Goal: Task Accomplishment & Management: Manage account settings

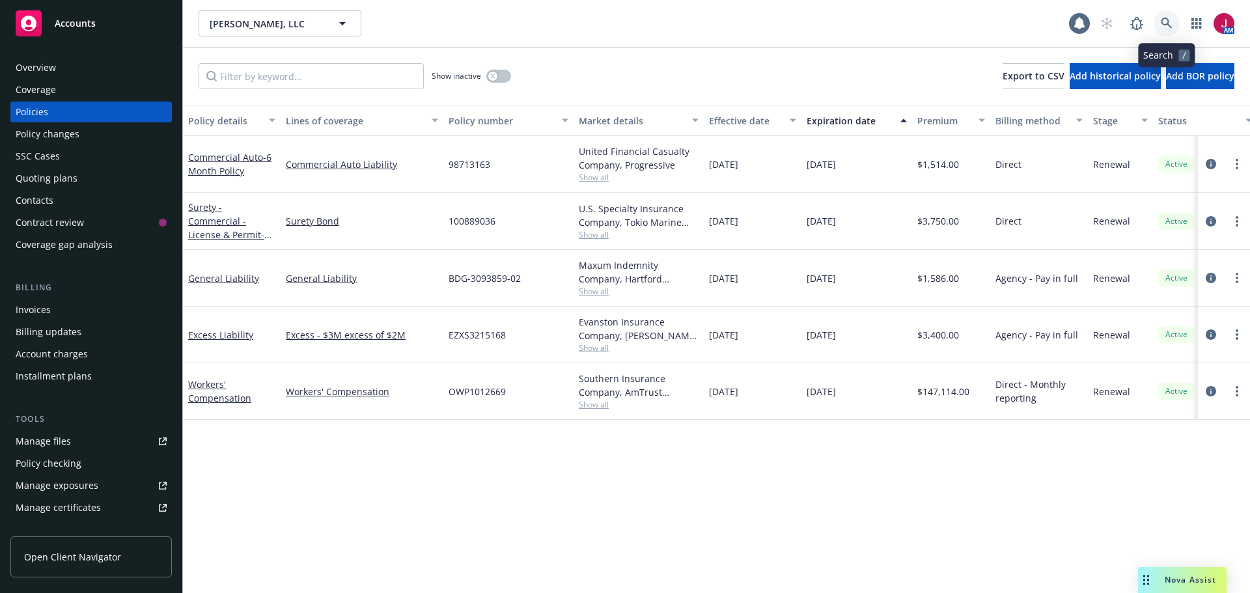
click at [1168, 26] on icon at bounding box center [1167, 24] width 12 height 12
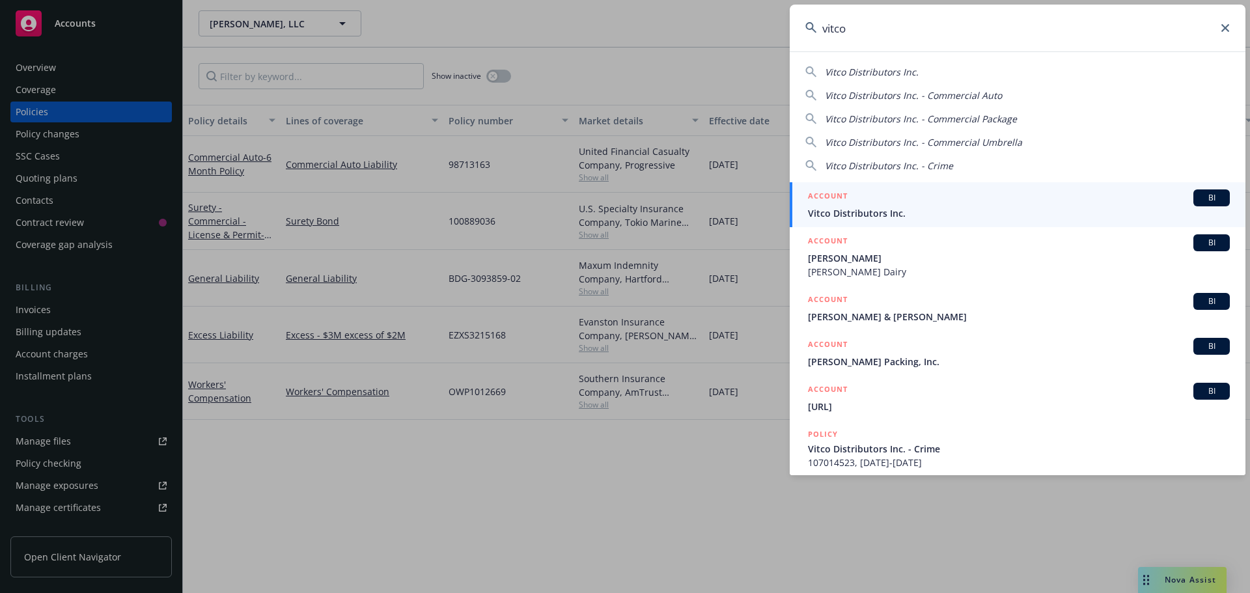
type input "vitco"
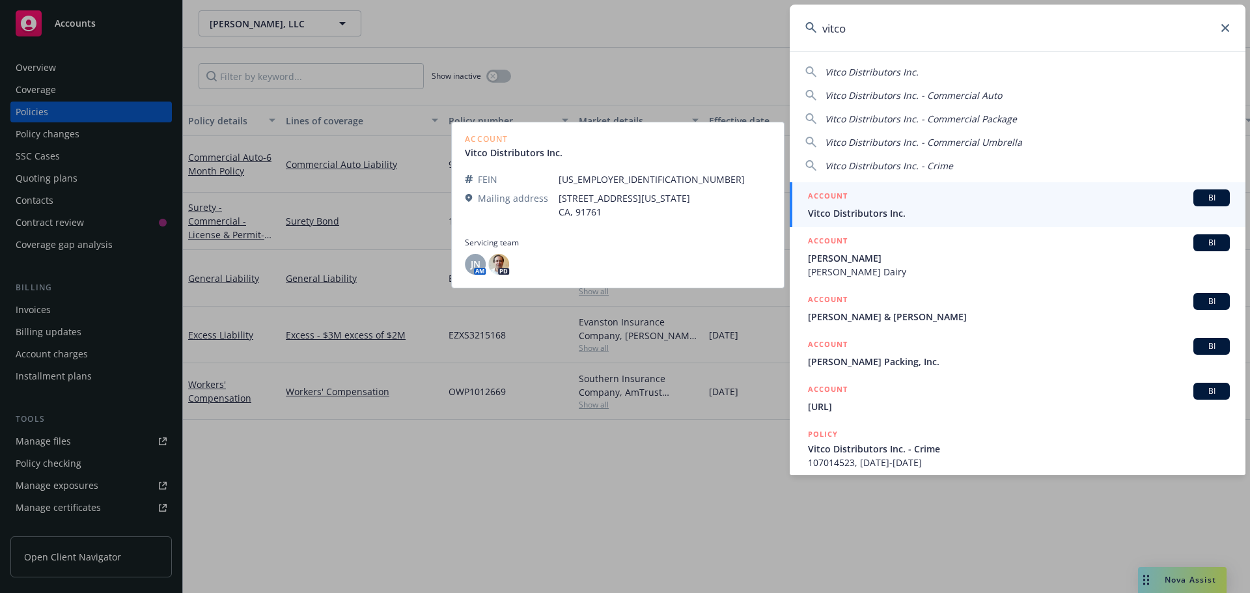
click at [1037, 216] on span "Vitco Distributors Inc." at bounding box center [1019, 213] width 422 height 14
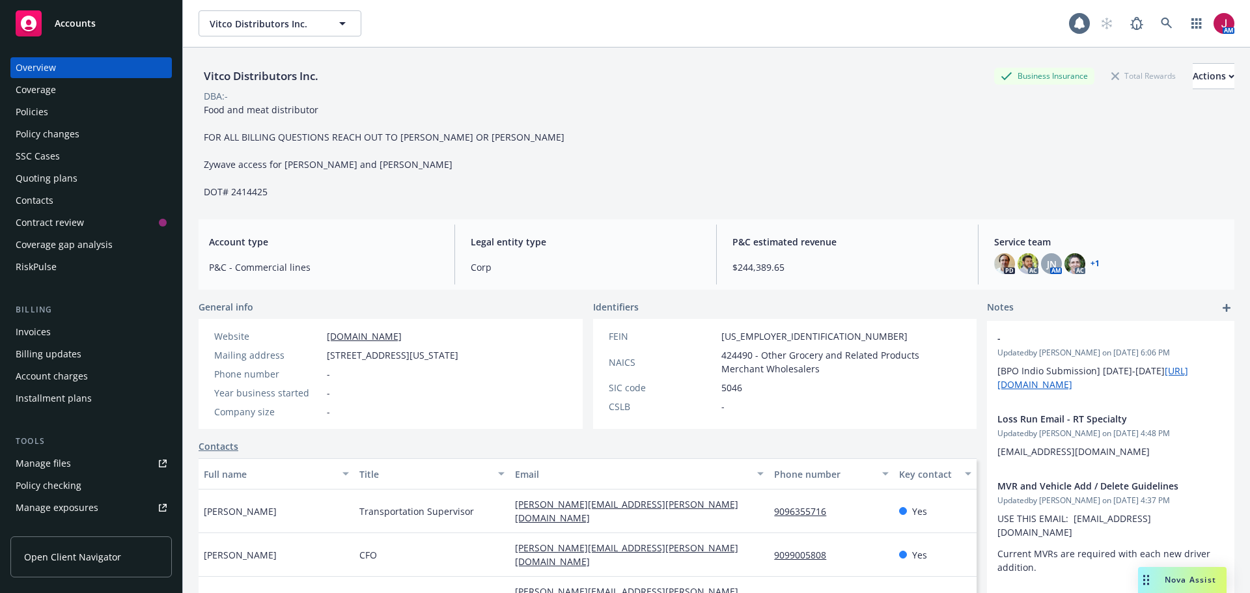
click at [59, 175] on div "Quoting plans" at bounding box center [47, 178] width 62 height 21
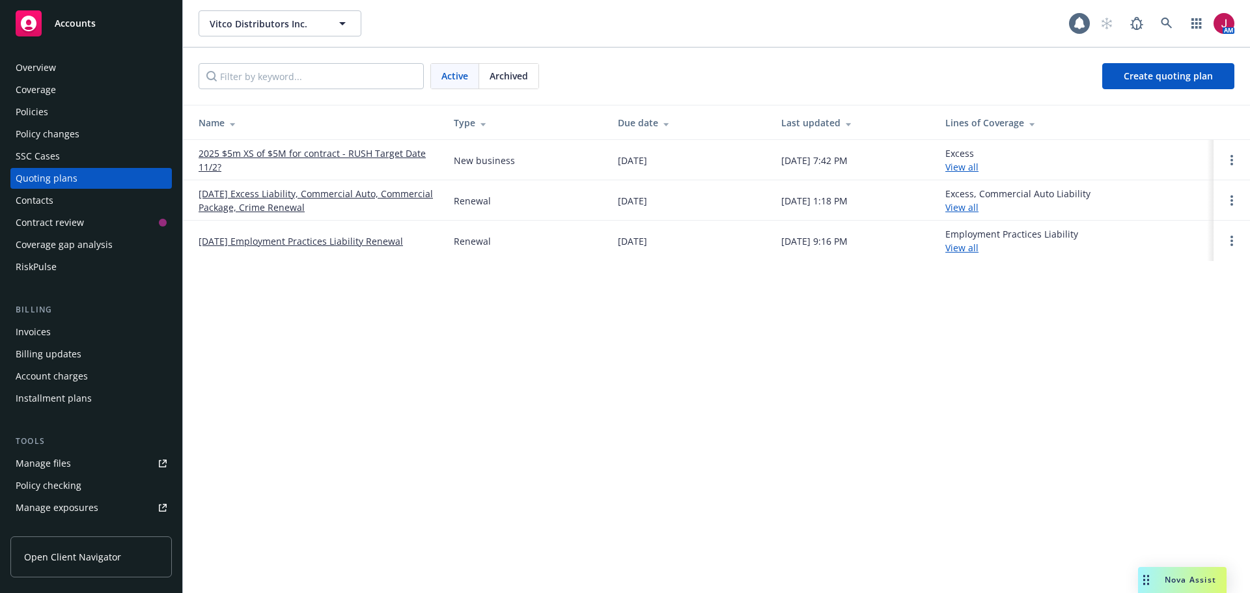
click at [307, 196] on link "11/29/25 Excess Liability, Commercial Auto, Commercial Package, Crime Renewal" at bounding box center [316, 200] width 234 height 27
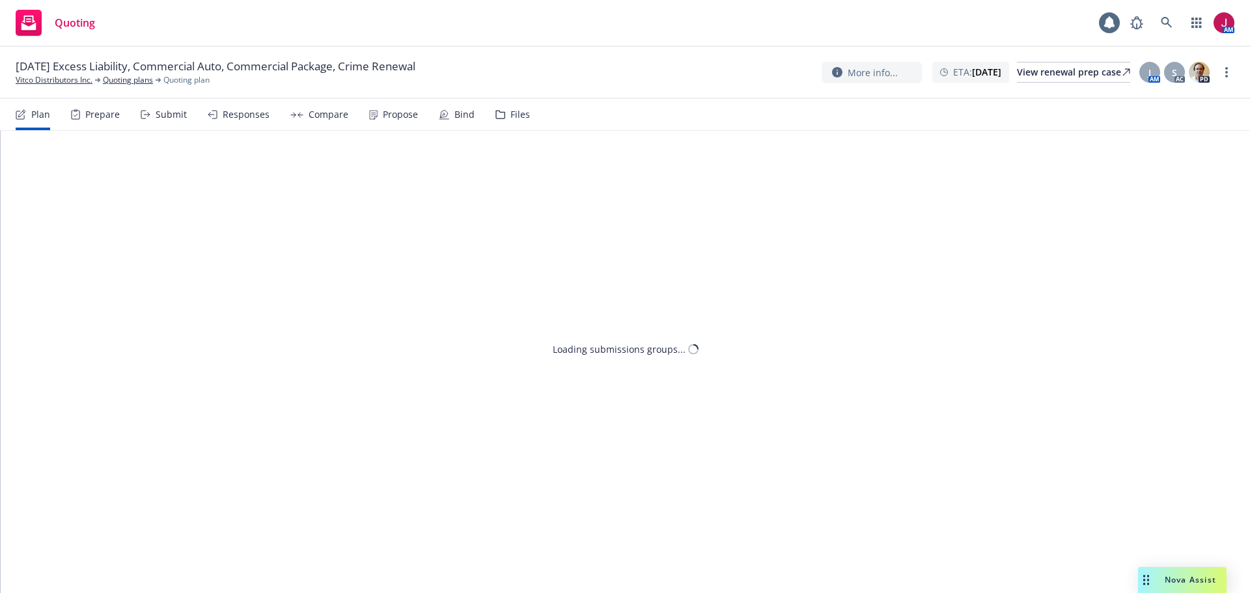
click at [170, 117] on div "Submit" at bounding box center [171, 114] width 31 height 10
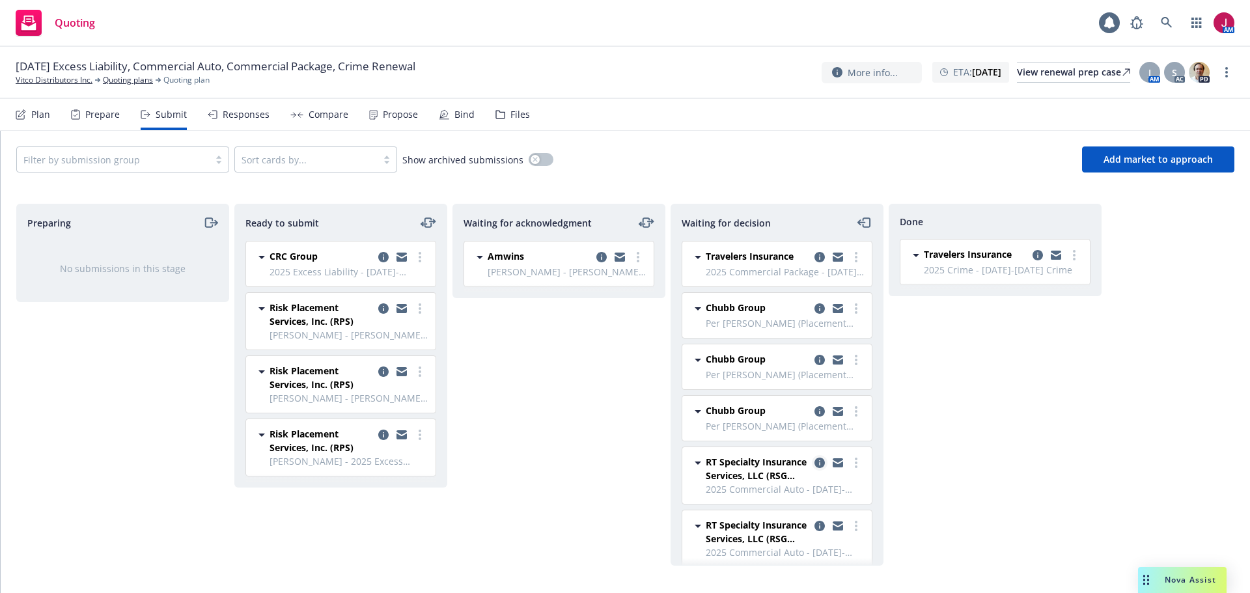
click at [815, 463] on icon "copy logging email" at bounding box center [820, 463] width 10 height 10
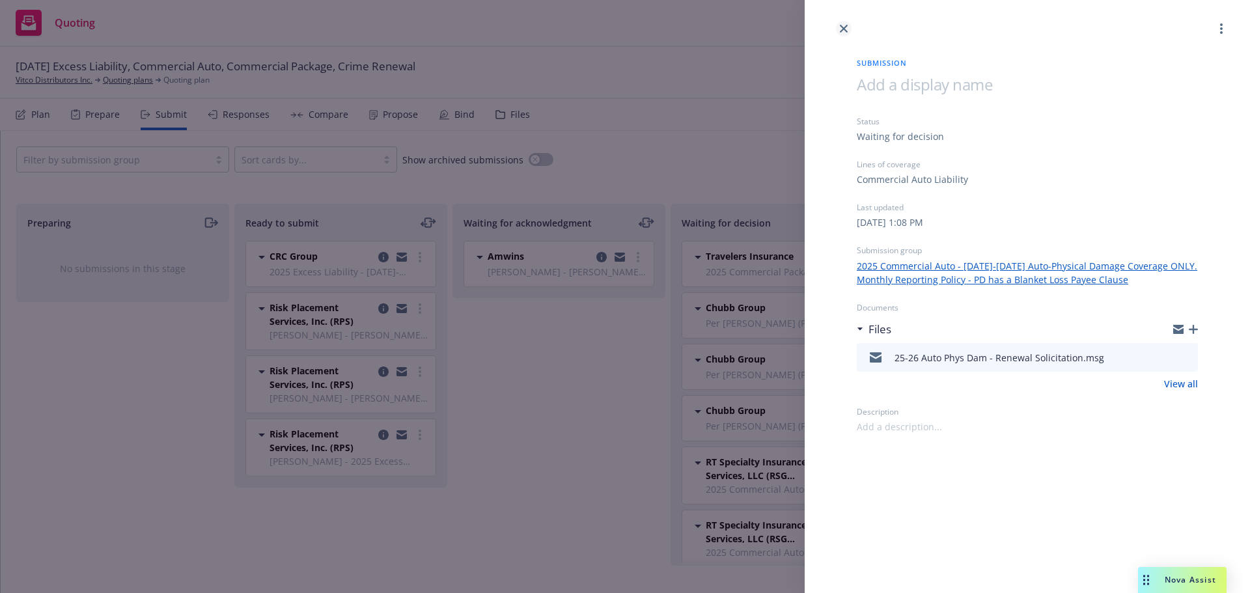
click at [839, 29] on link "close" at bounding box center [844, 29] width 16 height 16
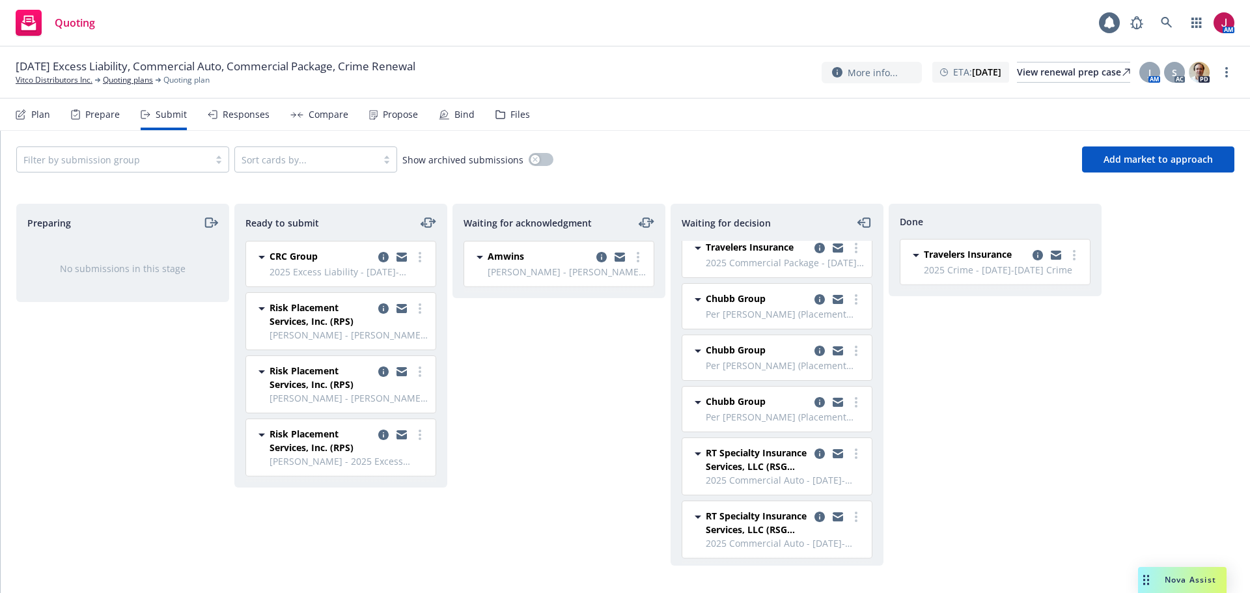
scroll to position [13, 0]
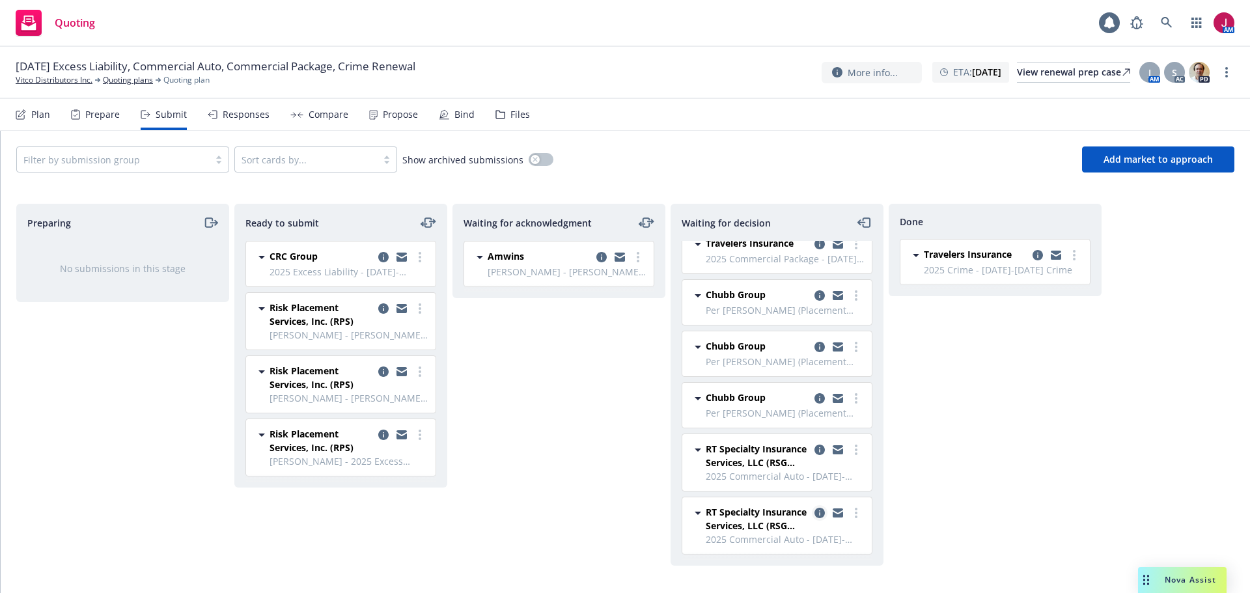
click at [815, 516] on icon "copy logging email" at bounding box center [820, 513] width 10 height 10
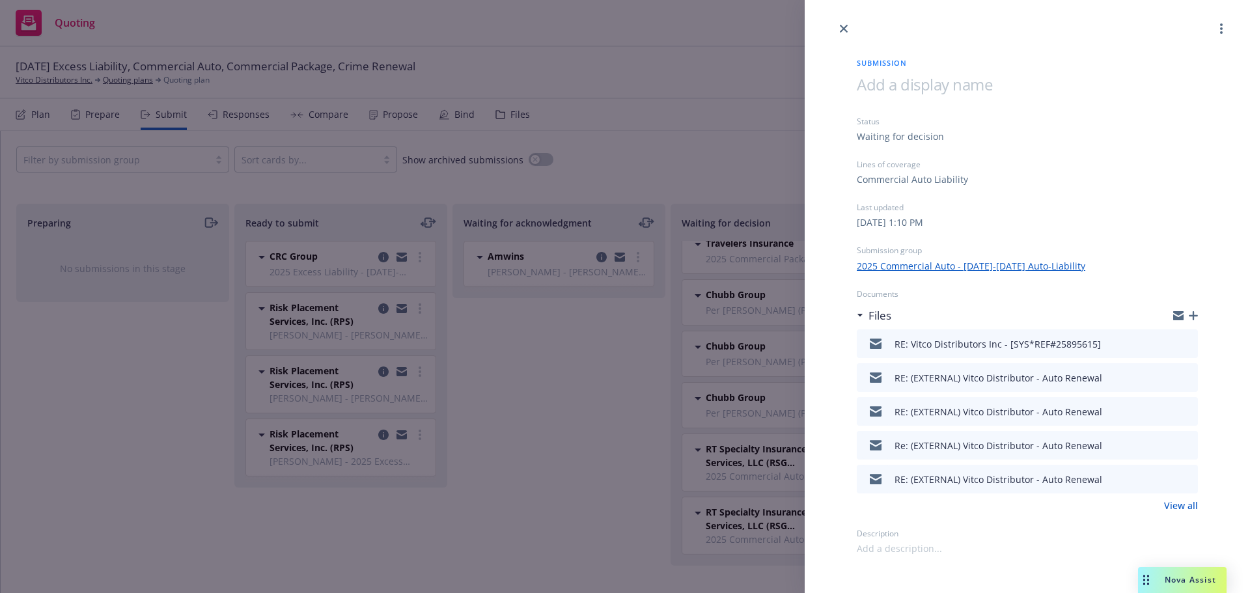
click at [1191, 506] on link "View all" at bounding box center [1181, 506] width 34 height 14
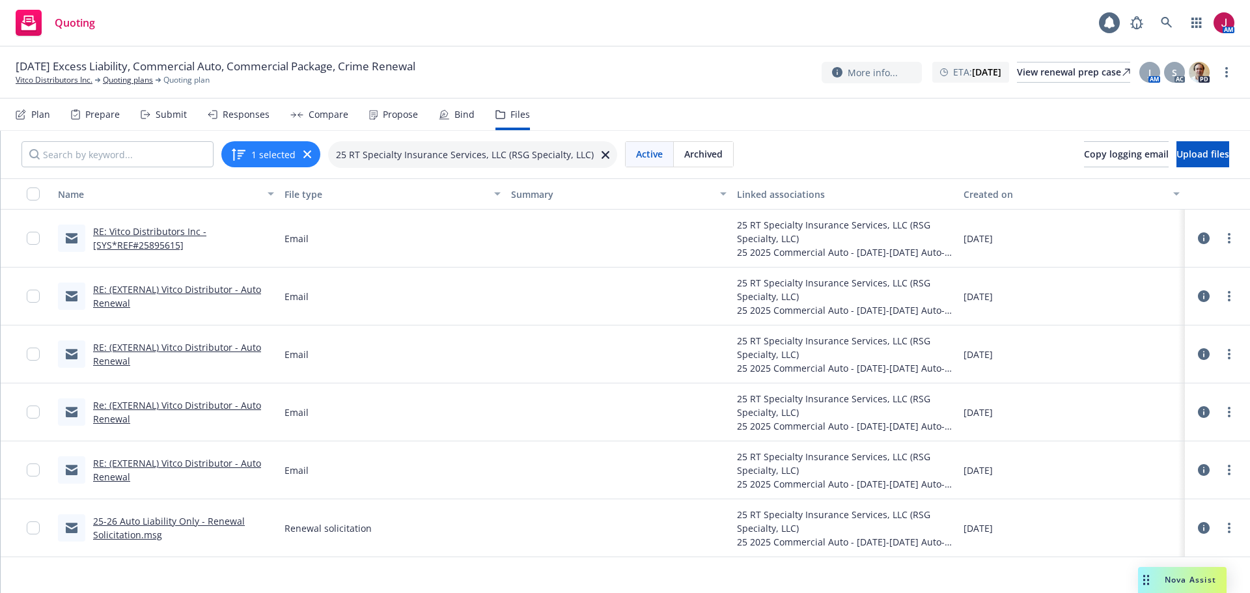
click at [163, 462] on link "RE: (EXTERNAL) Vitco Distributor - Auto Renewal" at bounding box center [177, 470] width 168 height 26
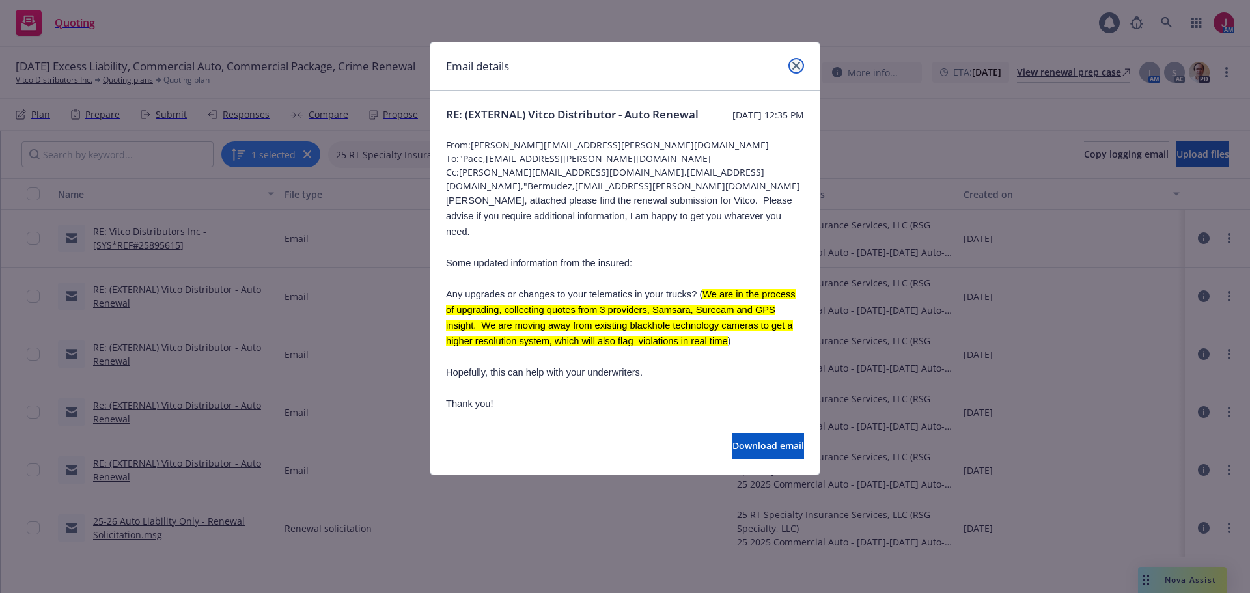
click at [794, 64] on icon "close" at bounding box center [797, 66] width 8 height 8
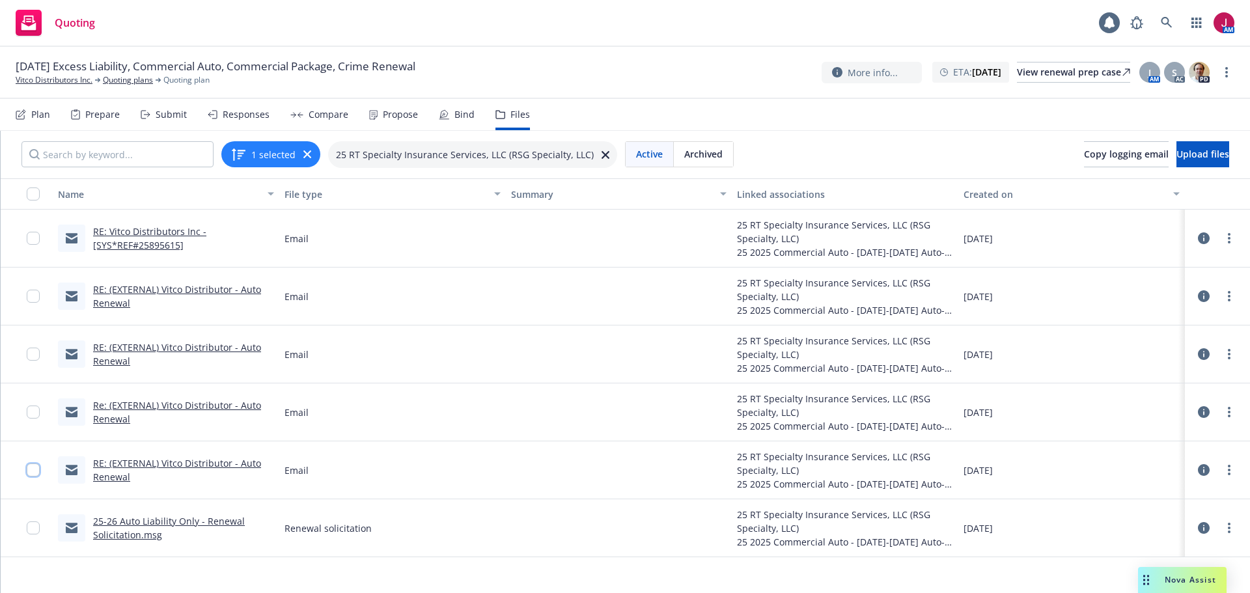
click at [38, 471] on input "checkbox" at bounding box center [33, 470] width 13 height 13
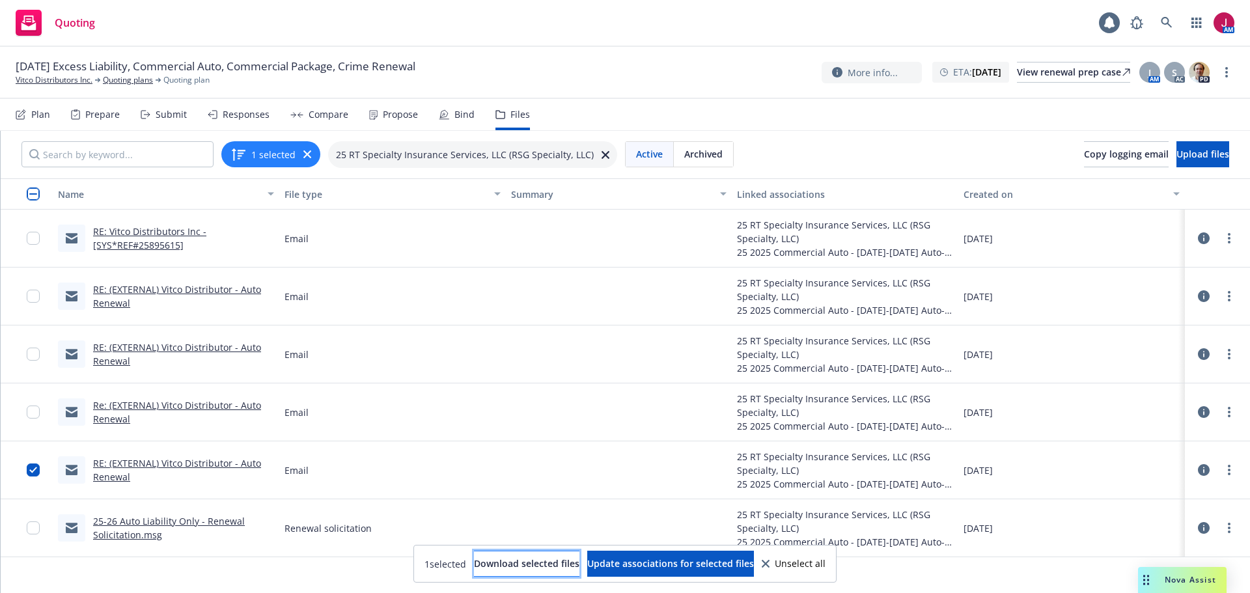
click at [567, 563] on button "Download selected files" at bounding box center [526, 564] width 105 height 26
click at [148, 465] on link "RE: (EXTERNAL) Vitco Distributor - Auto Renewal" at bounding box center [177, 470] width 168 height 26
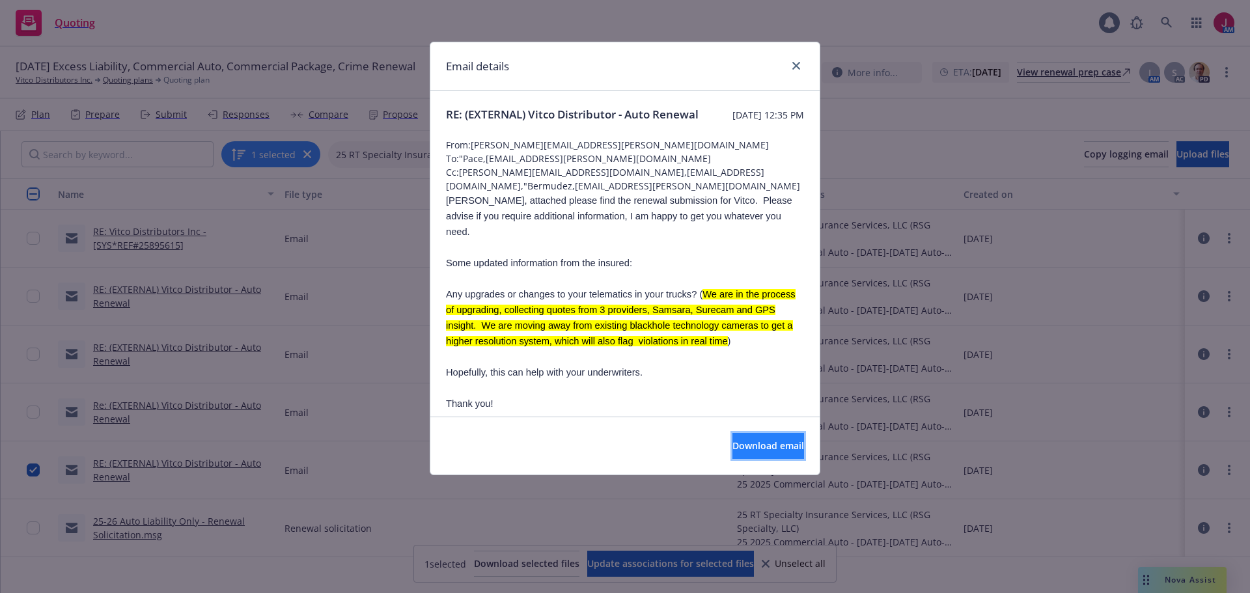
click at [733, 457] on button "Download email" at bounding box center [769, 446] width 72 height 26
click at [735, 443] on span "Download email" at bounding box center [769, 446] width 72 height 12
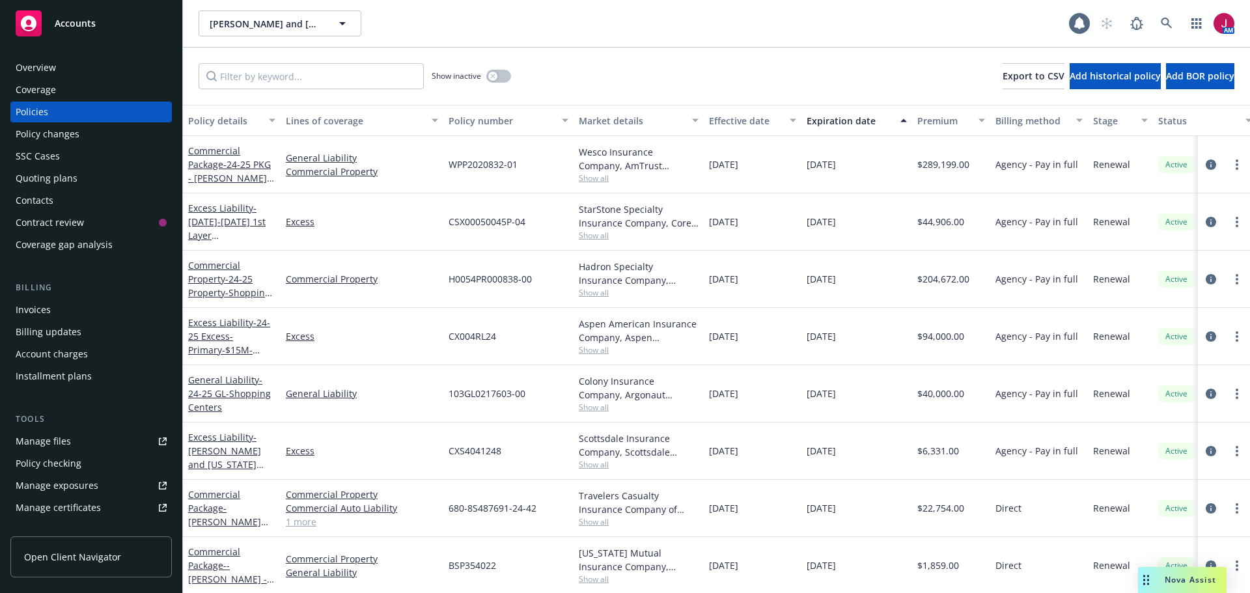
click at [71, 186] on div "Quoting plans" at bounding box center [47, 178] width 62 height 21
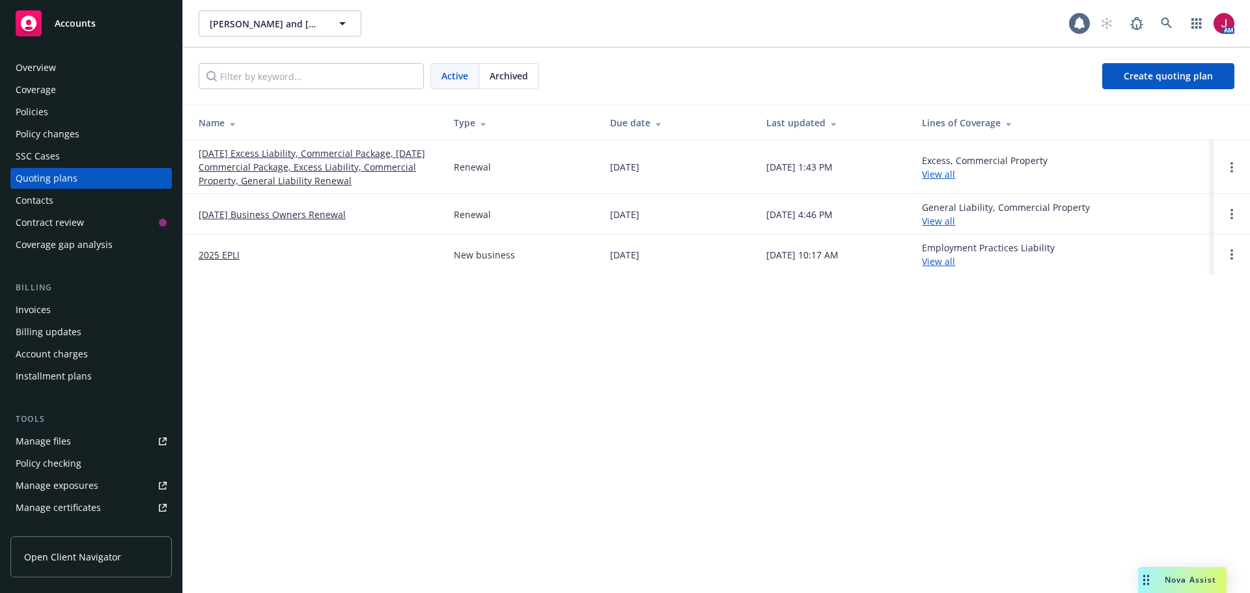
click at [290, 173] on link "[DATE] Excess Liability, Commercial Package, [DATE] Commercial Package, Excess …" at bounding box center [316, 167] width 234 height 41
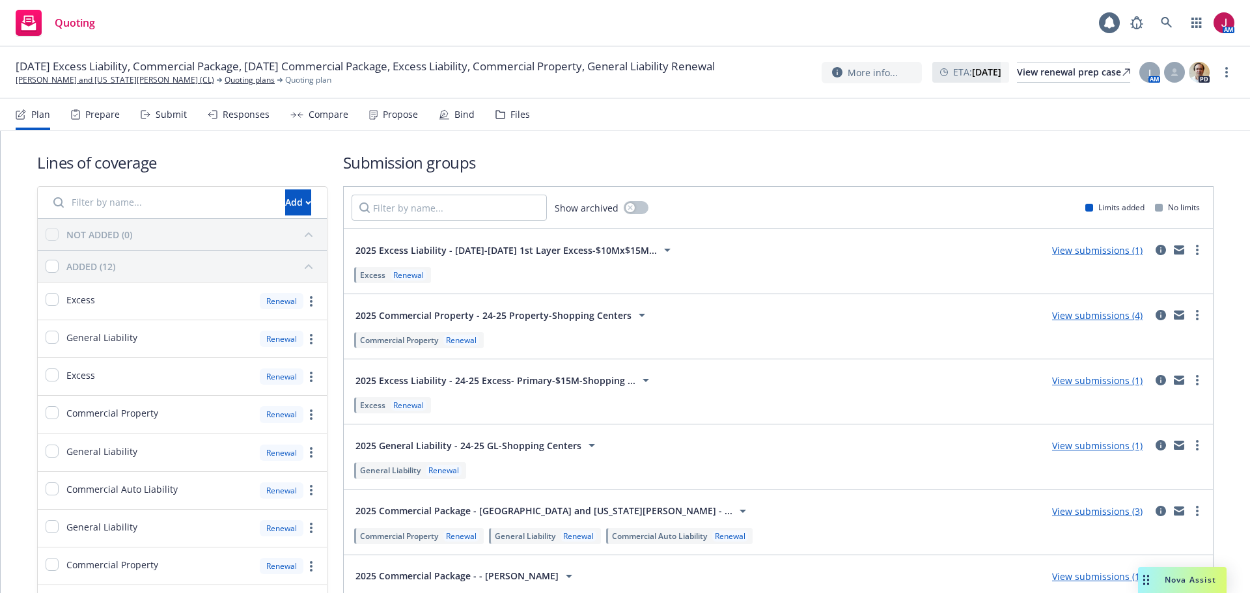
click at [1085, 317] on link "View submissions (4)" at bounding box center [1097, 315] width 91 height 12
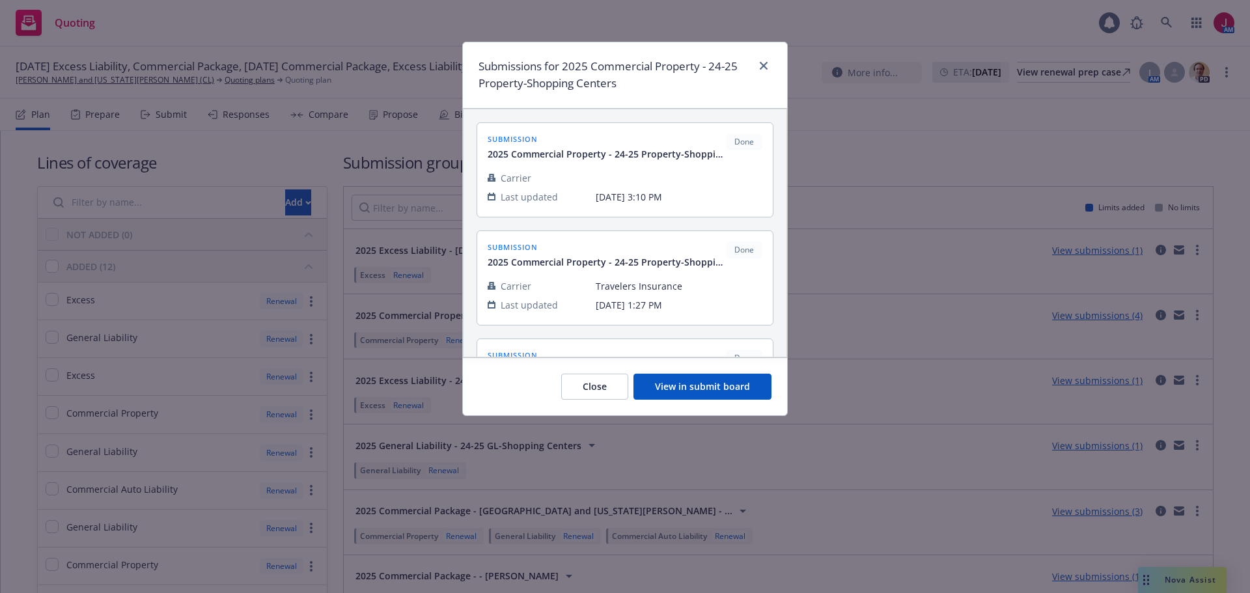
click at [690, 383] on button "View in submit board" at bounding box center [703, 387] width 138 height 26
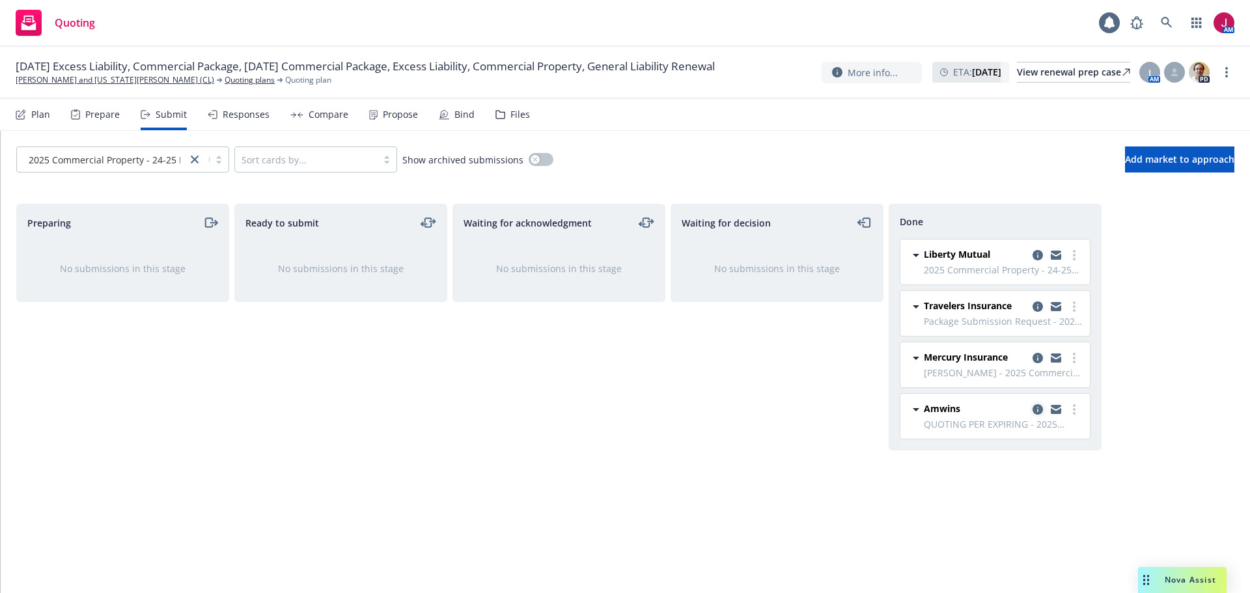
click at [1037, 409] on icon "copy logging email" at bounding box center [1038, 409] width 10 height 10
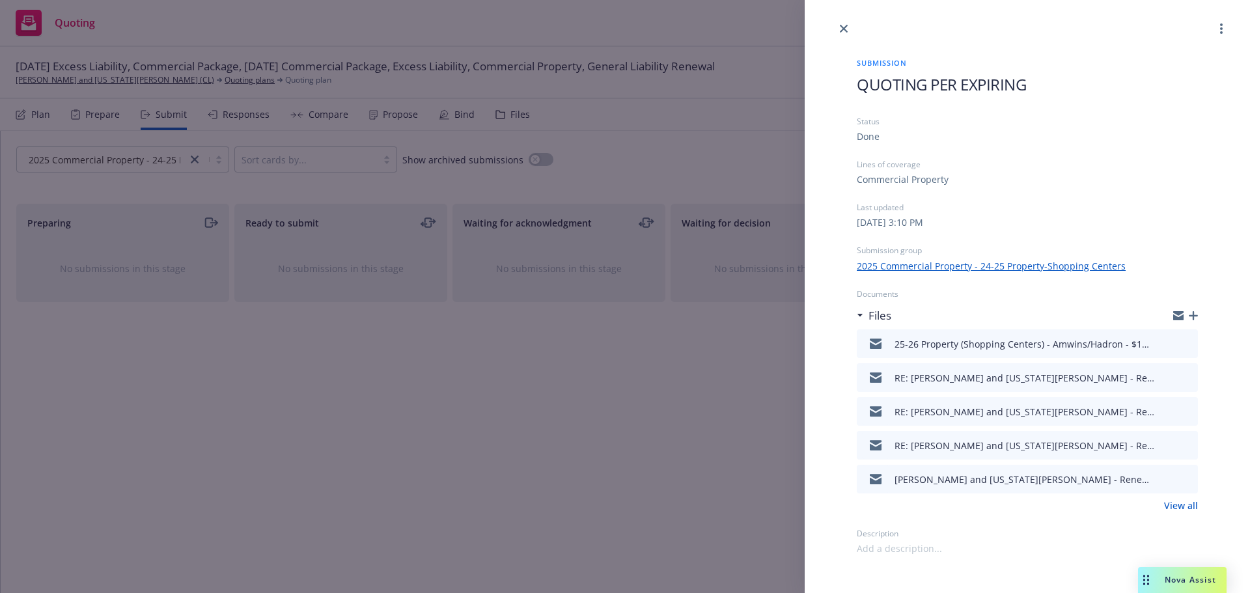
click at [1185, 346] on icon "preview file" at bounding box center [1186, 343] width 12 height 9
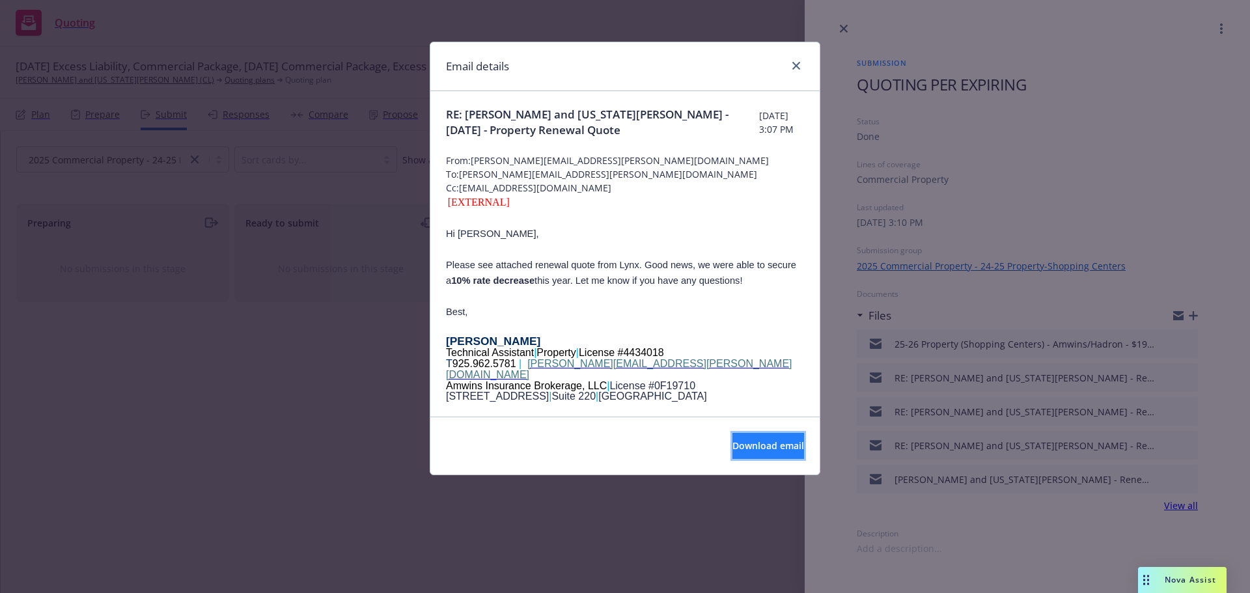
click at [776, 452] on span "Download email" at bounding box center [769, 446] width 72 height 12
click at [796, 66] on icon "close" at bounding box center [797, 66] width 8 height 8
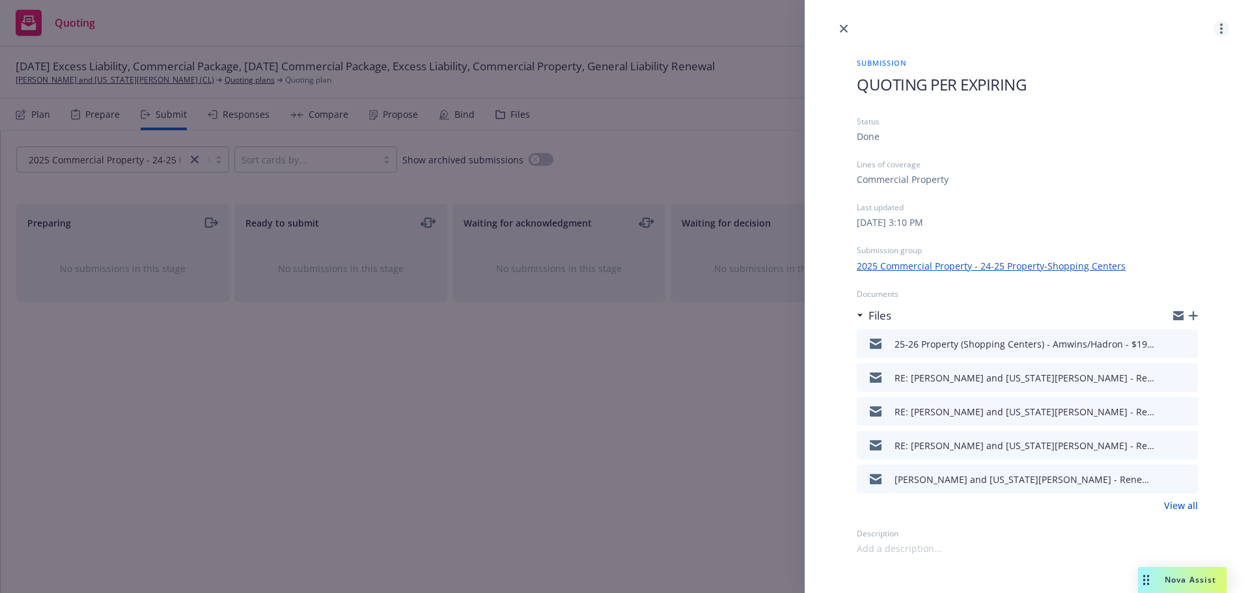
click at [1221, 28] on circle "more" at bounding box center [1221, 28] width 3 height 3
drag, startPoint x: 835, startPoint y: 22, endPoint x: 843, endPoint y: 24, distance: 8.1
click at [836, 22] on div at bounding box center [1027, 18] width 445 height 36
click at [843, 26] on icon "close" at bounding box center [844, 29] width 8 height 8
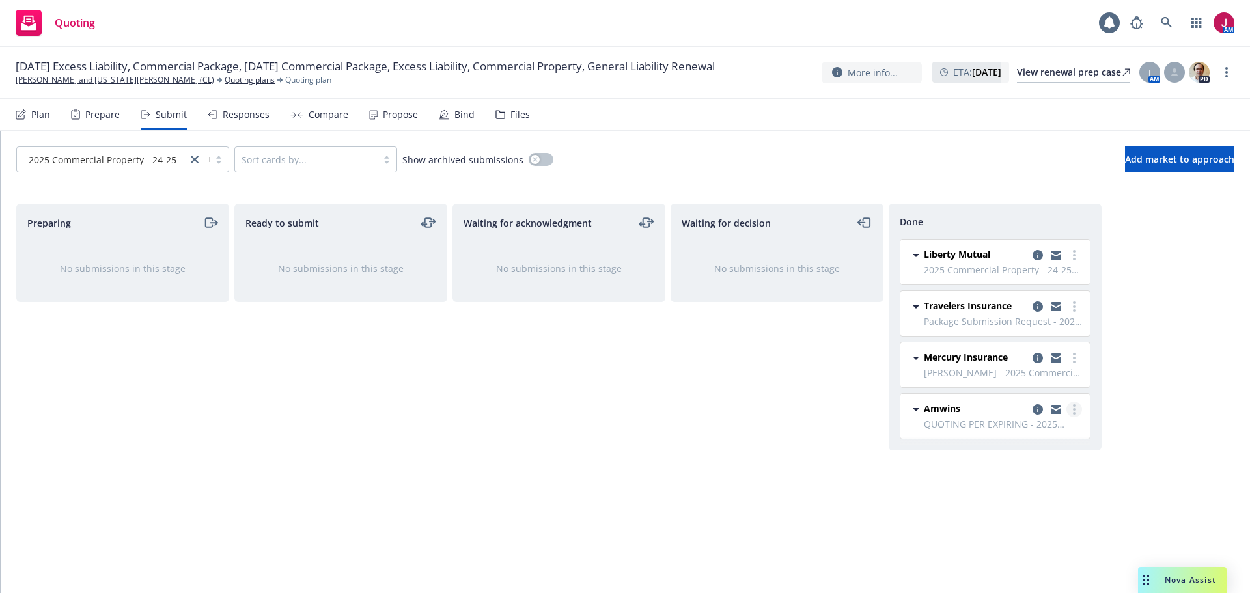
click at [1076, 412] on link "more" at bounding box center [1075, 410] width 16 height 16
click at [1039, 455] on link "Add accepted decision" at bounding box center [1016, 462] width 130 height 26
select select "12"
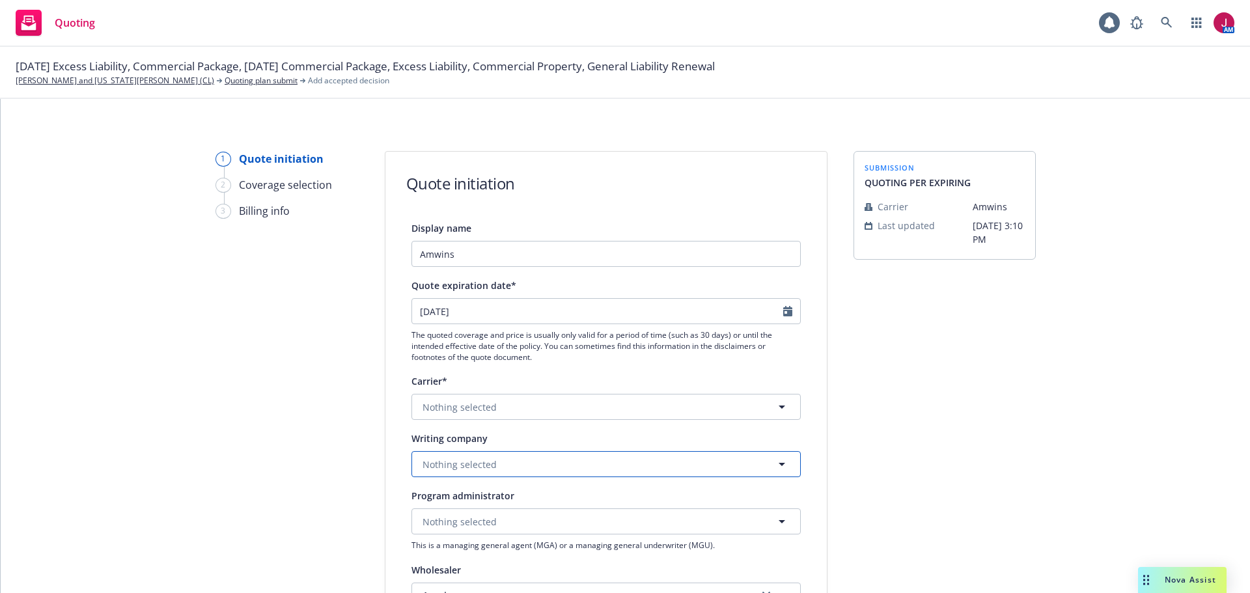
click at [483, 464] on span "Nothing selected" at bounding box center [460, 465] width 74 height 14
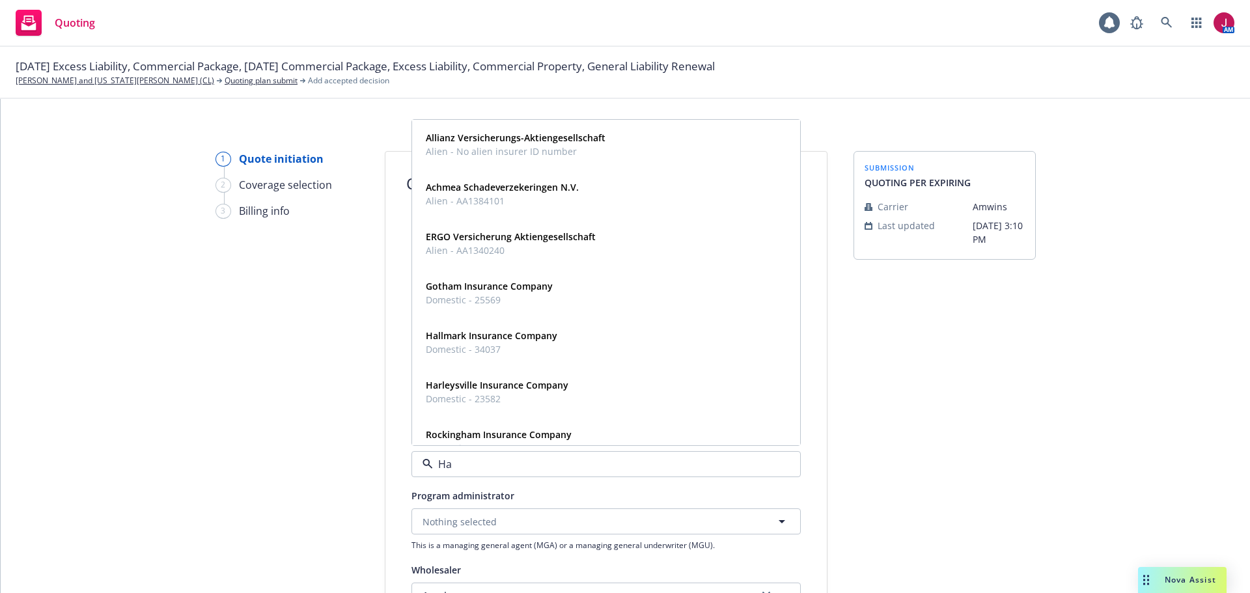
type input "Had"
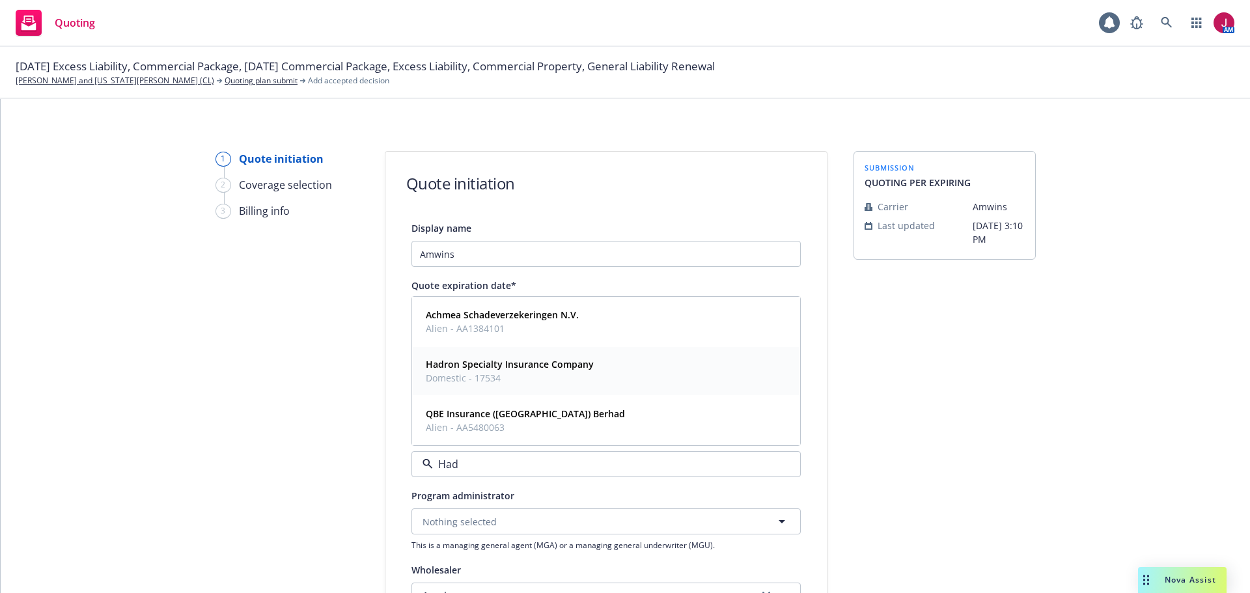
click at [484, 380] on span "Domestic - 17534" at bounding box center [510, 378] width 168 height 14
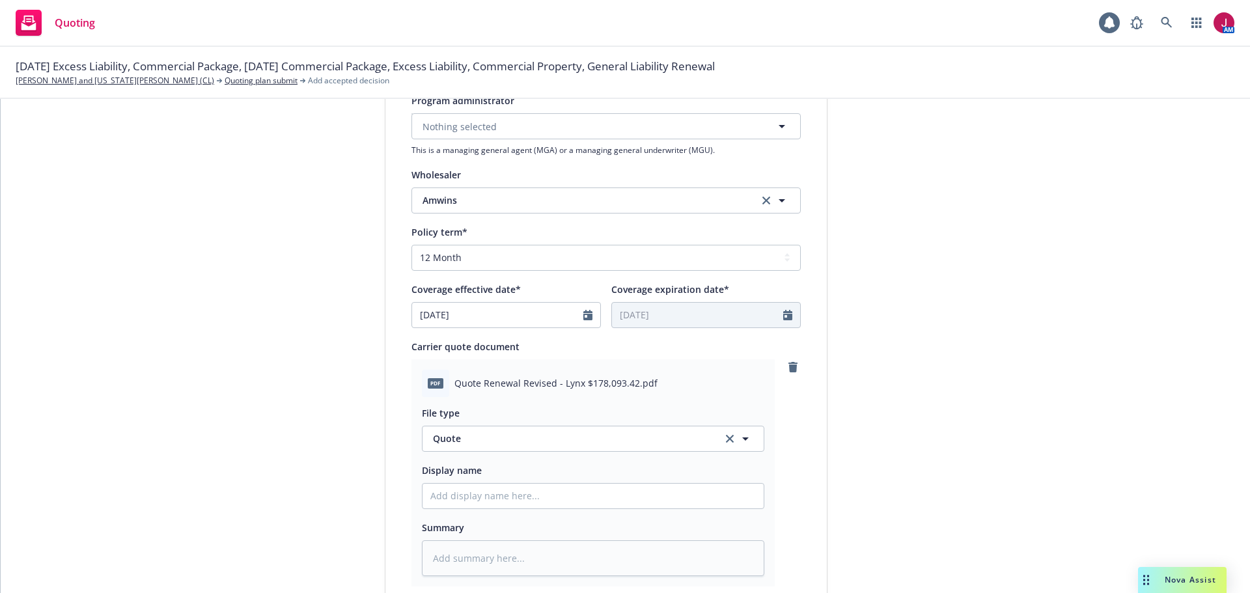
scroll to position [477, 0]
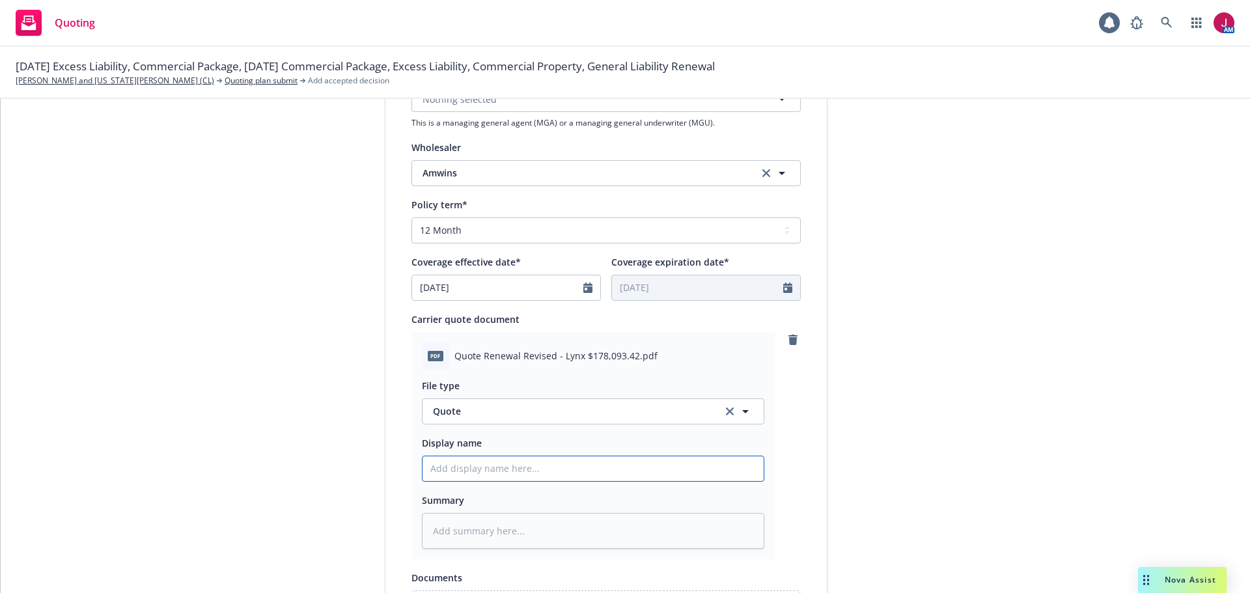
click at [518, 471] on input "Display name" at bounding box center [593, 469] width 341 height 25
type textarea "x"
type input "2"
type textarea "x"
type input "25"
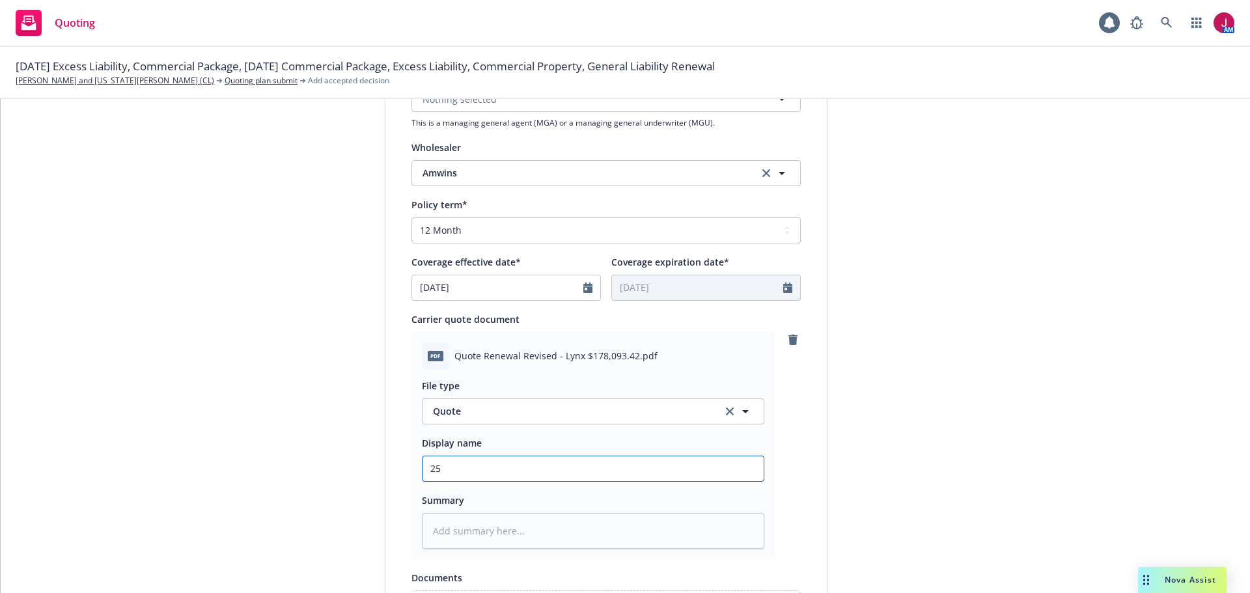
type textarea "x"
type input "25-"
type textarea "x"
type input "25-2"
type textarea "x"
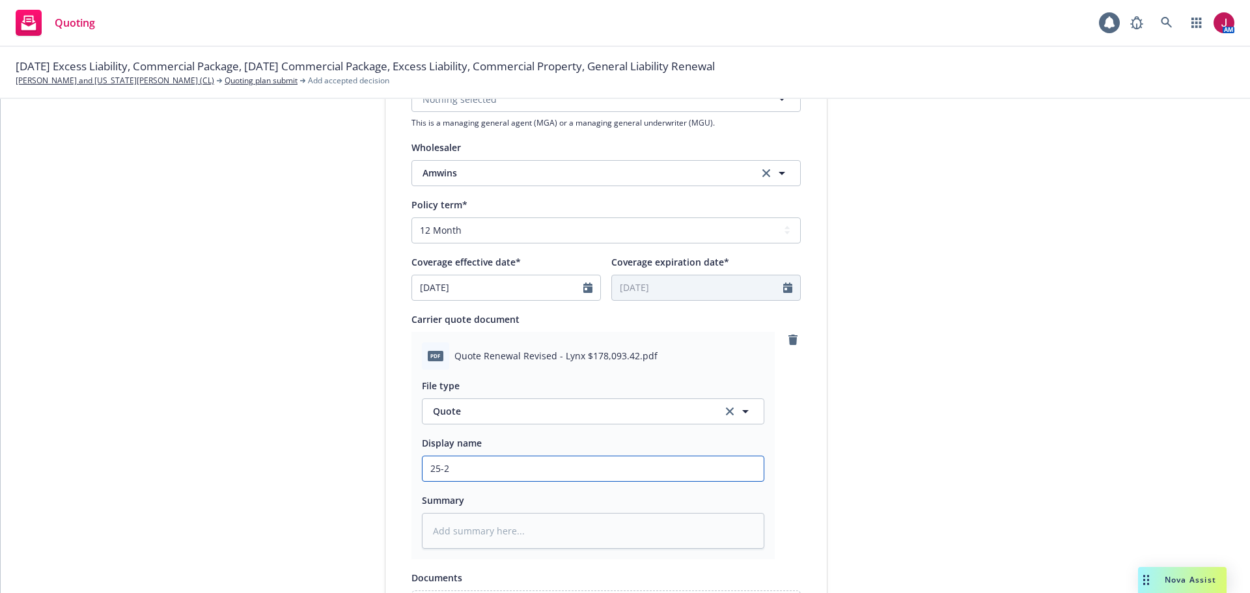
type input "25-26"
type textarea "x"
type input "25-26"
type textarea "x"
type input "25-26 P"
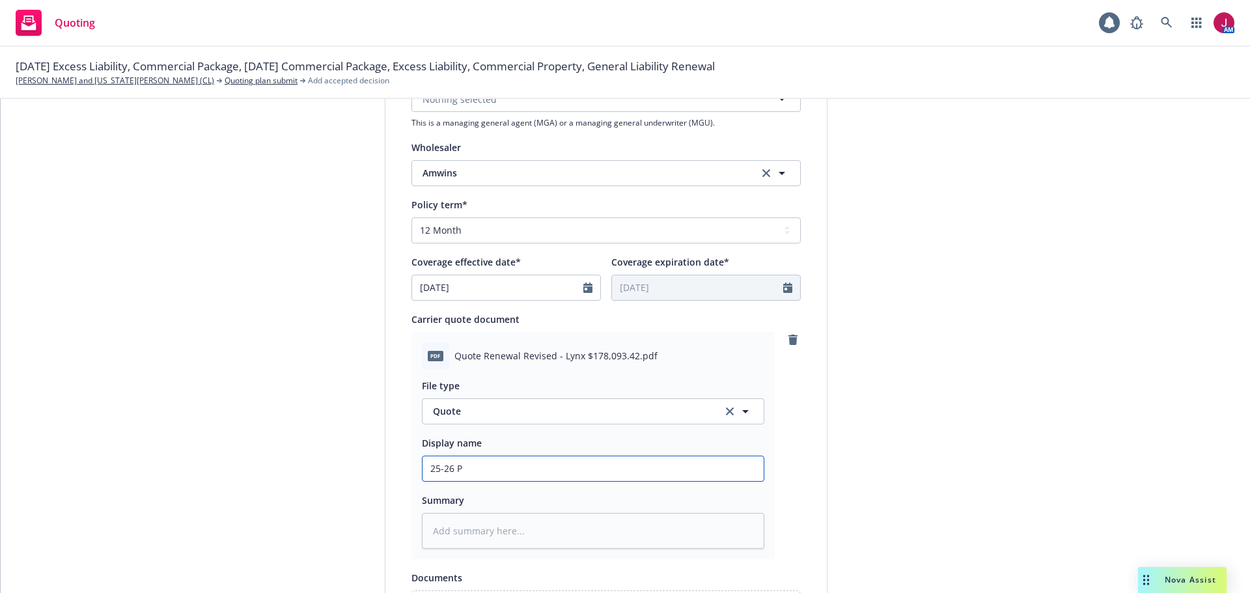
type textarea "x"
type input "25-26 Po"
type textarea "x"
type input "25-26 Por"
type textarea "x"
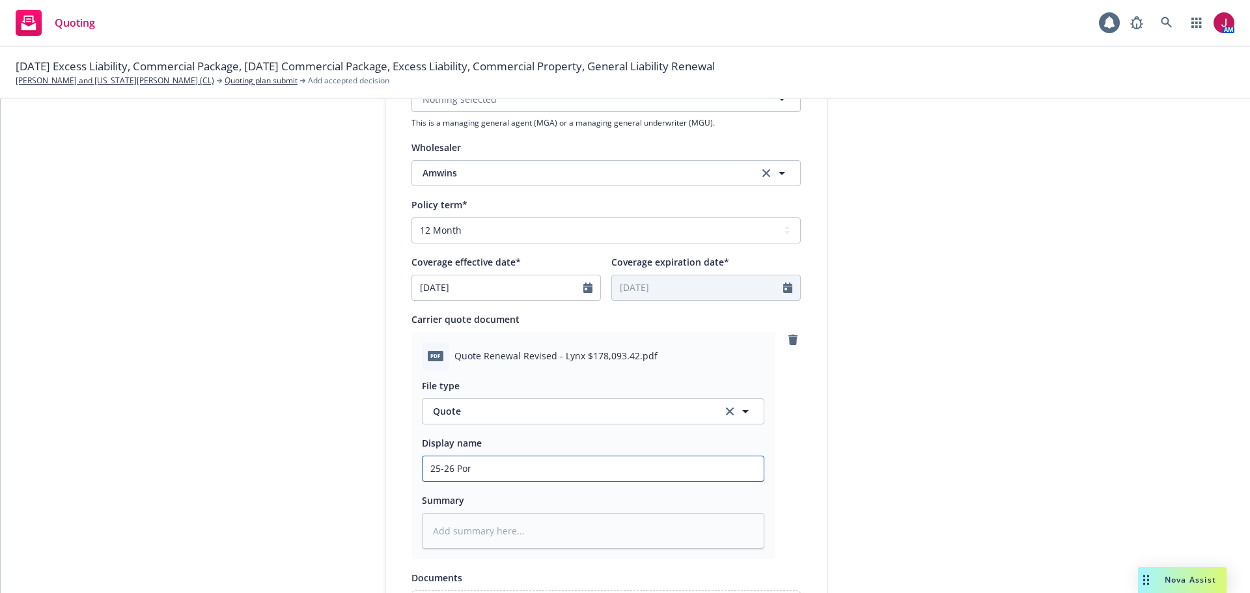
type input "25-26 Po"
type textarea "x"
type input "25-26 P"
type textarea "x"
type input "25-26 Pr"
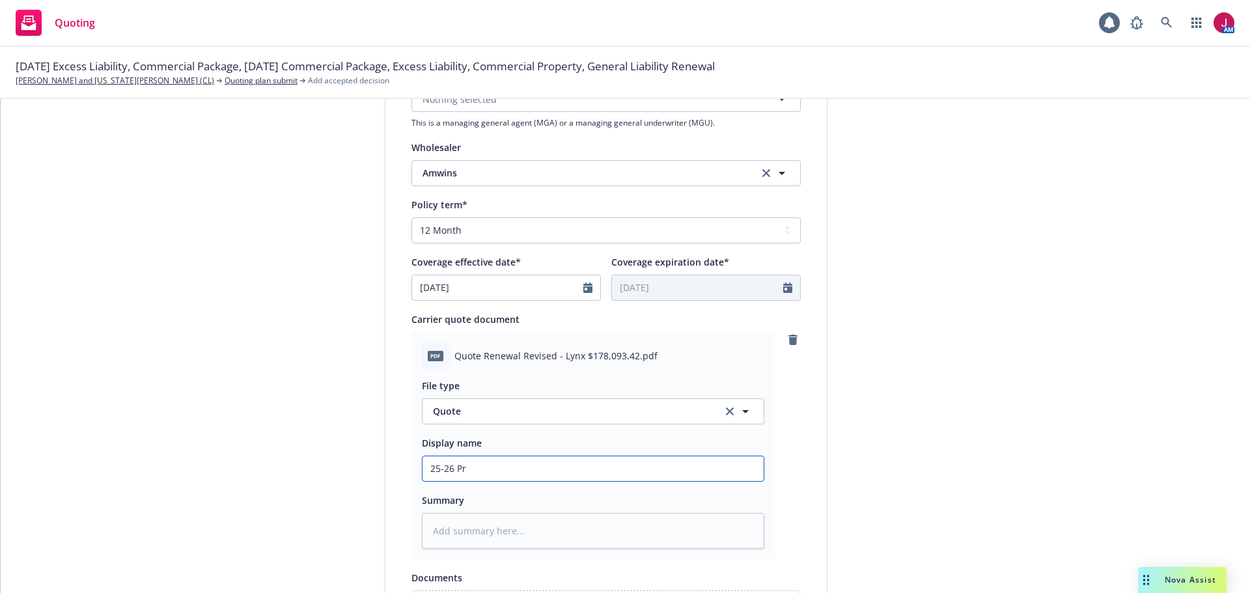
type textarea "x"
type input "25-26 Pro"
type textarea "x"
type input "25-26 Prop"
type textarea "x"
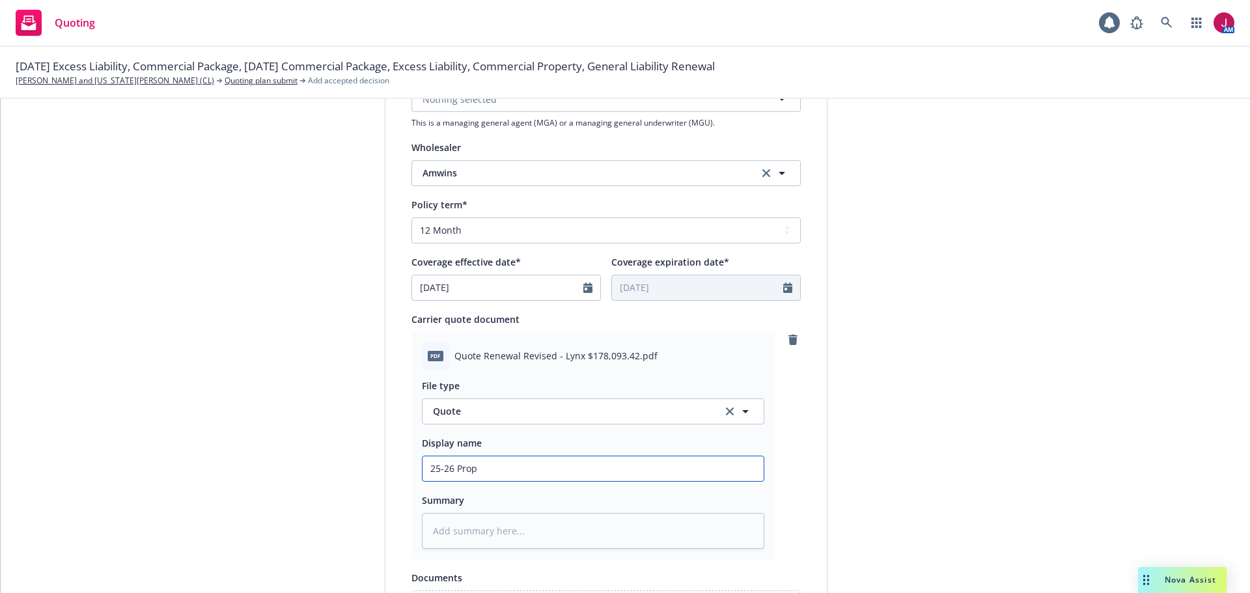
type input "25-26 Prope"
type textarea "x"
type input "25-26 Proper"
type textarea "x"
type input "25-26 Propert"
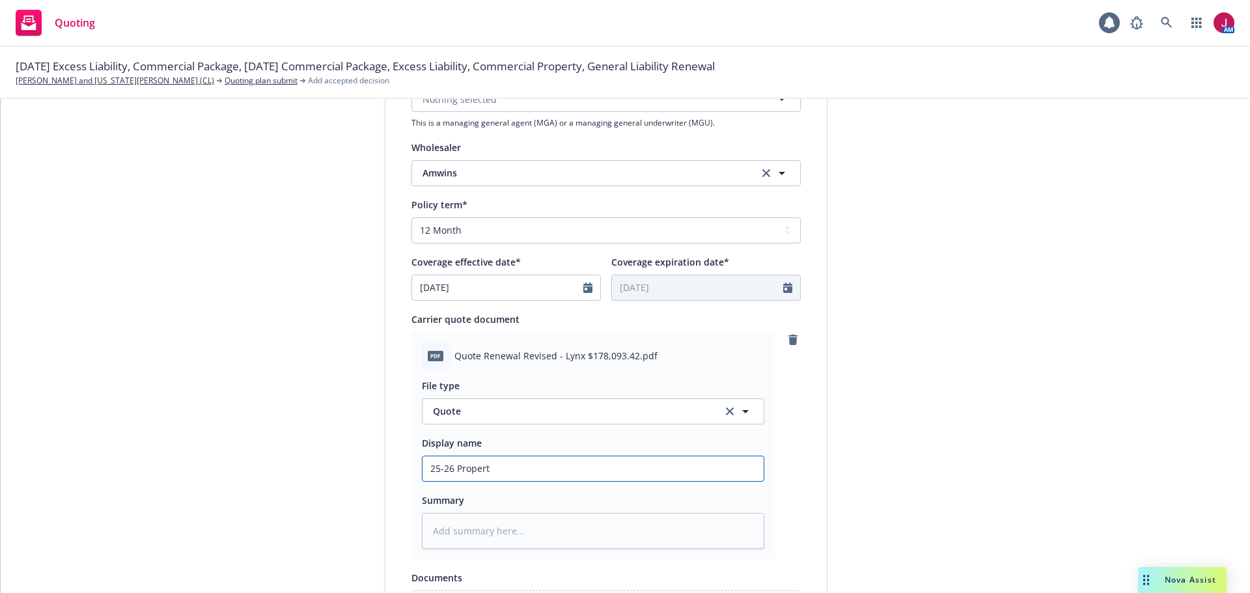
type textarea "x"
type input "25-26 Property"
type textarea "x"
type input "25-26 Property"
type textarea "x"
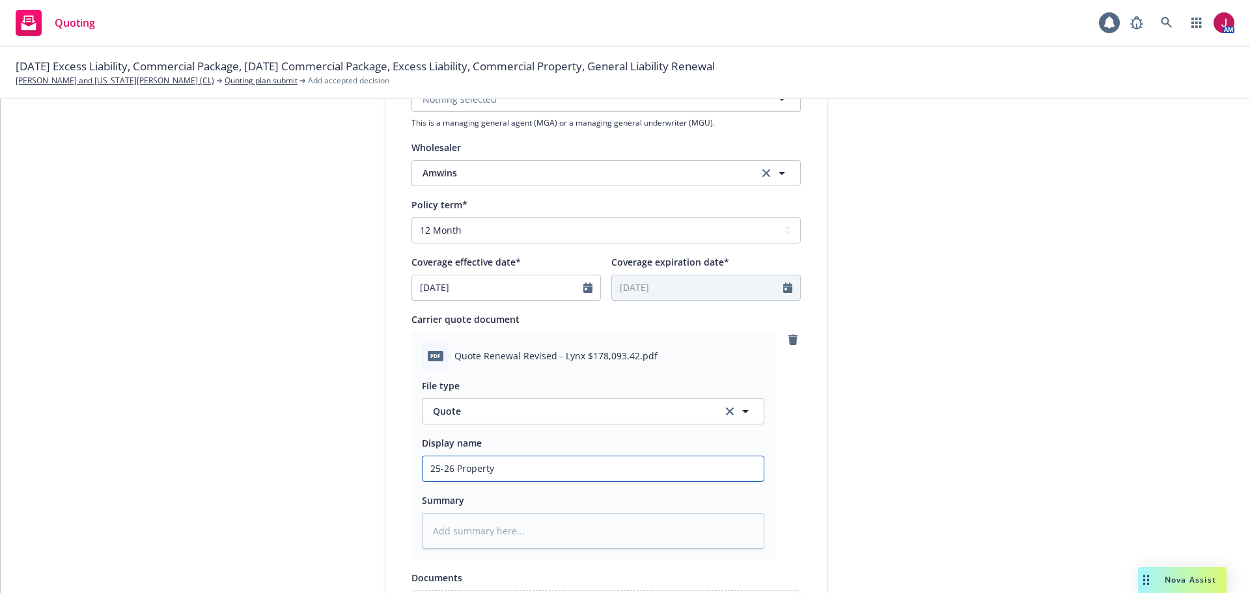
type input "25-26 Property -"
type textarea "x"
type input "25-26 Property -"
type textarea "x"
type input "25-26 Property - S"
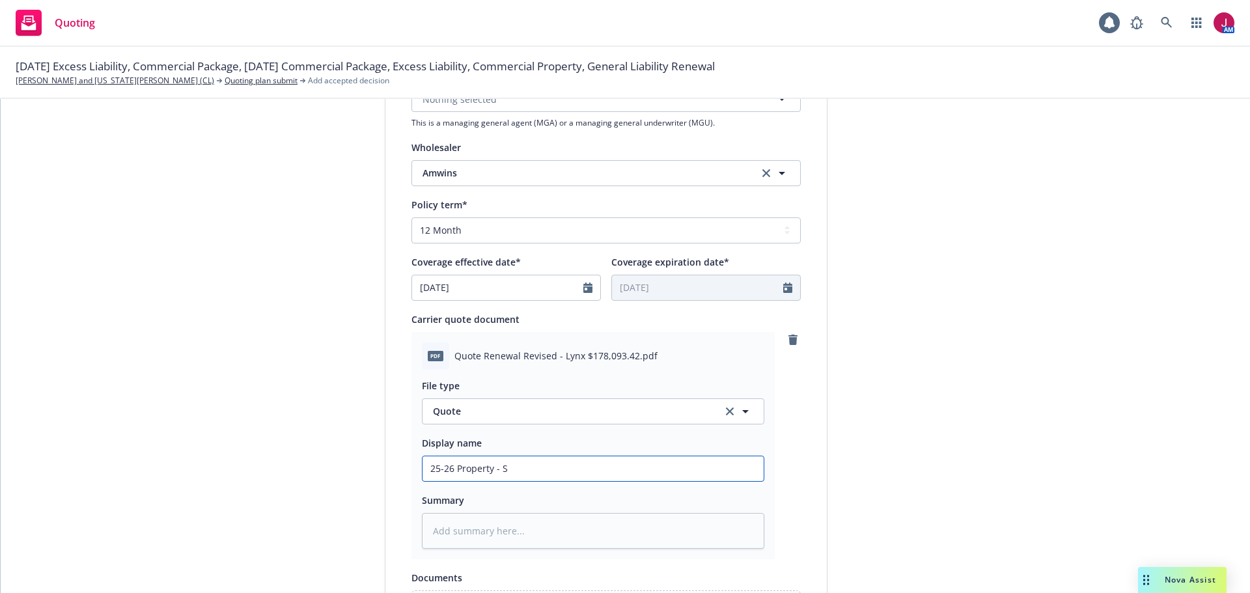
type textarea "x"
type input "25-26 Property - Sh"
type textarea "x"
type input "25-26 Property - Sho"
type textarea "x"
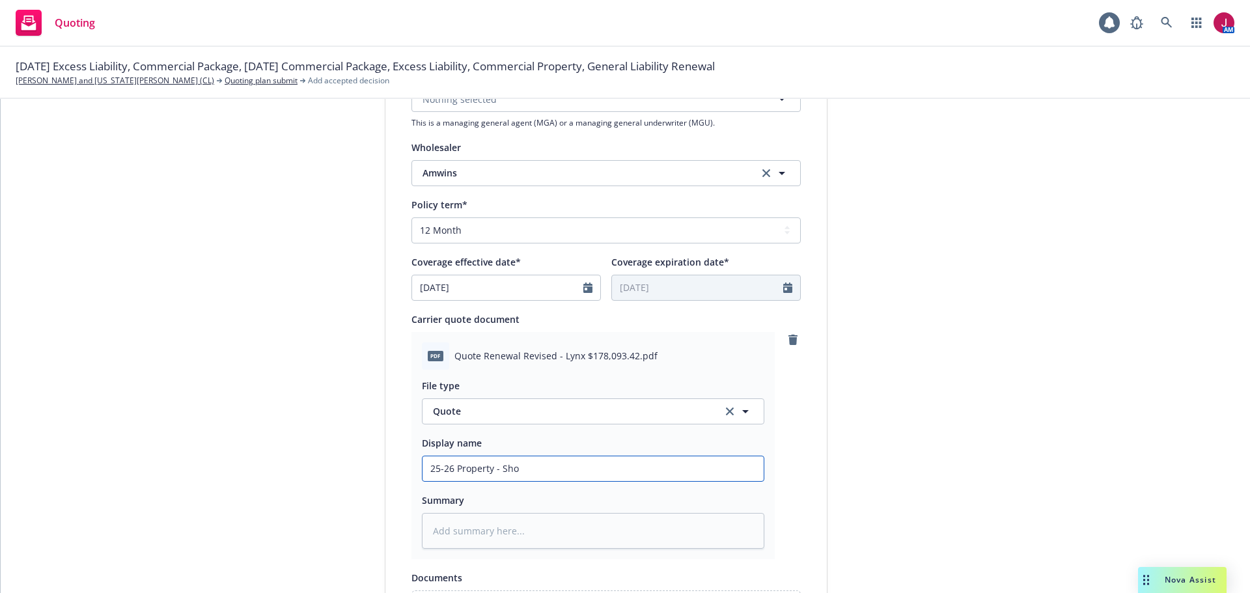
type input "25-26 Property - Shop"
type textarea "x"
type input "25-26 Property - Shopp"
type textarea "x"
type input "25-26 Property - Shoppi"
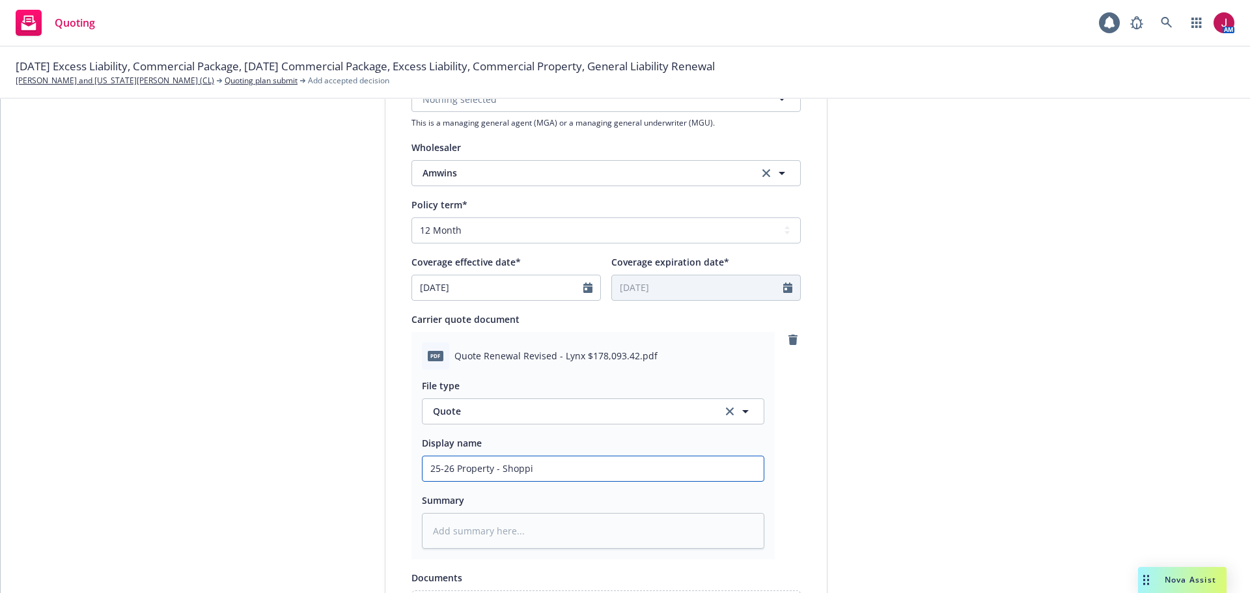
type textarea "x"
type input "25-26 Property - Shoppin"
type textarea "x"
type input "25-26 Property - Shopping"
type textarea "x"
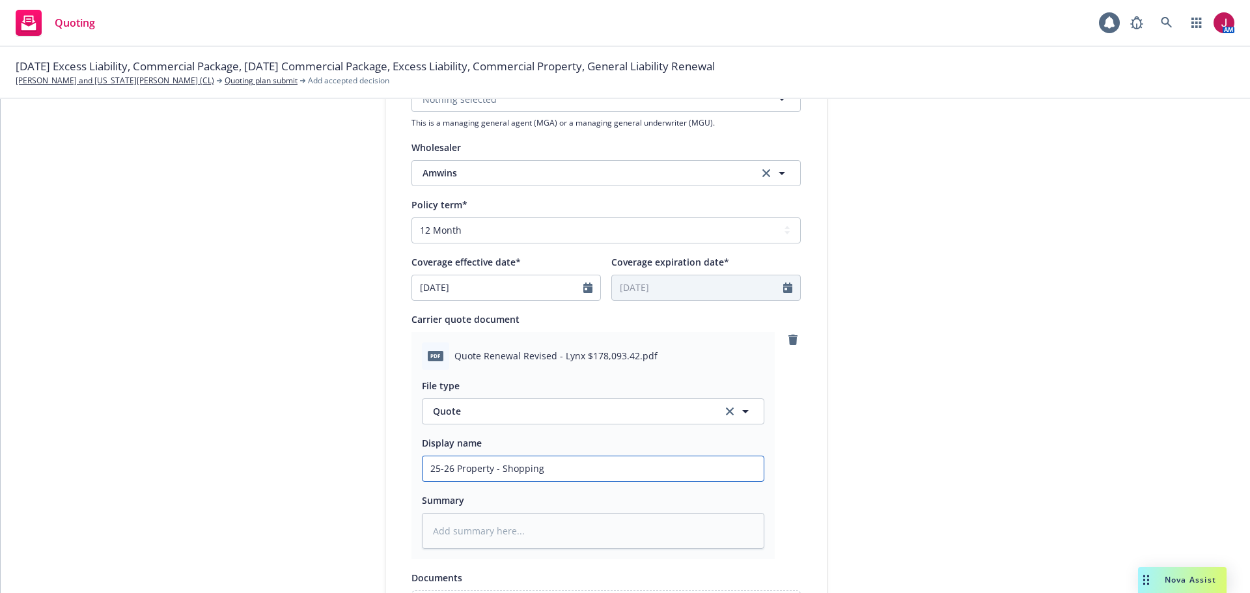
type input "25-26 Property - Shopping"
type textarea "x"
type input "25-26 Property - Shopping C"
type textarea "x"
type input "25-26 Property - Shopping Cen"
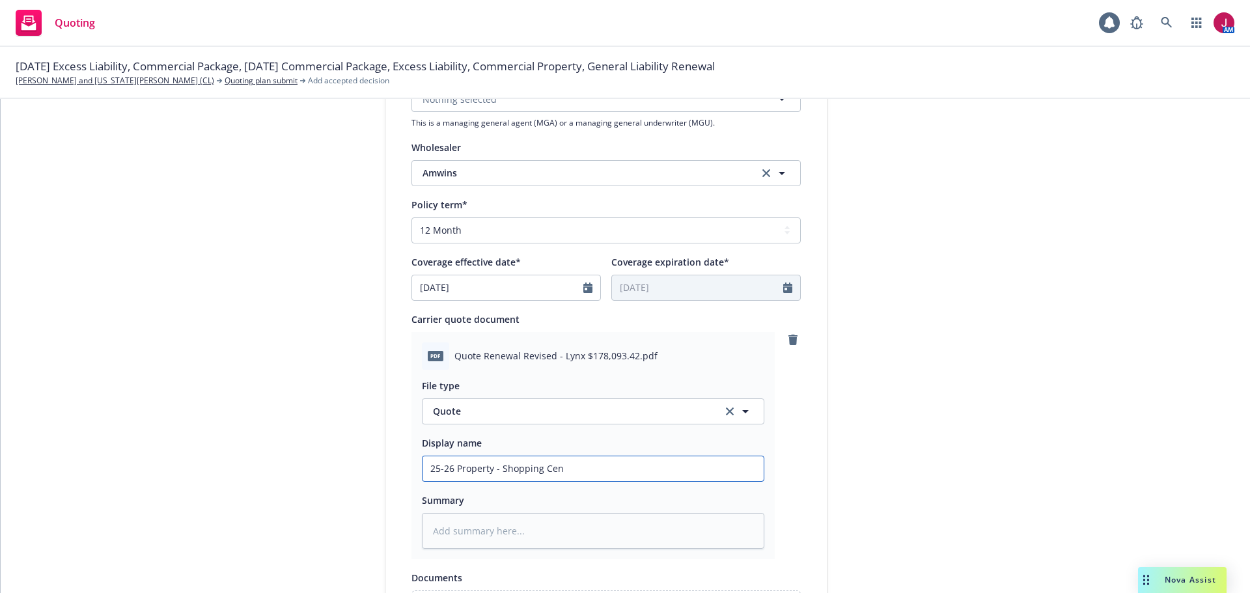
type textarea "x"
type input "25-26 Property - Shopping Cent"
type textarea "x"
type input "25-26 Property - Shopping Cente"
type textarea "x"
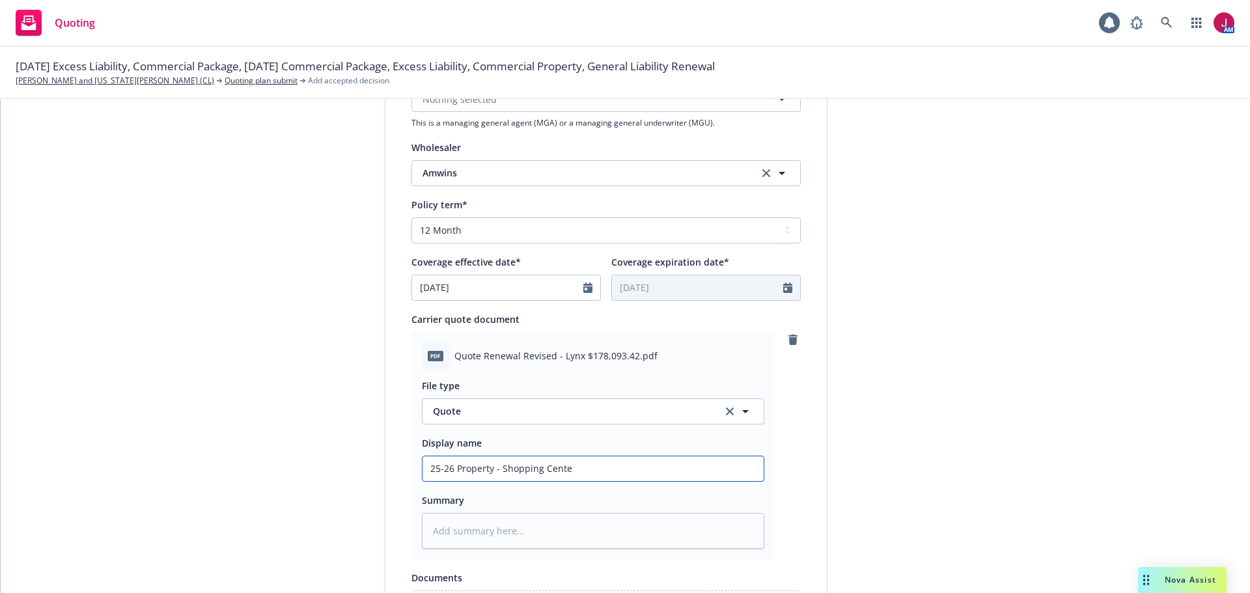
type input "25-26 Property - Shopping Center"
type textarea "x"
type input "25-26 Property - Shopping Center"
type textarea "x"
type input "25-26 Property - Shopping Center -"
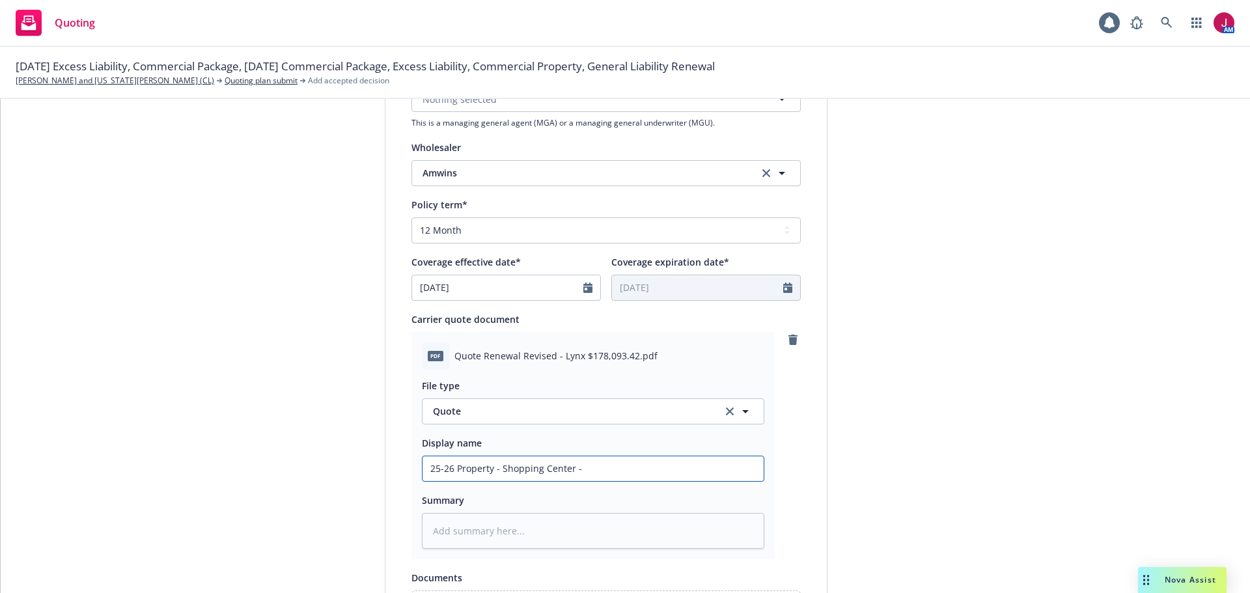
type textarea "x"
type input "25-26 Property - Shopping Center -"
type textarea "x"
type input "25-26 Property - Shopping Center - A"
type textarea "x"
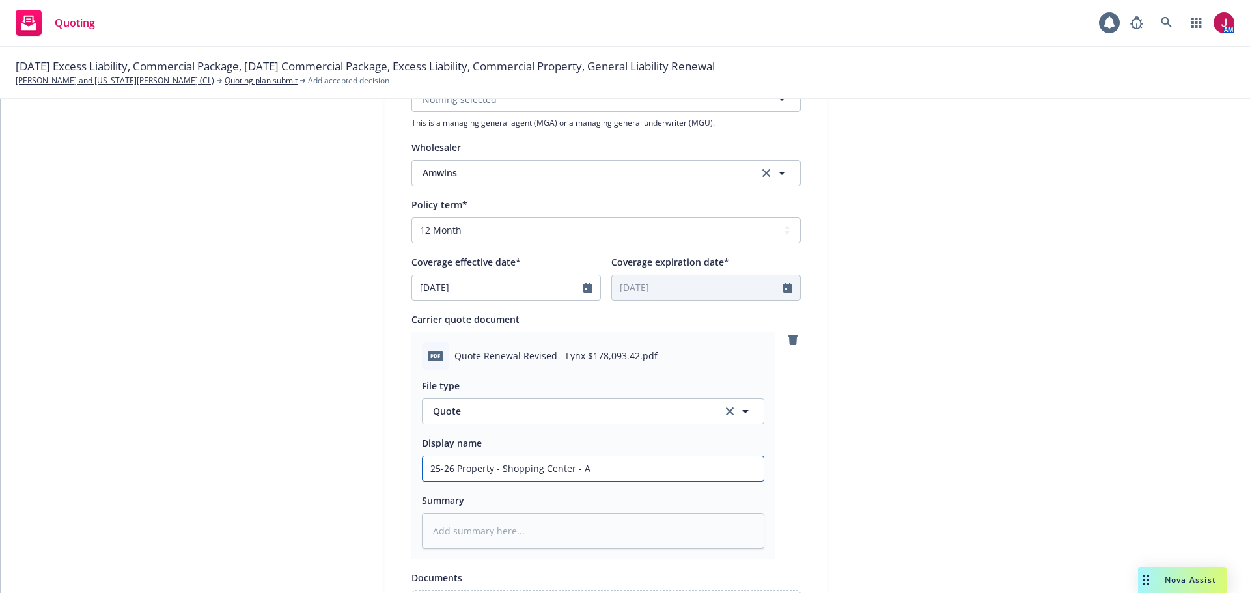
type input "25-26 Property - Shopping Center - Am"
type textarea "x"
type input "25-26 Property - Shopping Center - Amw"
type textarea "x"
type input "25-26 Property - Shopping Center - Amwi"
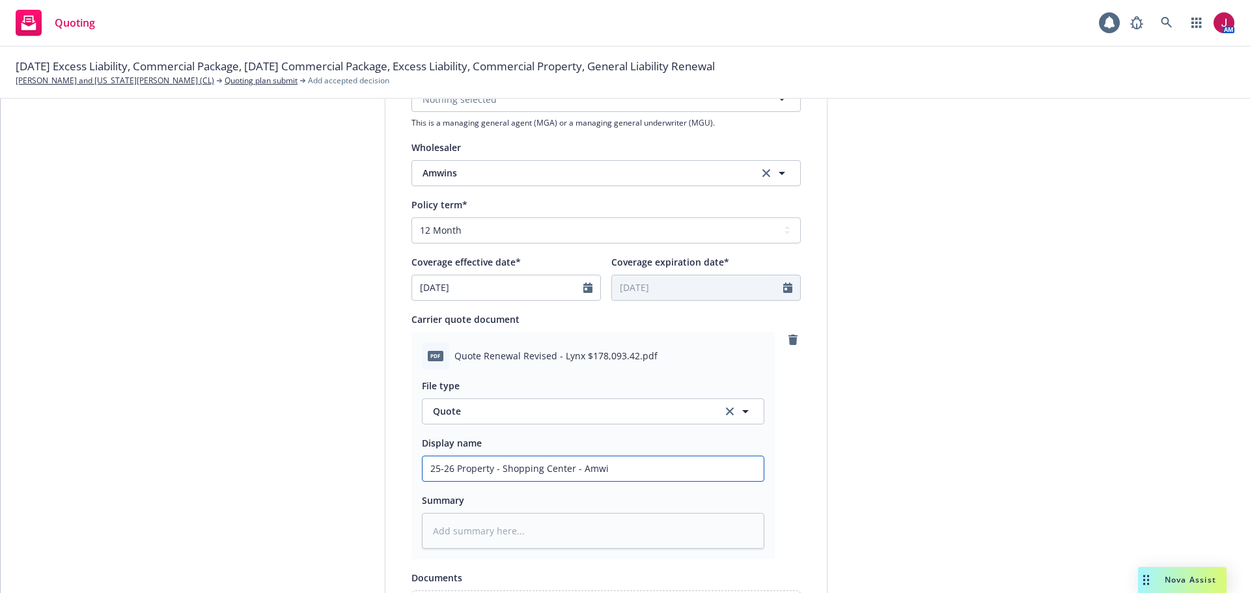
type textarea "x"
type input "25-26 Property - Shopping Center - Amwin"
type textarea "x"
type input "25-26 Property - Shopping Center - Amwins"
type textarea "x"
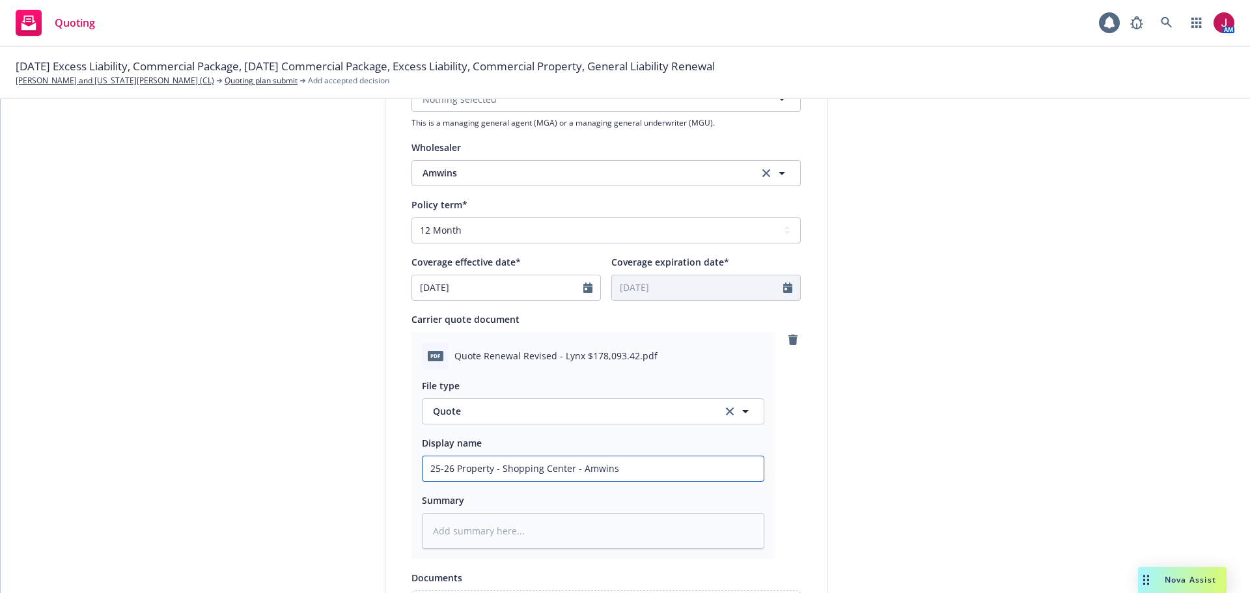
type input "25-26 Property - Shopping Center - Amwins/"
type textarea "x"
type input "25-26 Property - Shopping Center - Amwins/H"
type textarea "x"
type input "25-26 Property - Shopping Center - Amwins/Ha"
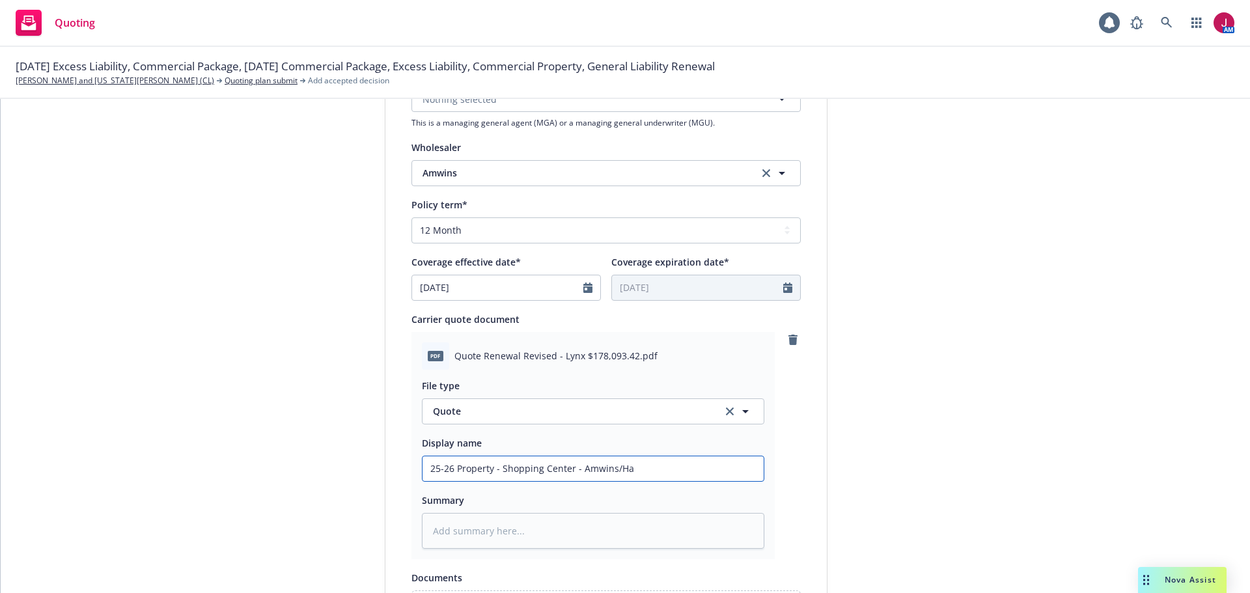
type textarea "x"
type input "25-26 Property - Shopping Center - Amwins/Had"
type textarea "x"
type input "25-26 Property - Shopping Center - Amwins/Hadr"
type textarea "x"
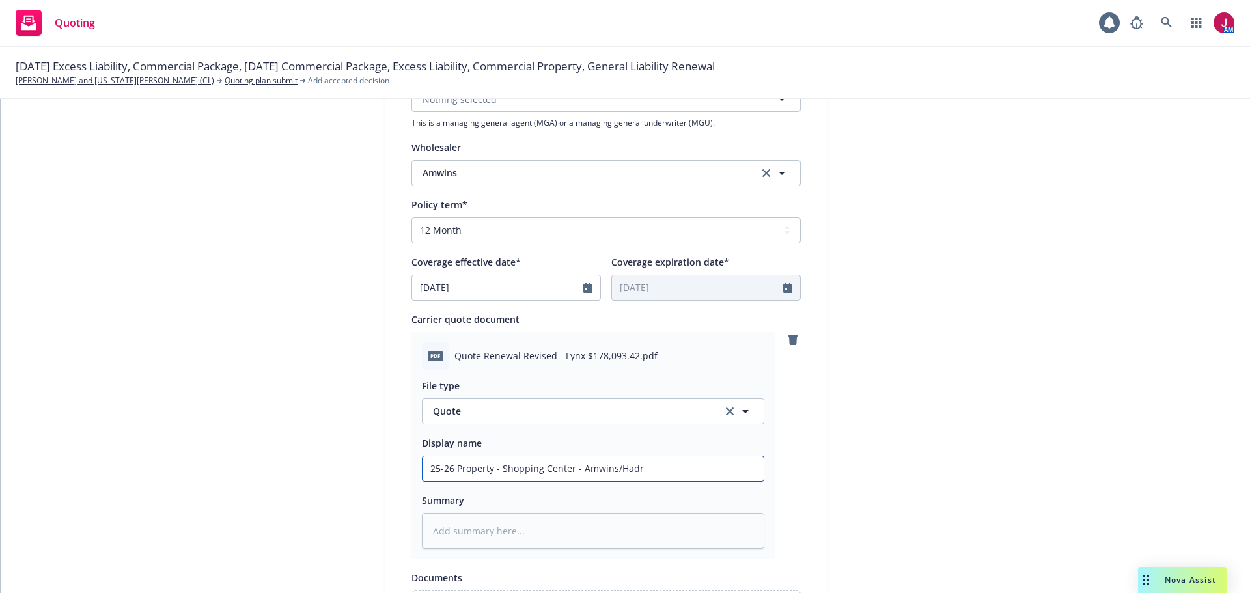
type input "25-26 Property - Shopping Center - Amwins/[GEOGRAPHIC_DATA]"
type textarea "x"
type input "25-26 Property - Shopping Center - Amwins/[GEOGRAPHIC_DATA]"
type textarea "x"
type input "25-26 Property - Shopping Center - Amwins/[GEOGRAPHIC_DATA]"
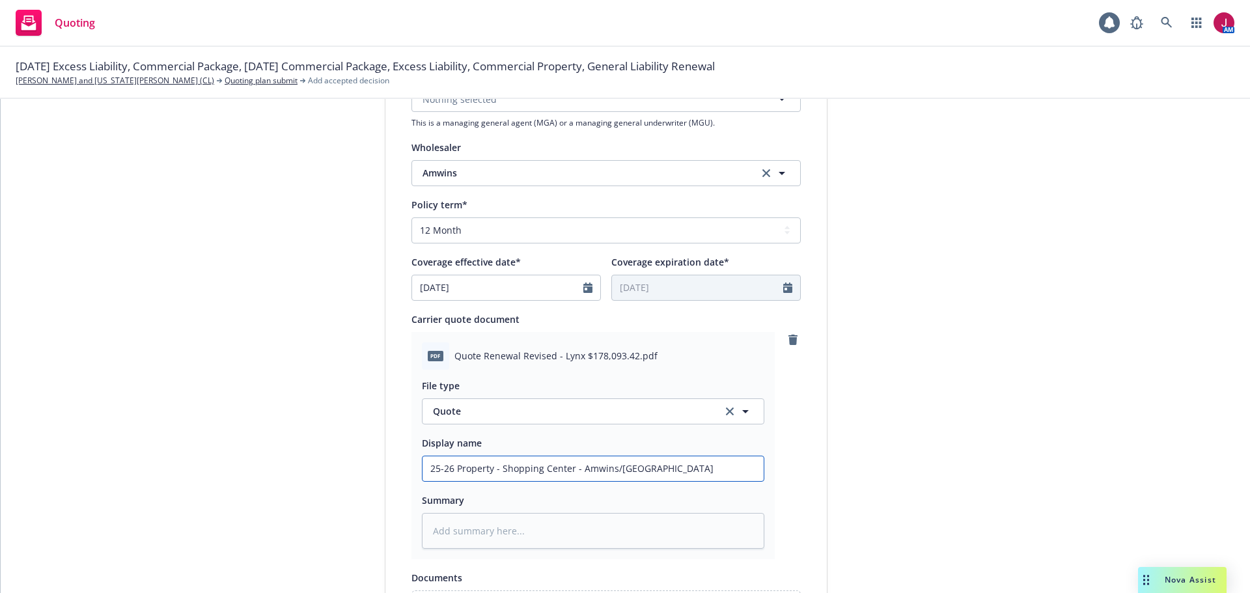
type textarea "x"
type input "25-26 Property - Shopping Center - Amwins/[GEOGRAPHIC_DATA] -"
type textarea "x"
type input "25-26 Property - Shopping Center - Amwins/[GEOGRAPHIC_DATA] -"
type textarea "x"
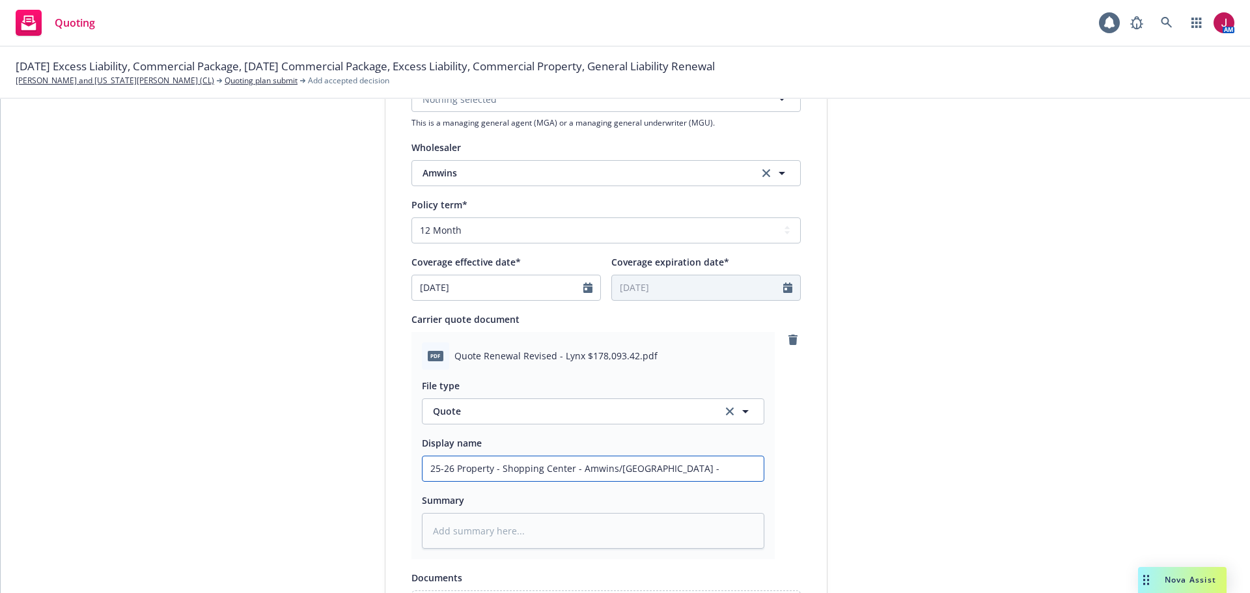
type input "25-26 Property - Shopping Center - Amwins/Hadron - R"
type textarea "x"
type input "25-26 Property - Shopping Center - Amwins/Hadron - Re"
type textarea "x"
type input "25-26 Property - Shopping Center - Amwins/Hadron - Rev"
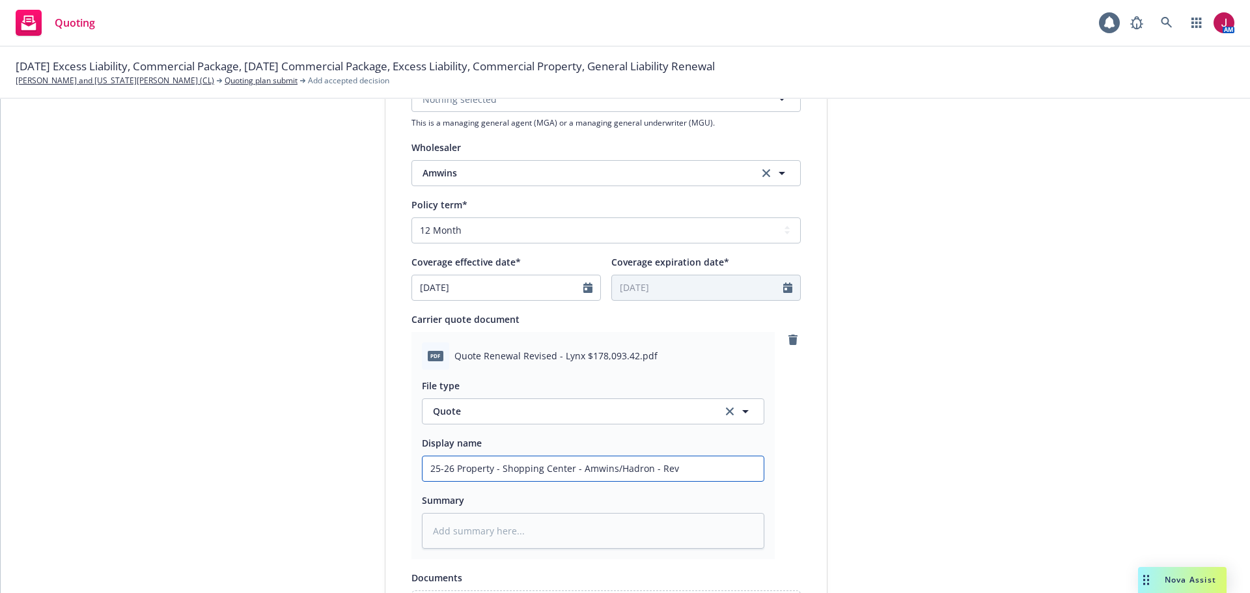
type textarea "x"
type input "25-26 Property - Shopping Center - Amwins/Hadron - [GEOGRAPHIC_DATA]"
type textarea "x"
type input "25-26 Property - Shopping Center - Amwins/Hadron - [GEOGRAPHIC_DATA]"
type textarea "x"
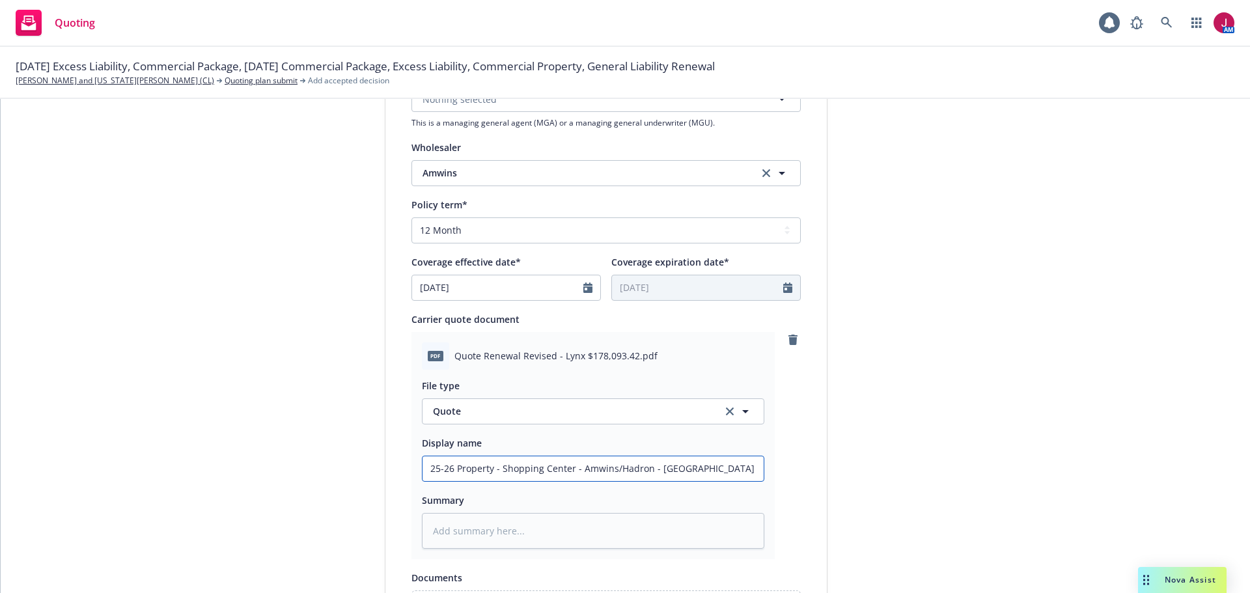
type input "25-26 Property - Shopping Center - Amwins/Hadron - Revise"
type textarea "x"
type input "25-26 Property - Shopping Center - Amwins/Hadron - Revised"
type textarea "x"
type input "25-26 Property - Shopping Center - Amwins/Hadron - Revised"
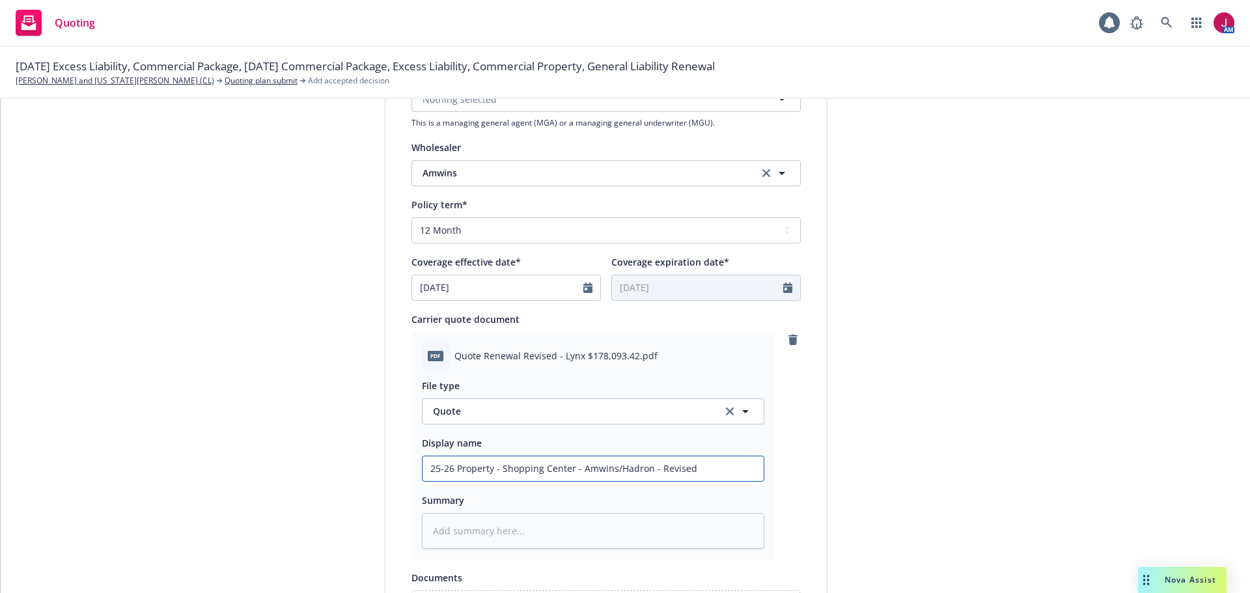
type textarea "x"
type input "25-26 Property - Shopping Center - Amwins/Hadron - Revised #"
type textarea "x"
type input "25-26 Property - Shopping Center - Amwins/Hadron - Revised #2"
type textarea "x"
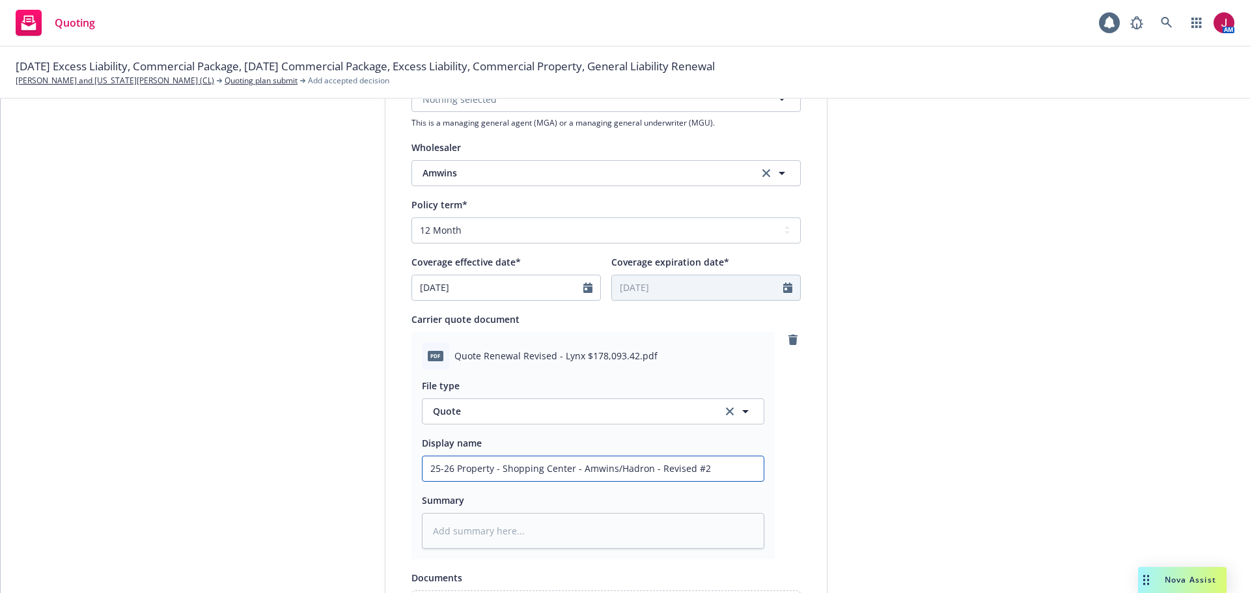
type input "25-26 Property - Shopping Center - Amwins/Hadron - Revised #2"
type textarea "x"
type input "25-26 Property - Shopping Center - Amwins/Hadron - Revised #2 $"
type textarea "x"
type input "25-26 Property - Shopping Center - Amwins/Hadron - Revised #2 $1"
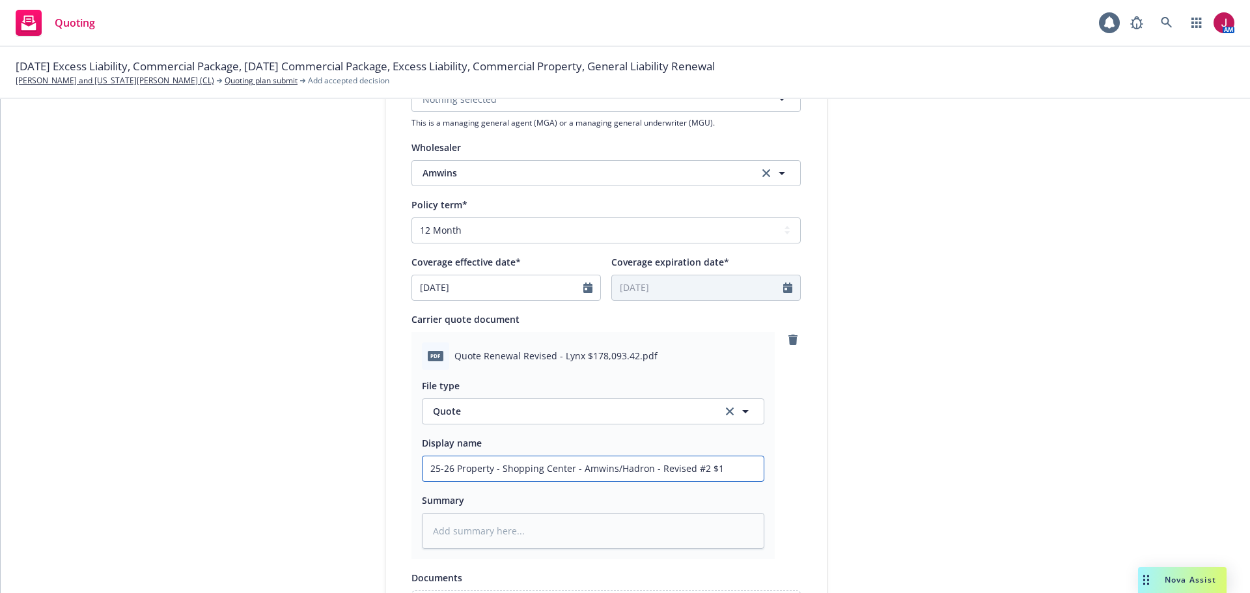
type textarea "x"
type input "25-26 Property - Shopping Center - Amwins/Hadron - Revised #2 $17"
type textarea "x"
type input "25-26 Property - Shopping Center - Amwins/Hadron - Revised #2 $178"
type textarea "x"
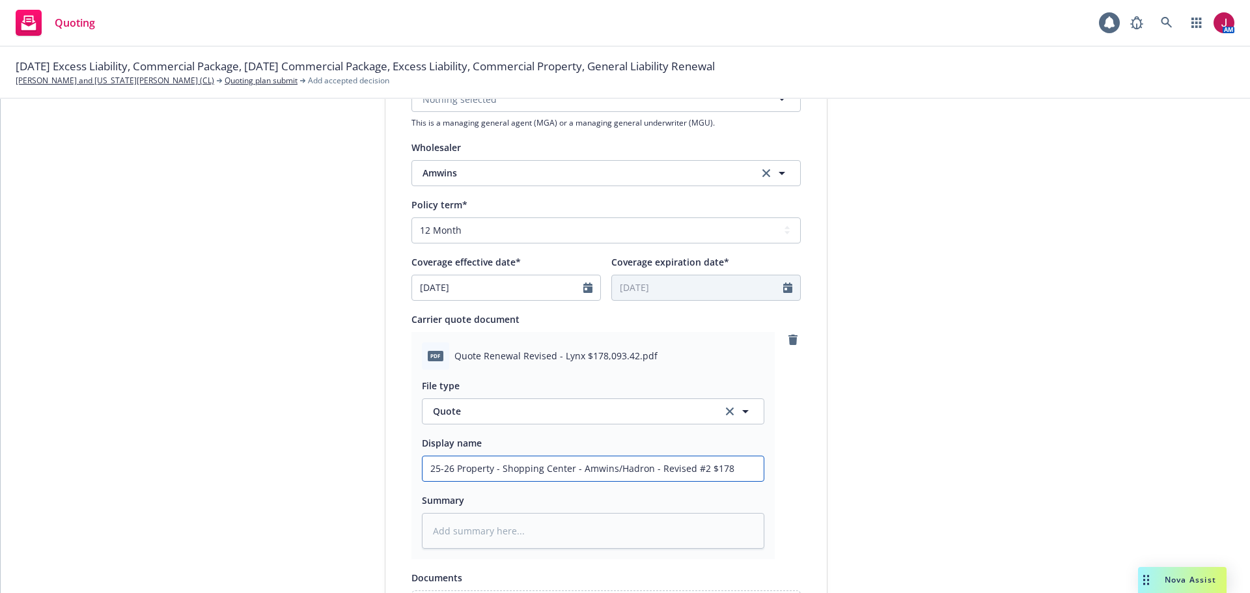
type input "25-26 Property - Shopping Center - Amwins/Hadron - Revised #2 $178,"
type textarea "x"
type input "25-26 Property - Shopping Center - Amwins/Hadron - Revised #2 $178,0"
type textarea "x"
type input "25-26 Property - Shopping Center - Amwins/Hadron - Revised #2 $178,09"
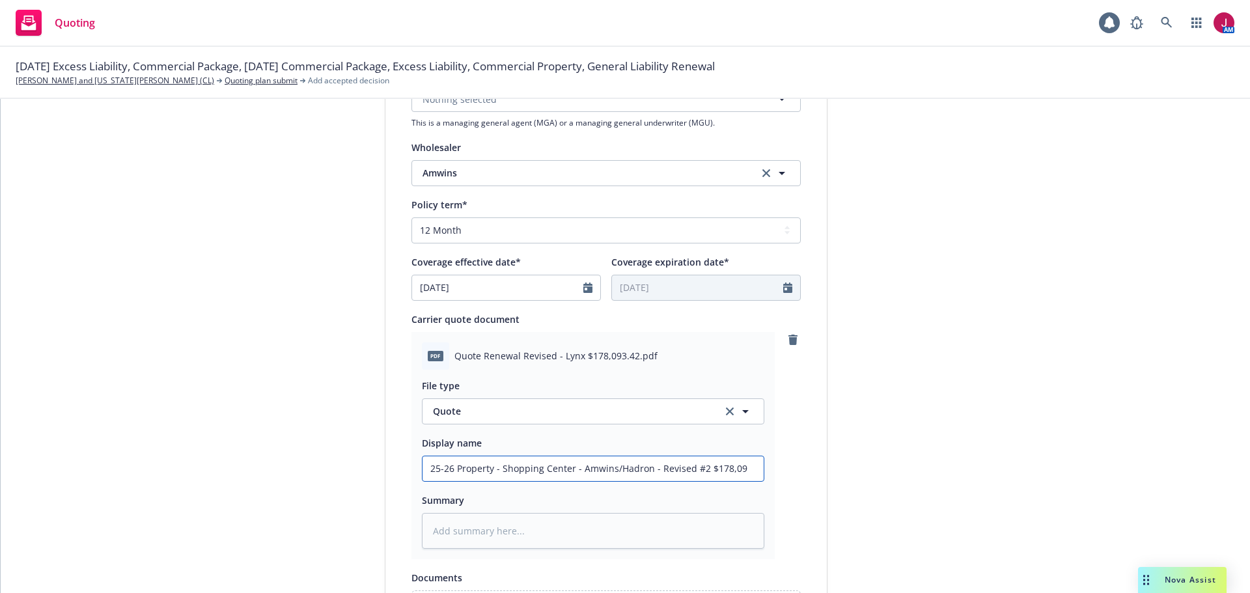
type textarea "x"
type input "25-26 Property - Shopping Center - Amwins/Hadron - Revised #2 $178,093"
type textarea "x"
type input "25-26 Property - Shopping Center - Amwins/Hadron - Revised #2 $178,093."
type textarea "x"
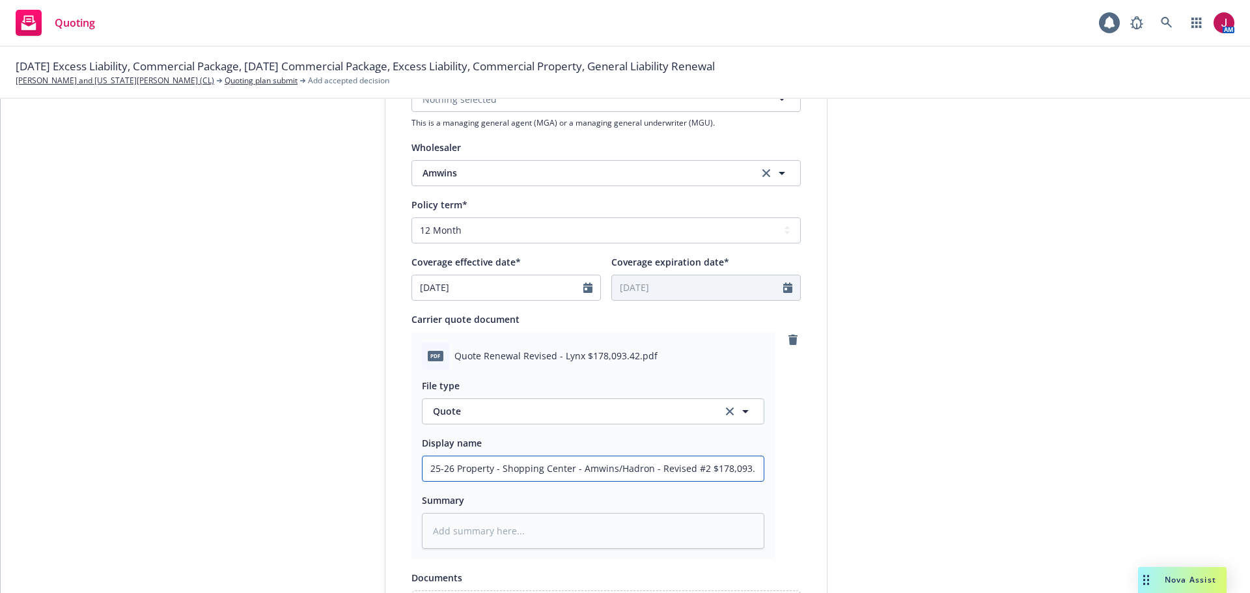
type input "25-26 Property - Shopping Center - Amwins/Hadron - Revised #2 $178,093.4"
type textarea "x"
type input "25-26 Property - Shopping Center - Amwins/Hadron - Revised #2 $178,093.42"
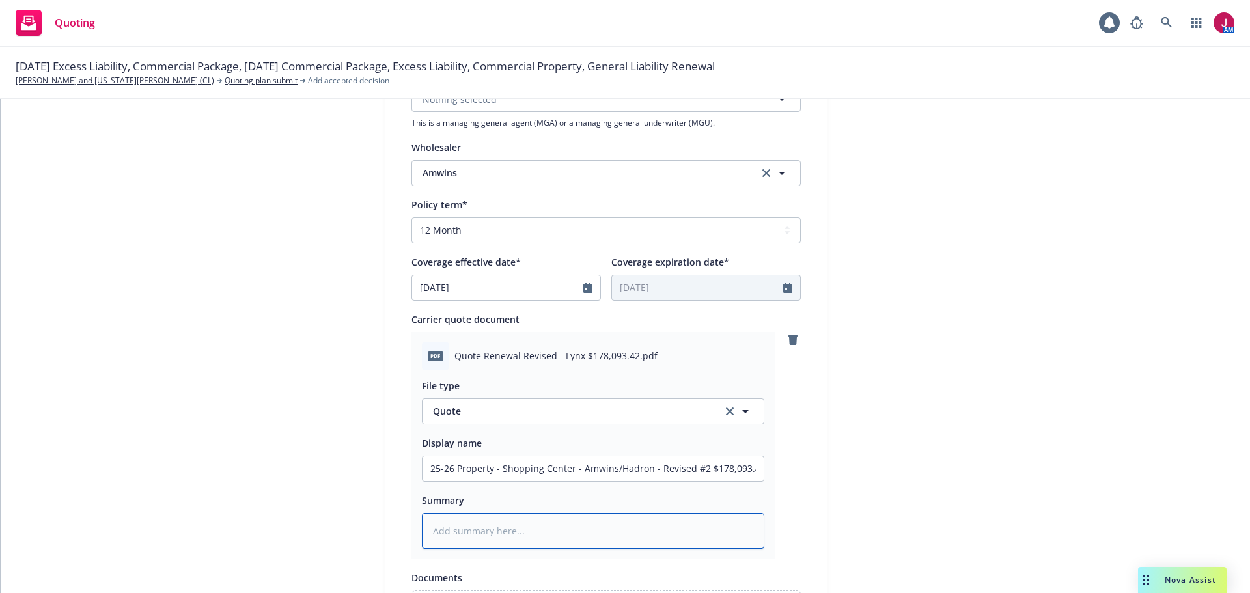
type textarea "x"
type textarea "N"
type textarea "x"
type textarea "No"
type textarea "x"
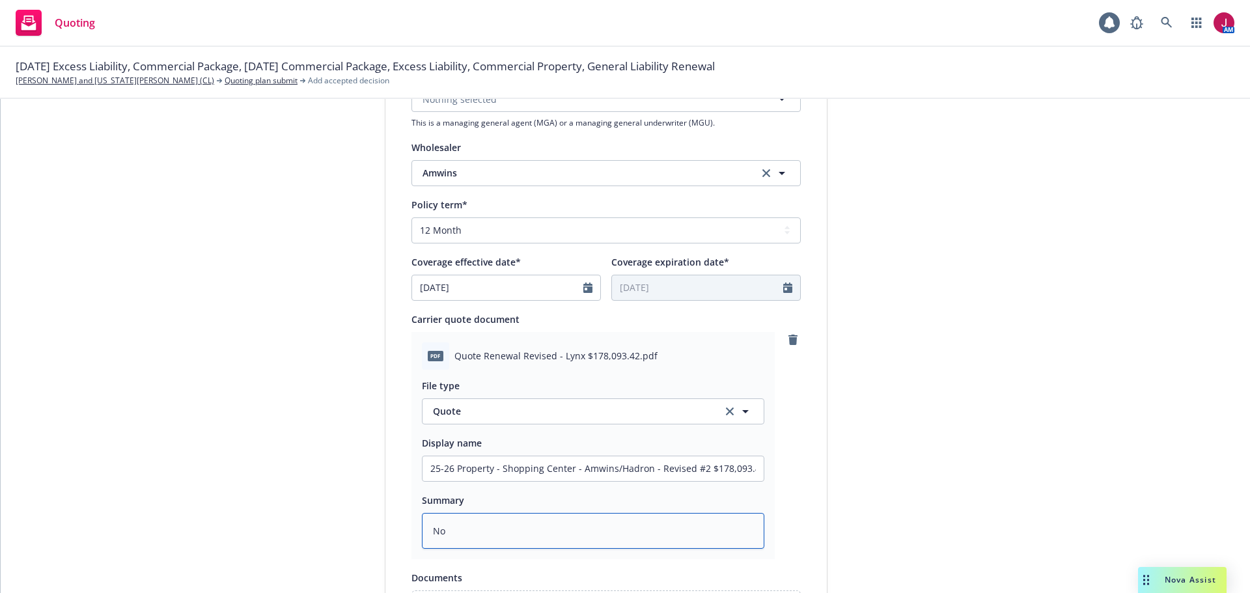
type textarea "No"
type textarea "x"
type textarea "No c"
type textarea "x"
type textarea "No ch"
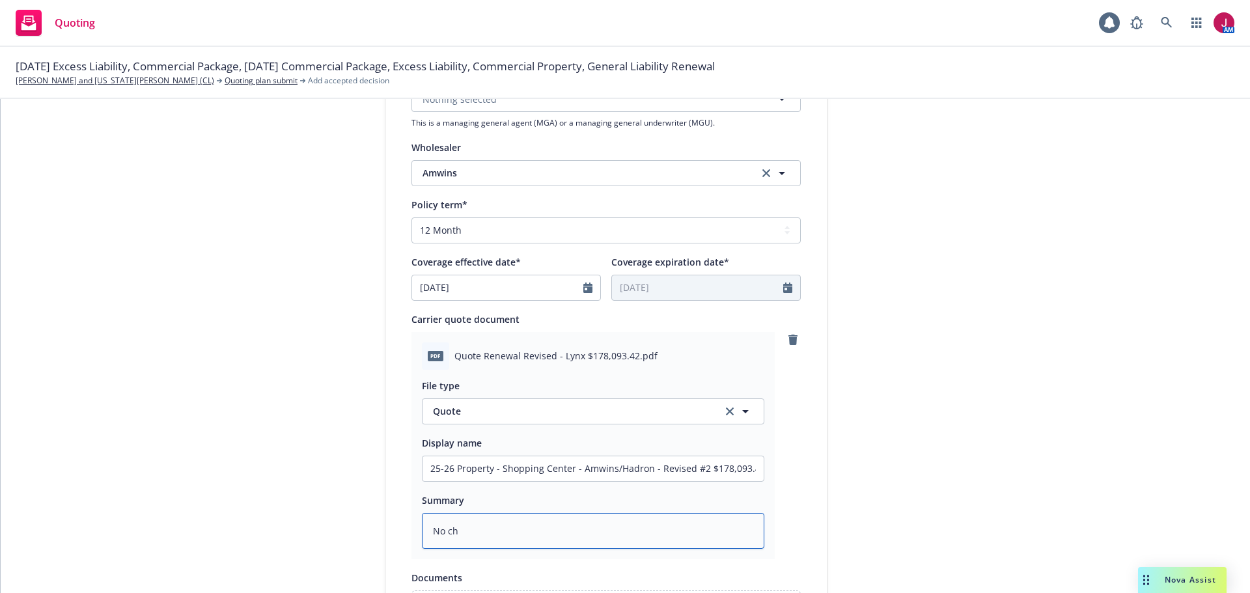
type textarea "x"
type textarea "No cha"
type textarea "x"
type textarea "No chan"
type textarea "x"
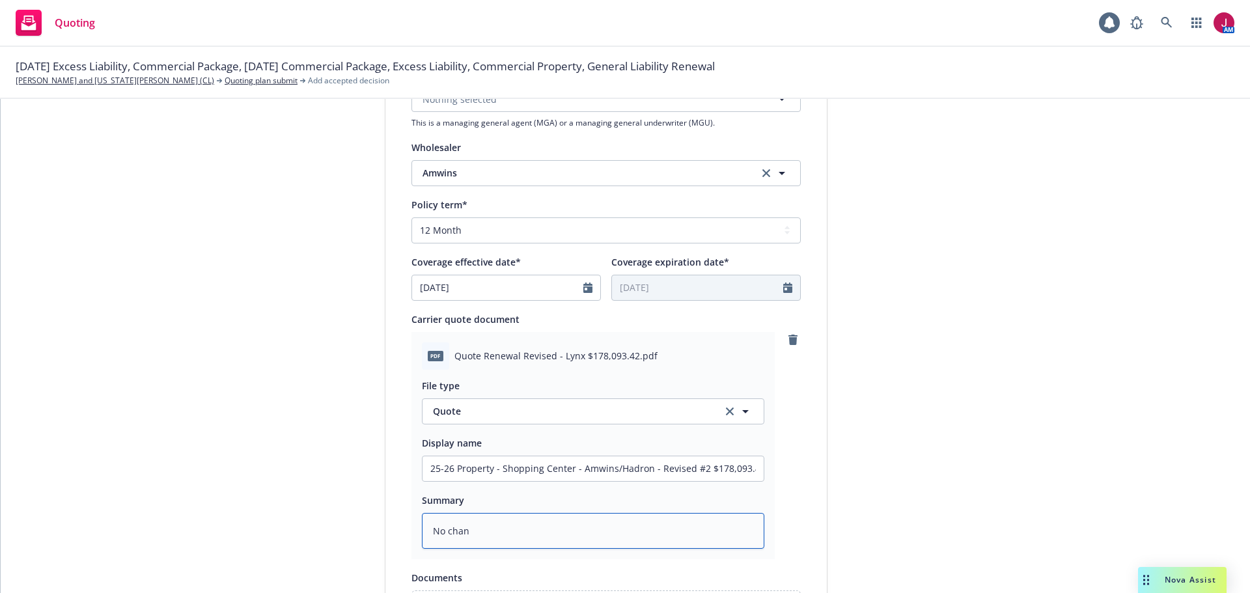
type textarea "No [PERSON_NAME]"
type textarea "x"
type textarea "No change"
type textarea "x"
type textarea "No changes"
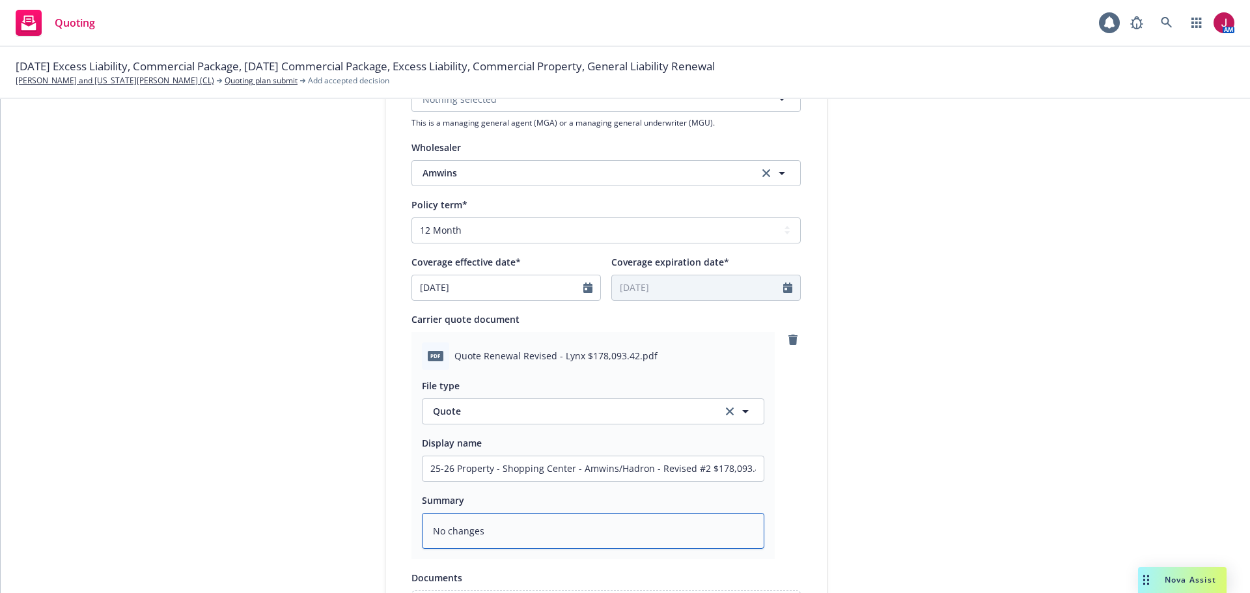
type textarea "x"
type textarea "No changes"
type textarea "x"
type textarea "No changes j"
type textarea "x"
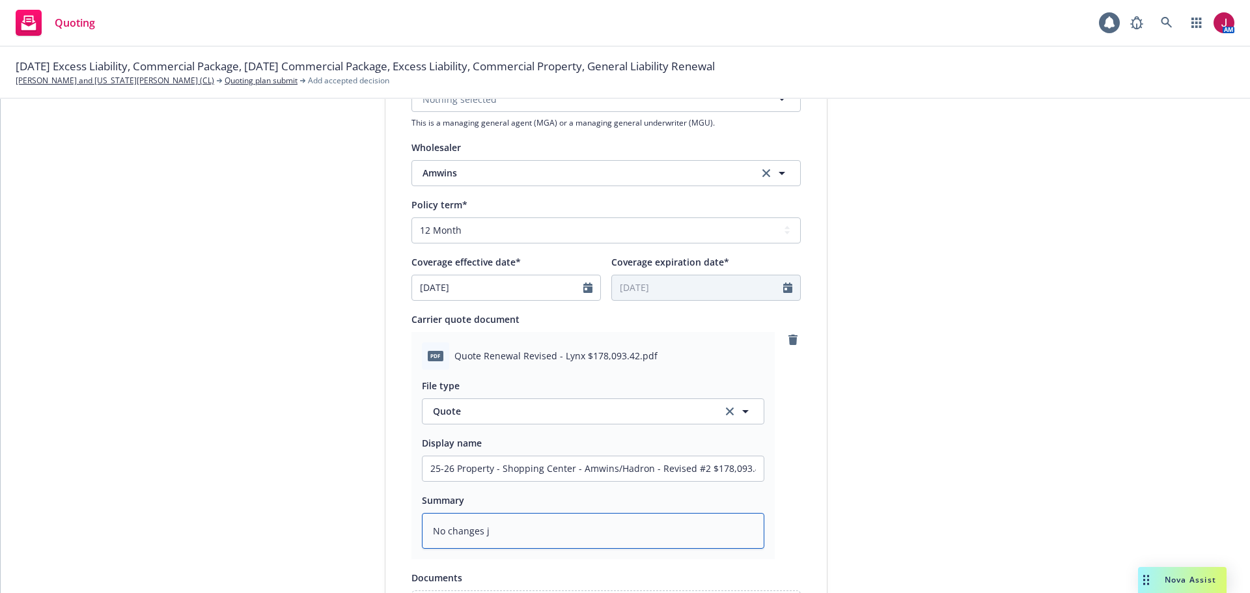
type textarea "No changes ju"
type textarea "x"
type textarea "No changes jus"
type textarea "x"
type textarea "No changes just"
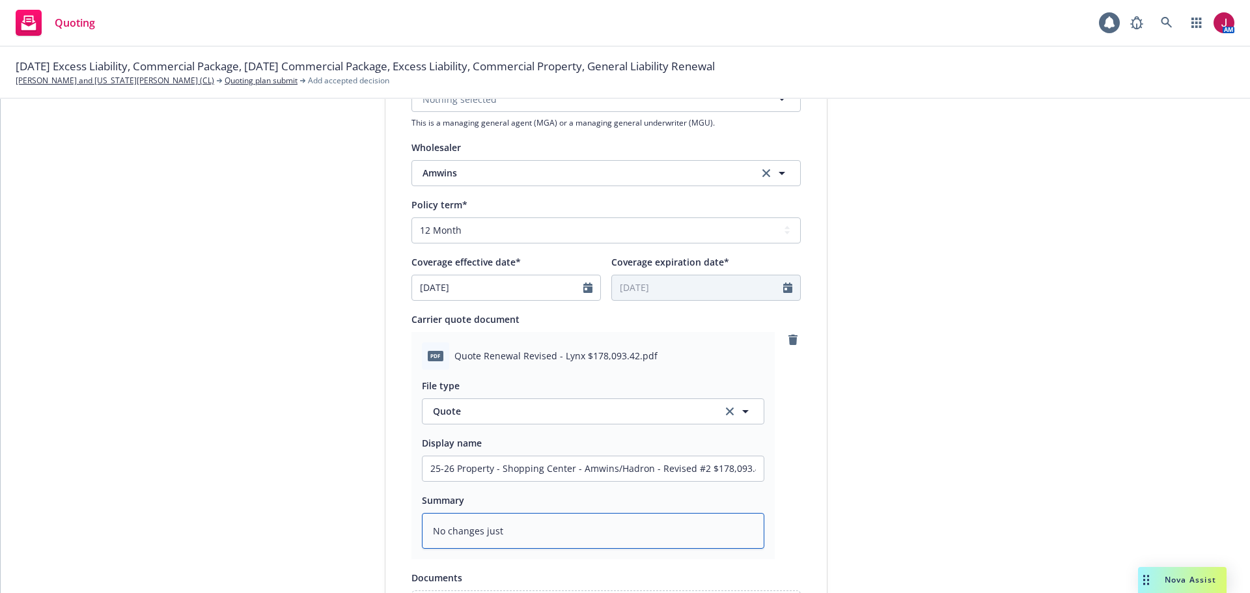
type textarea "x"
type textarea "No changes just"
type textarea "x"
type textarea "No changes just l"
type textarea "x"
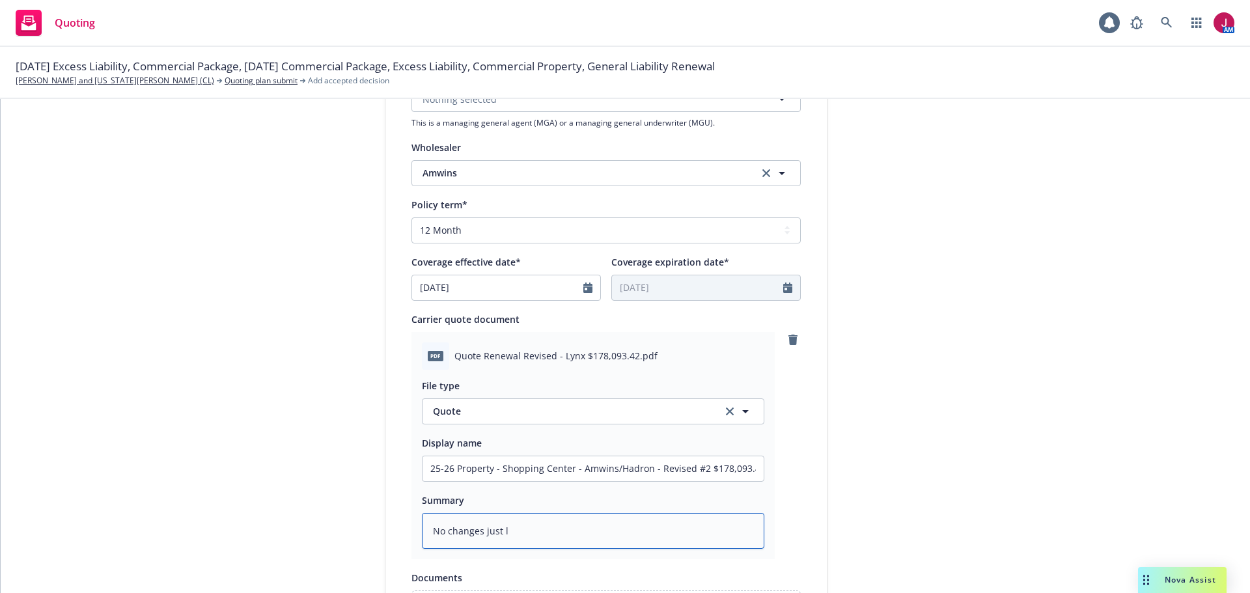
type textarea "No changes just lo"
type textarea "x"
type textarea "No changes just low"
type textarea "x"
type textarea "No changes just [PERSON_NAME]"
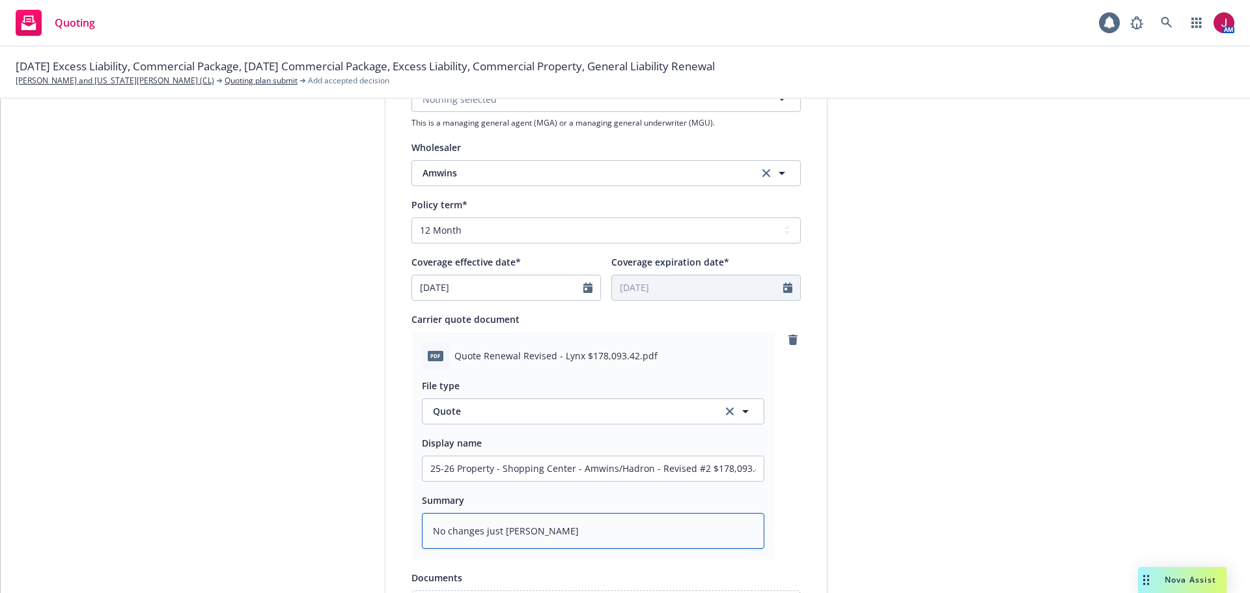
type textarea "x"
type textarea "No changes just lower"
type textarea "x"
type textarea "No changes just lower"
type textarea "x"
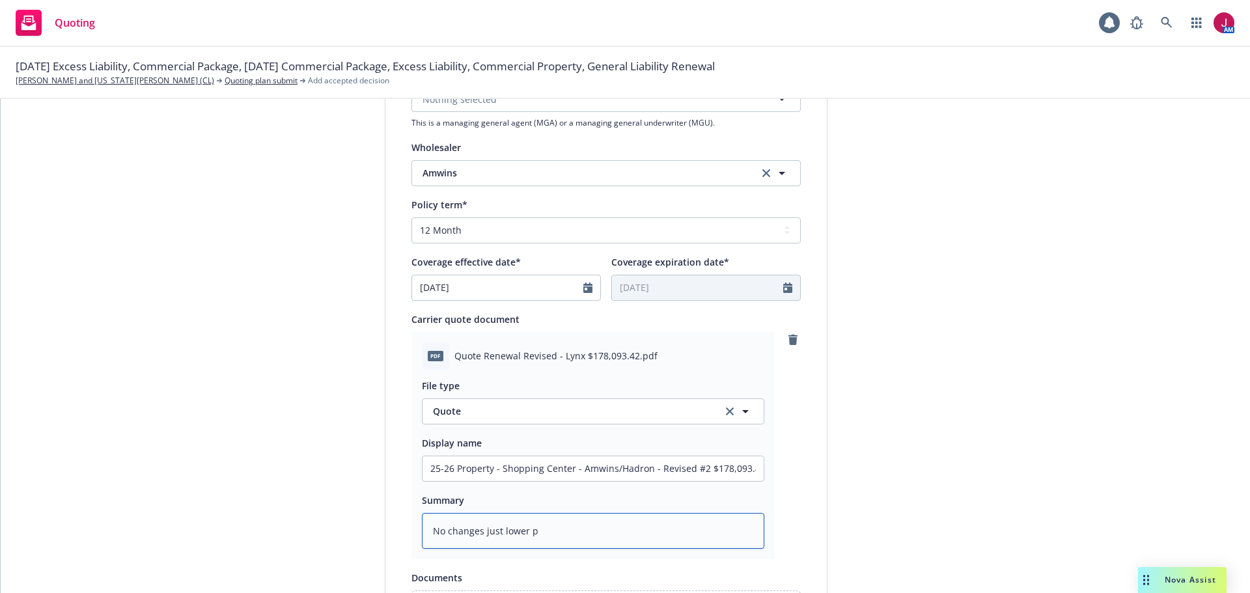
type textarea "No changes just lower pr"
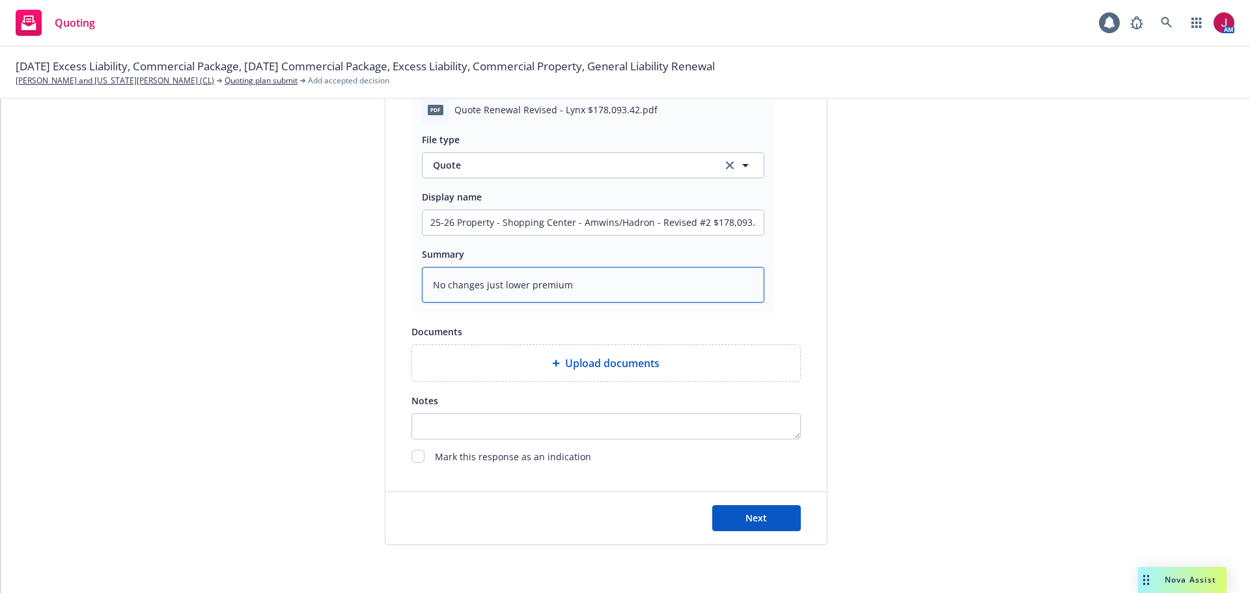
scroll to position [727, 0]
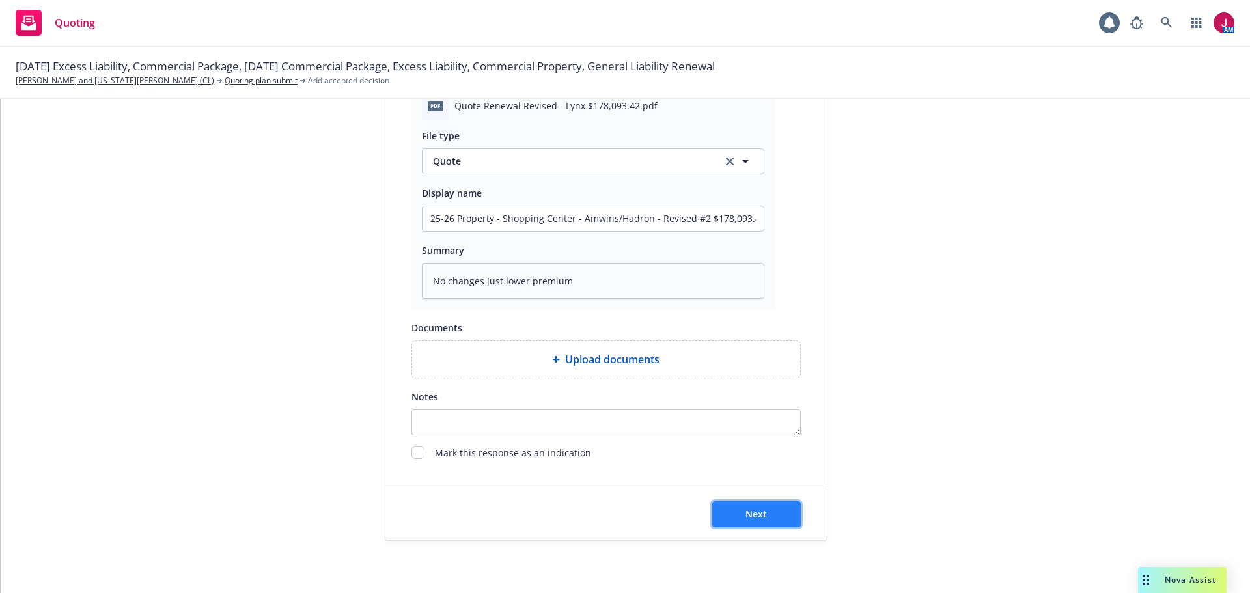
click at [755, 512] on span "Next" at bounding box center [756, 514] width 21 height 12
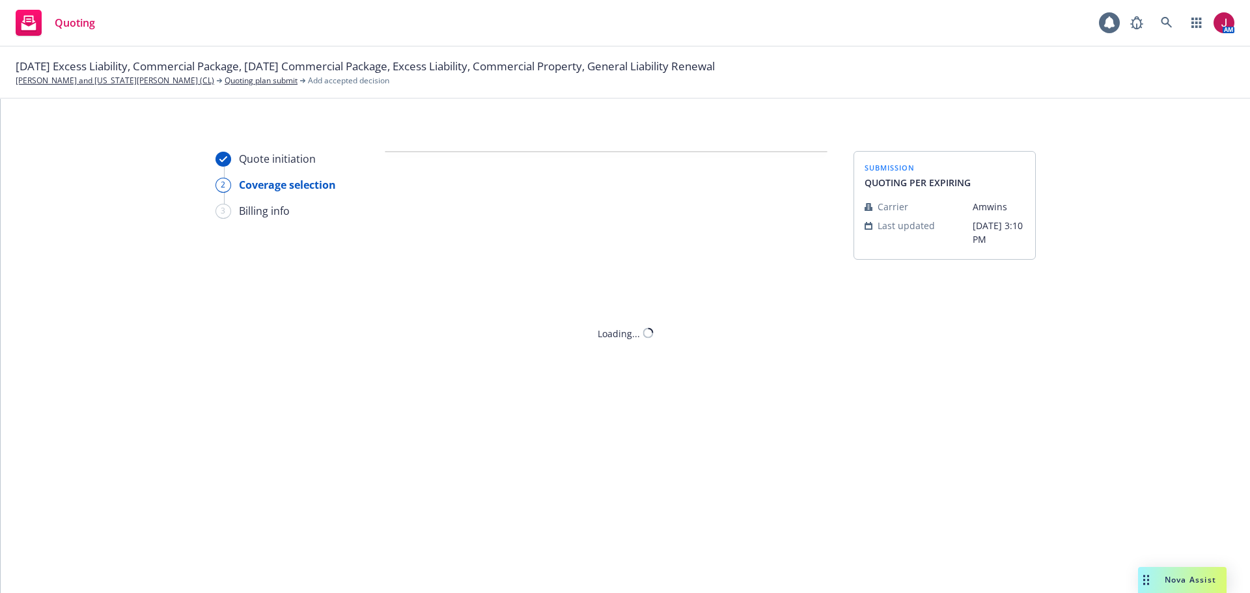
scroll to position [0, 0]
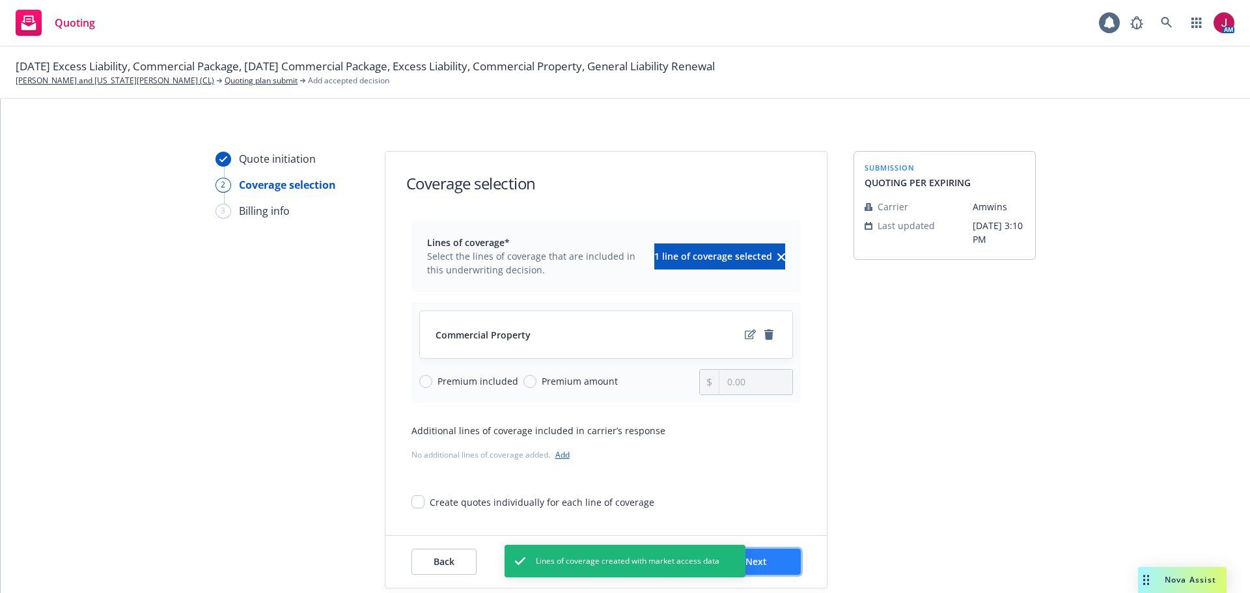
click at [782, 551] on button "Next" at bounding box center [756, 562] width 89 height 26
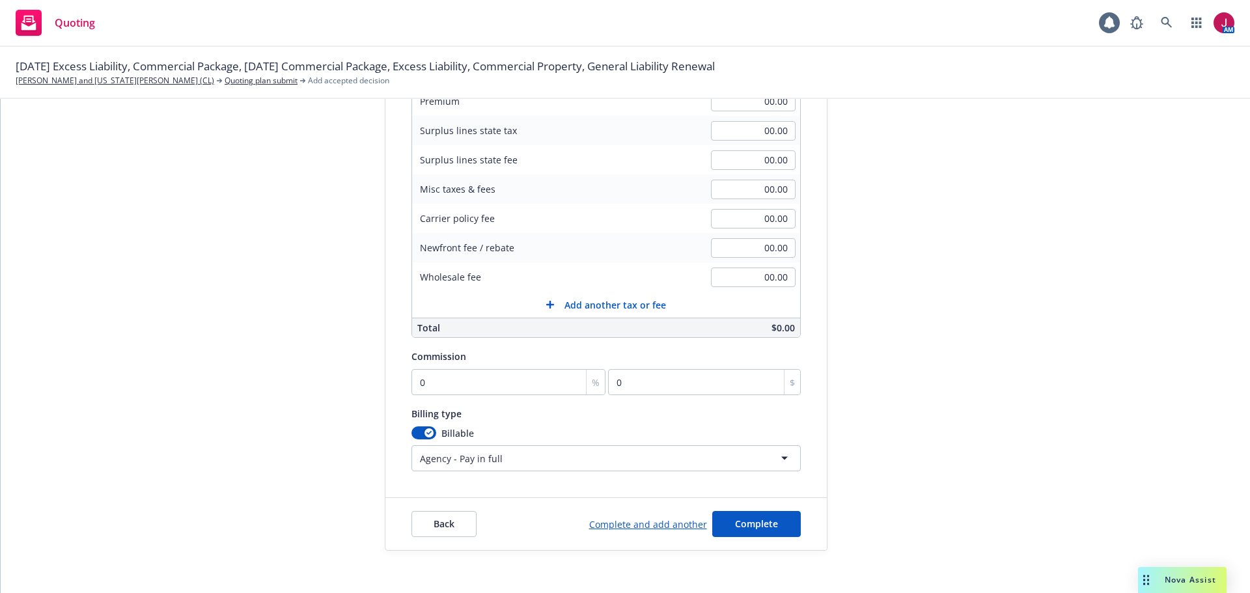
scroll to position [242, 0]
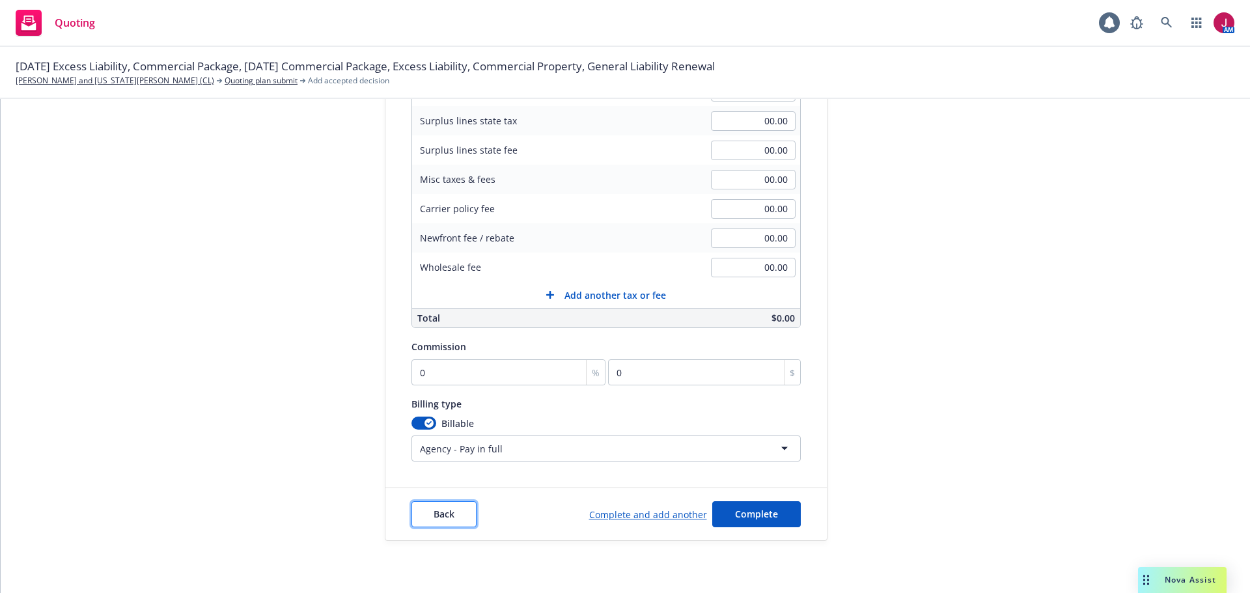
click at [419, 520] on button "Back" at bounding box center [444, 514] width 65 height 26
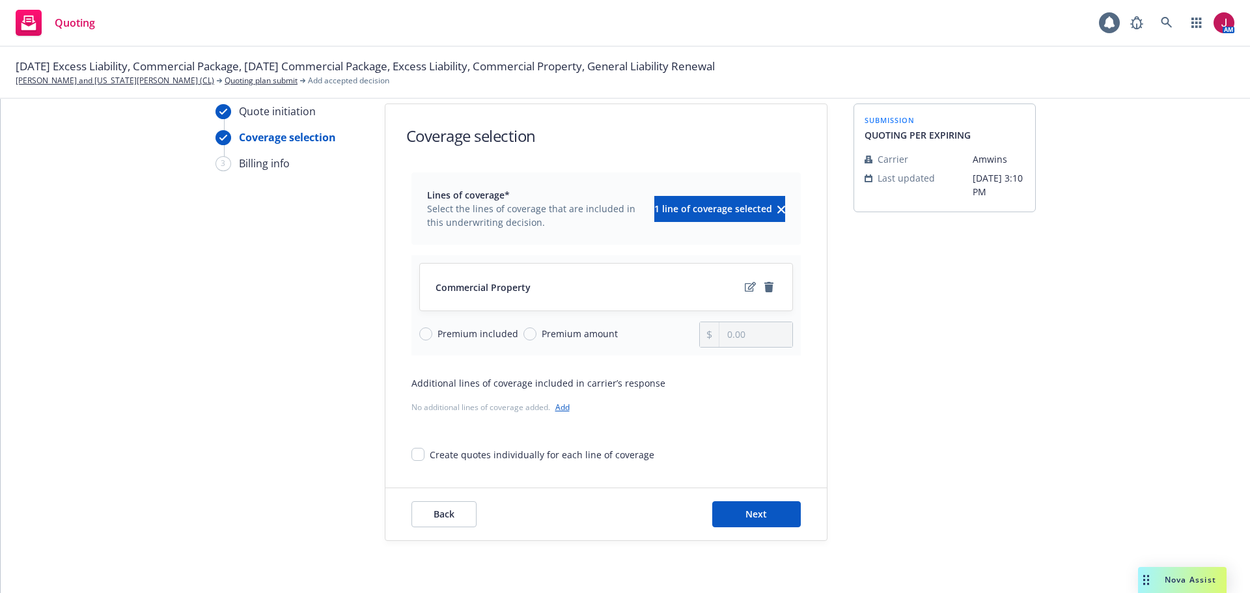
scroll to position [48, 0]
click at [442, 510] on span "Back" at bounding box center [444, 514] width 21 height 12
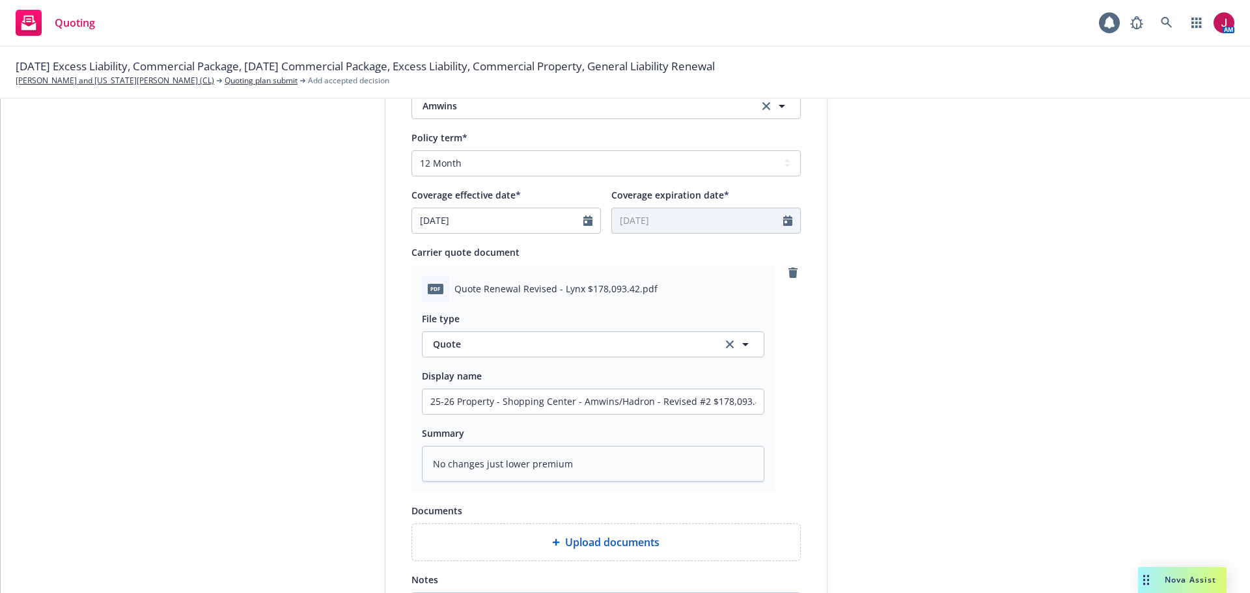
scroll to position [547, 0]
click at [591, 453] on textarea "No changes just lower premium" at bounding box center [593, 461] width 343 height 36
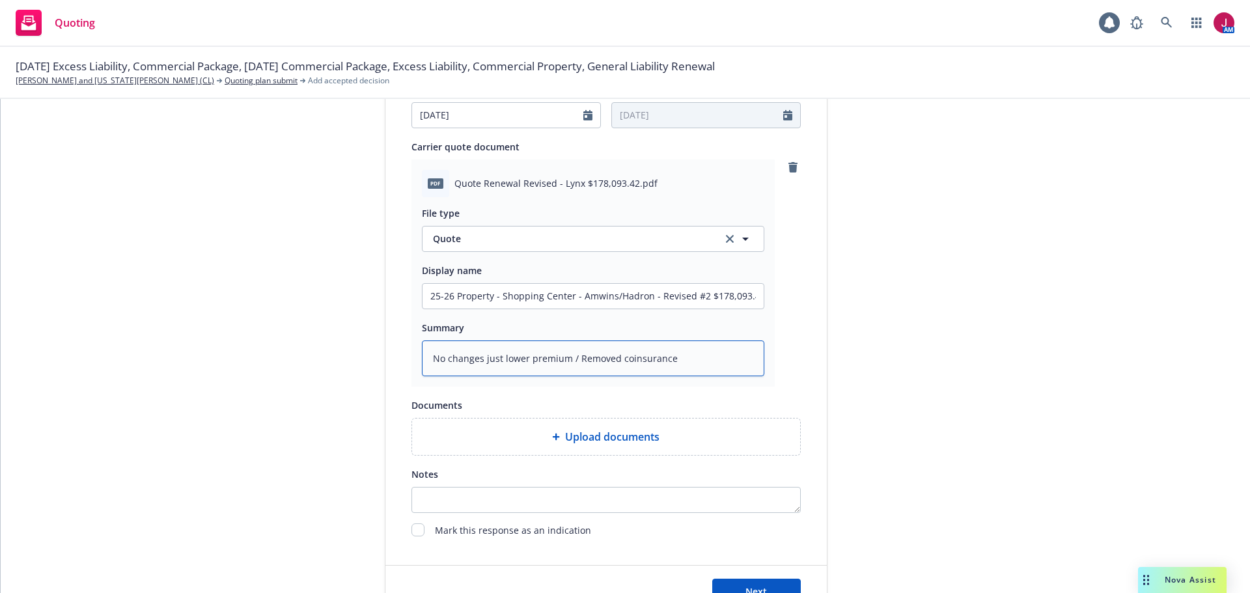
scroll to position [727, 0]
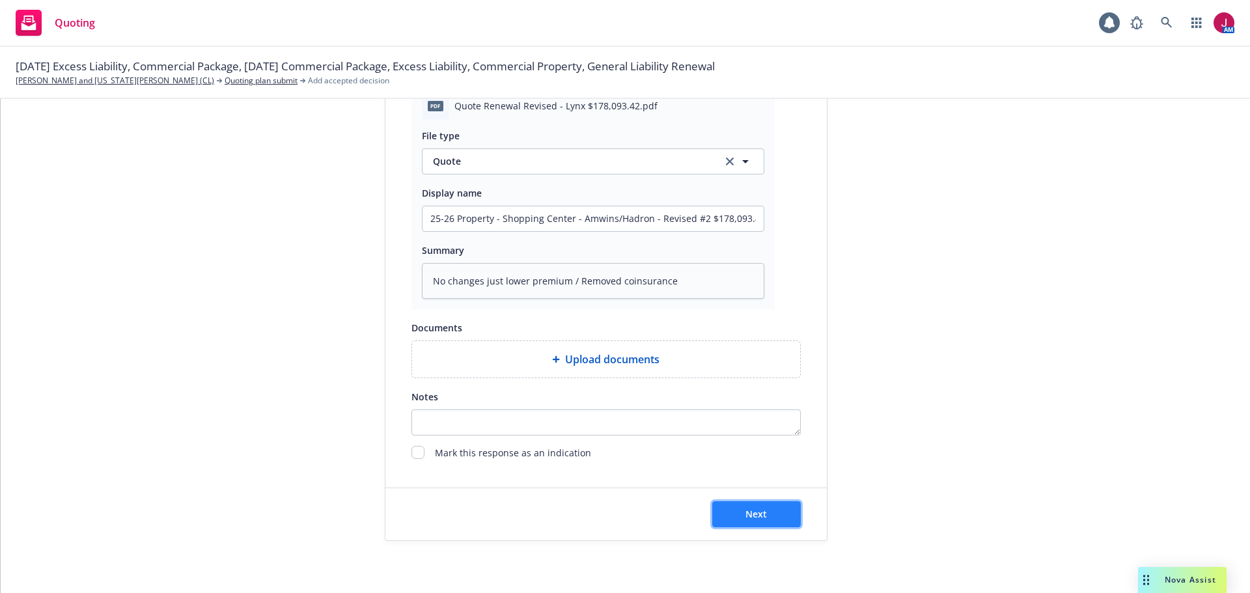
click at [755, 525] on button "Next" at bounding box center [756, 514] width 89 height 26
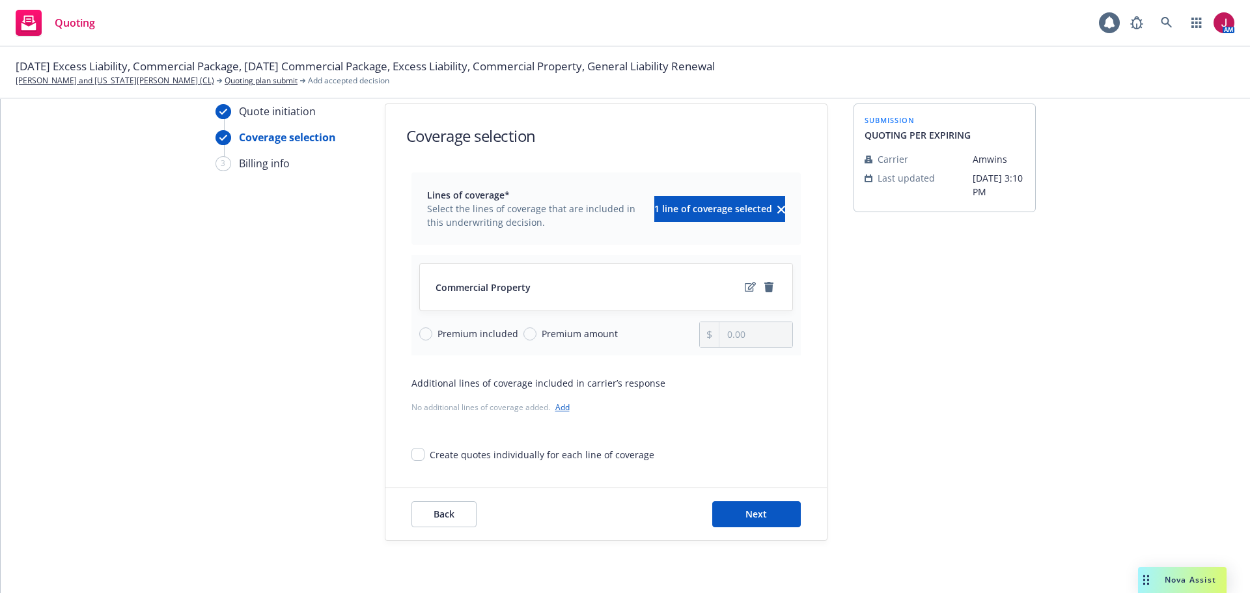
scroll to position [48, 0]
click at [770, 503] on button "Next" at bounding box center [756, 514] width 89 height 26
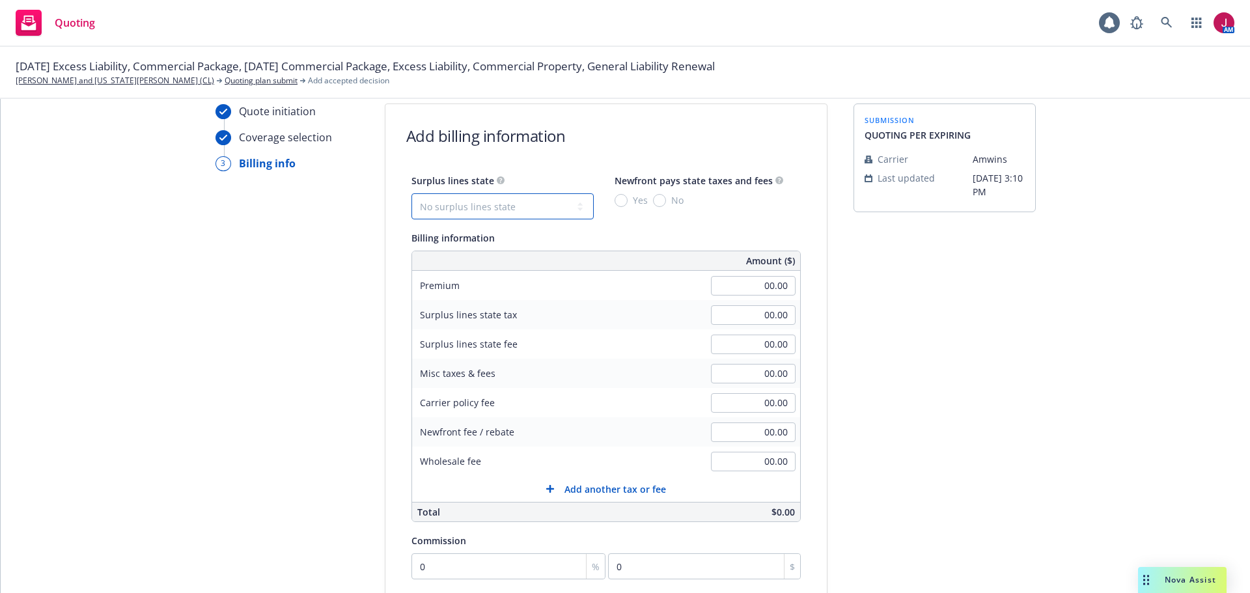
click at [522, 206] on select "No surplus lines state [US_STATE] [US_STATE] [US_STATE] [US_STATE] [US_STATE] […" at bounding box center [503, 206] width 182 height 26
click at [412, 193] on select "No surplus lines state [US_STATE] [US_STATE] [US_STATE] [US_STATE] [US_STATE] […" at bounding box center [503, 206] width 182 height 26
click at [653, 204] on input "No" at bounding box center [659, 200] width 13 height 13
click at [735, 288] on input "00.00" at bounding box center [753, 286] width 85 height 20
click at [727, 410] on input "00.00" at bounding box center [753, 403] width 85 height 20
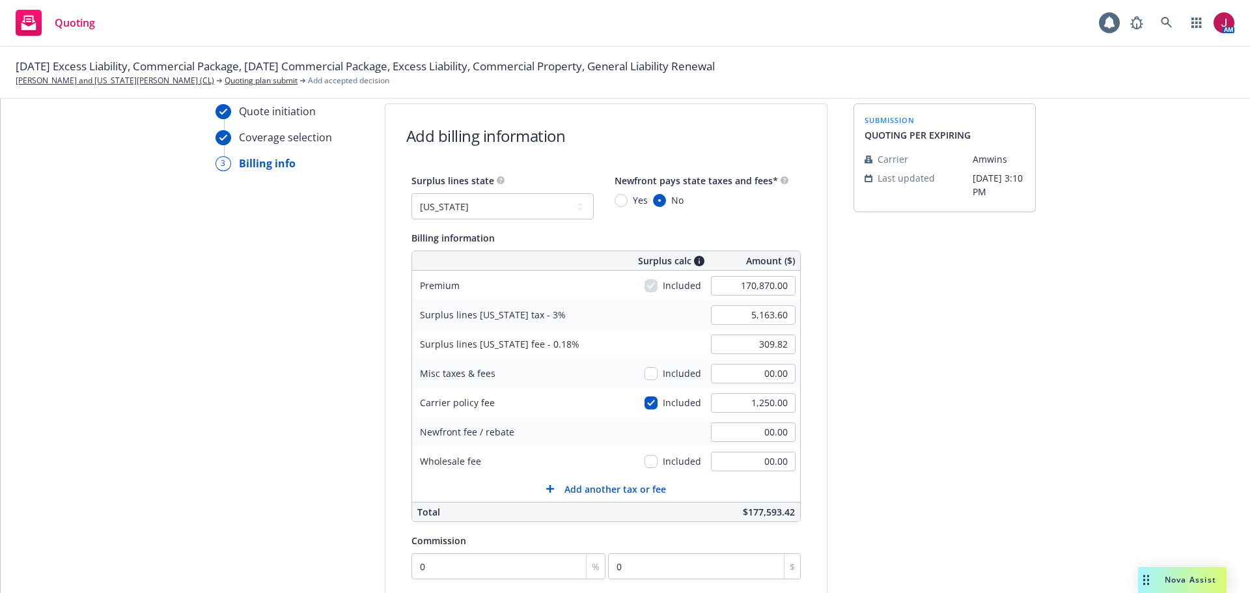
click at [732, 472] on div "00.00" at bounding box center [754, 461] width 94 height 29
click at [740, 461] on input "00.00" at bounding box center [753, 462] width 85 height 20
click at [458, 565] on input "0" at bounding box center [509, 567] width 195 height 26
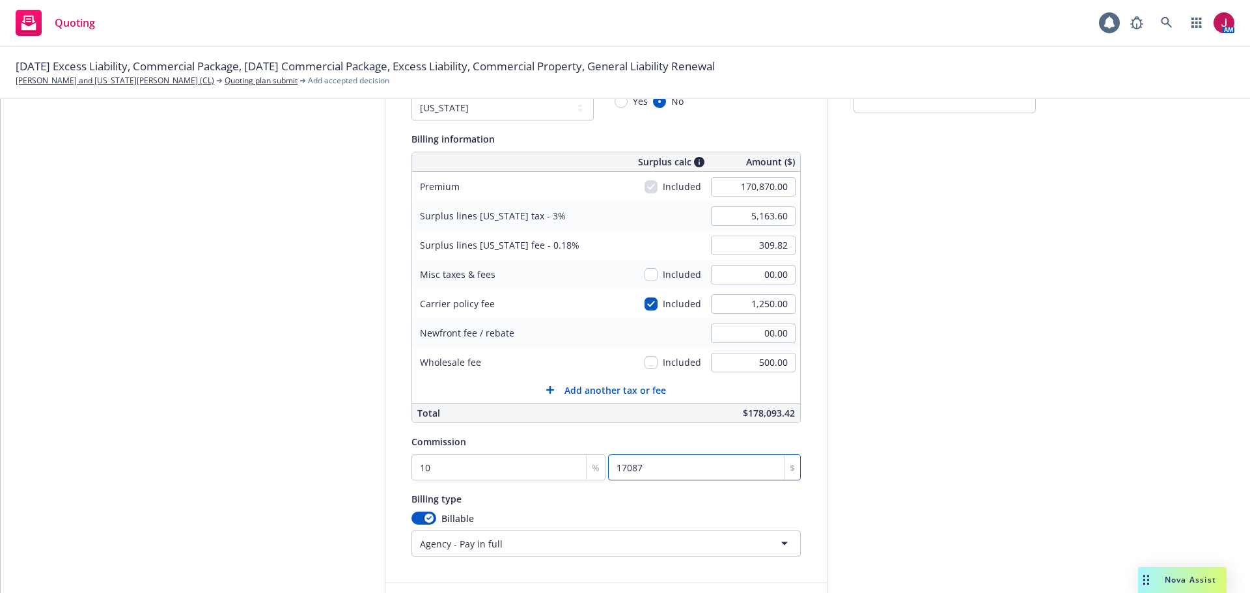
scroll to position [242, 0]
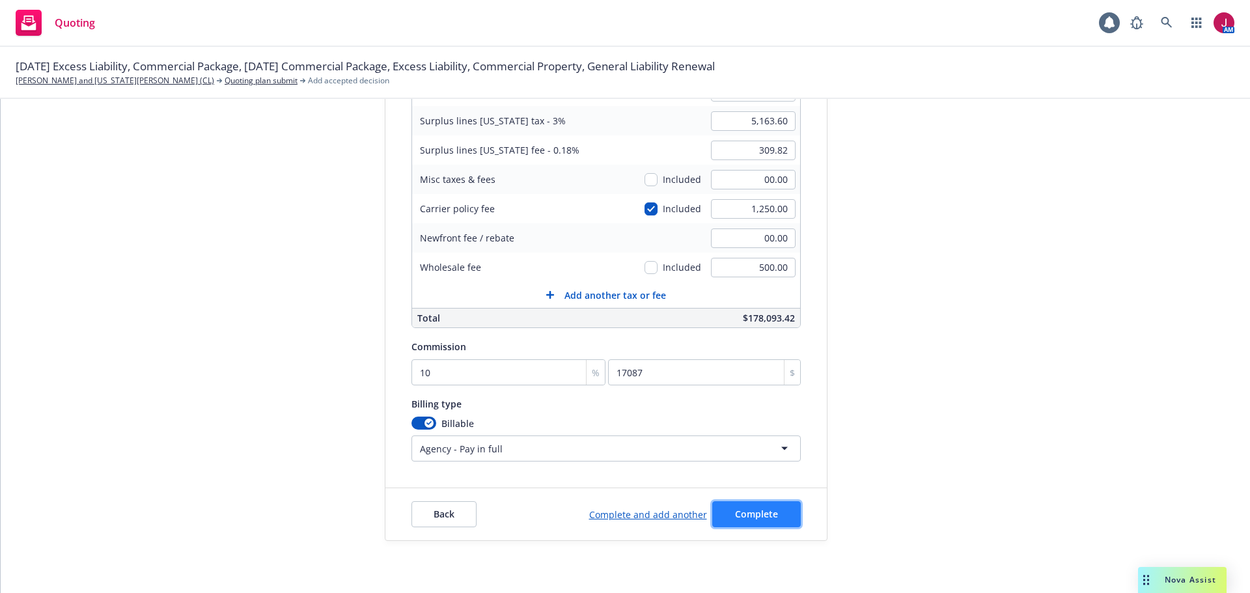
click at [766, 516] on span "Complete" at bounding box center [756, 514] width 43 height 12
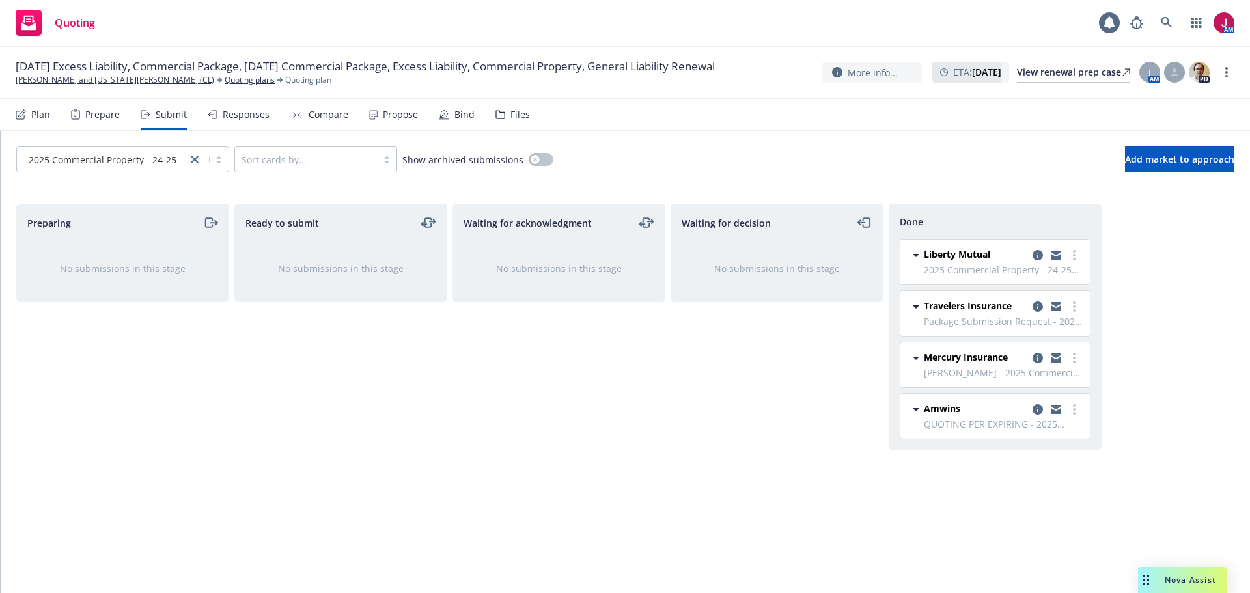
click at [378, 115] on div "Propose" at bounding box center [393, 114] width 49 height 31
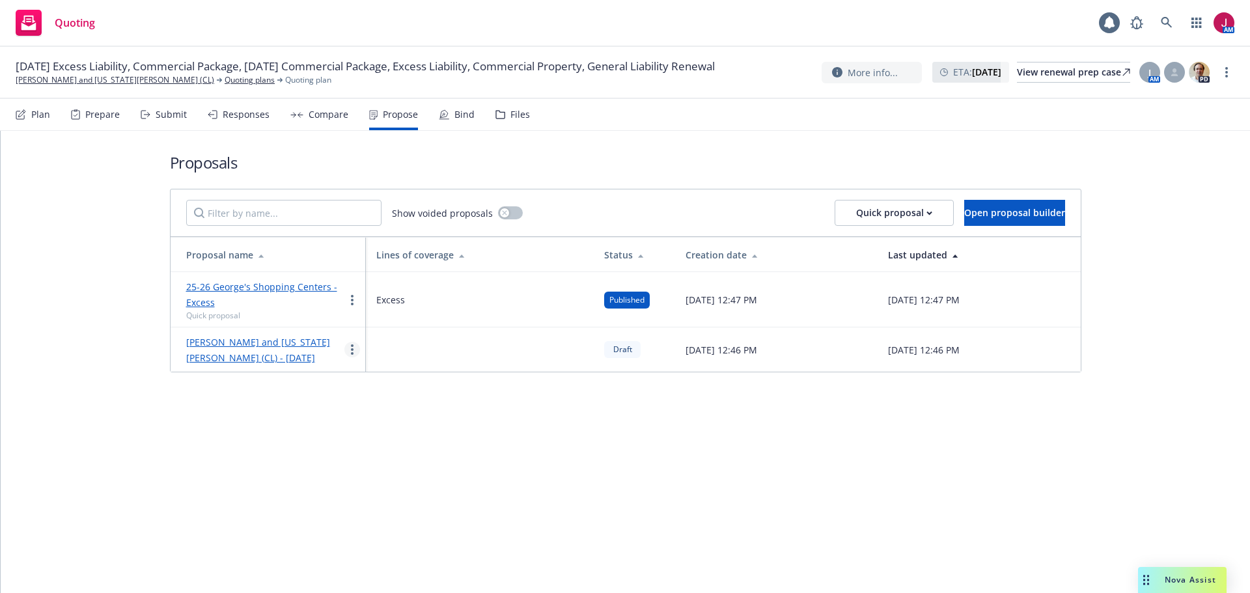
click at [353, 355] on icon "more" at bounding box center [352, 349] width 3 height 10
click at [375, 464] on span "Void" at bounding box center [370, 459] width 50 height 12
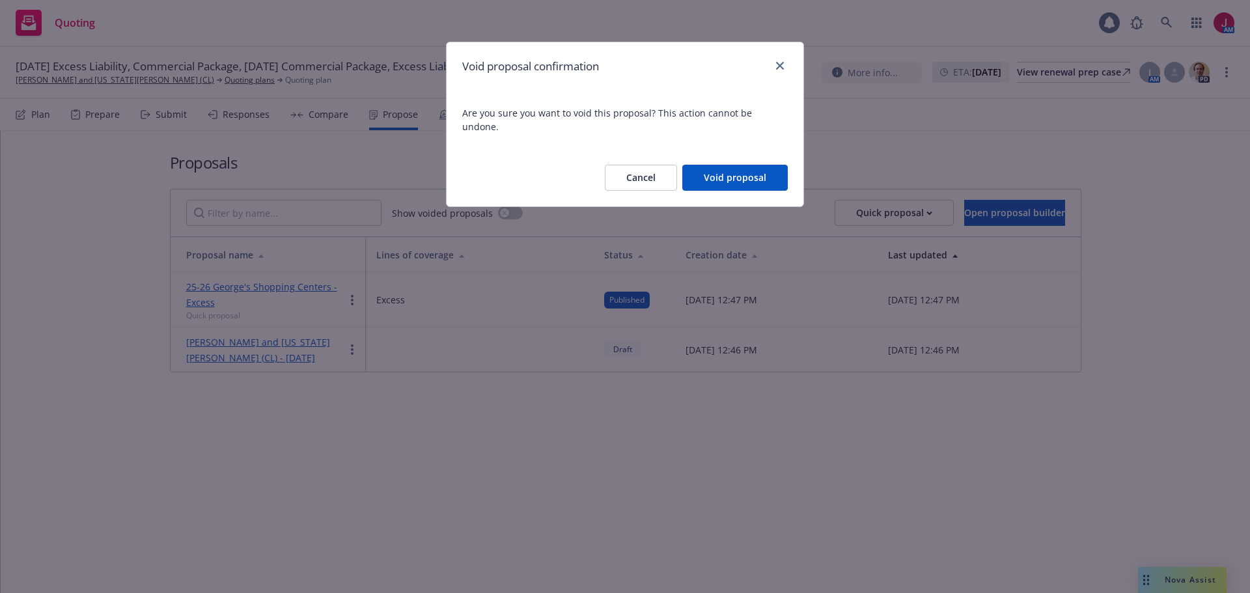
click at [732, 165] on button "Void proposal" at bounding box center [734, 178] width 105 height 26
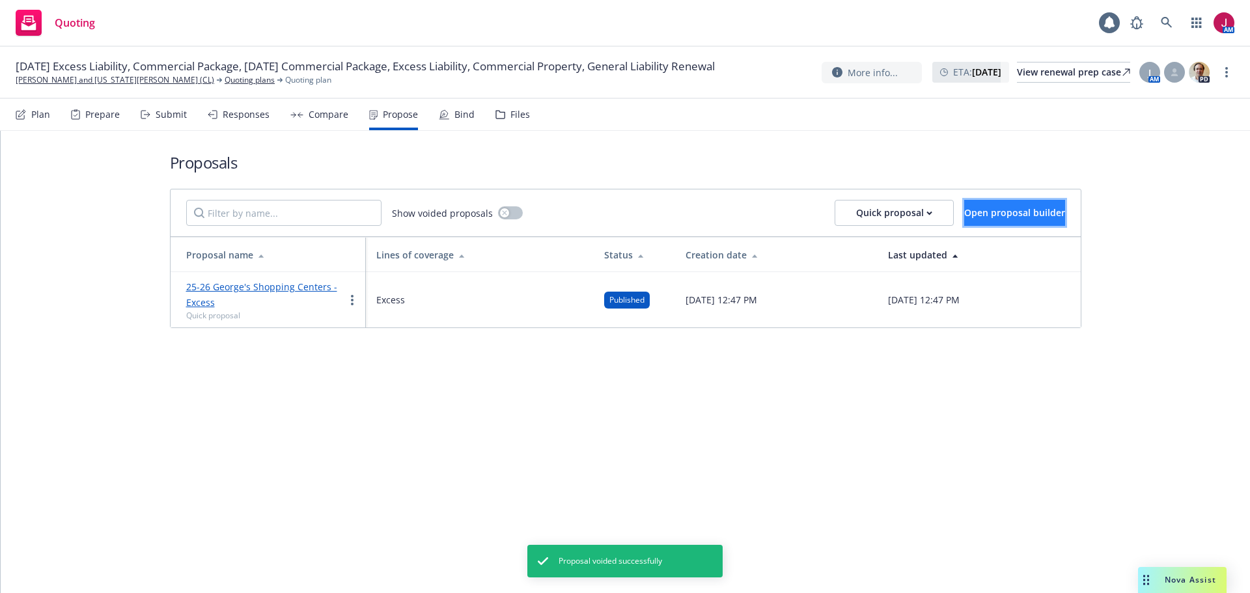
click at [964, 208] on span "Open proposal builder" at bounding box center [1014, 212] width 101 height 12
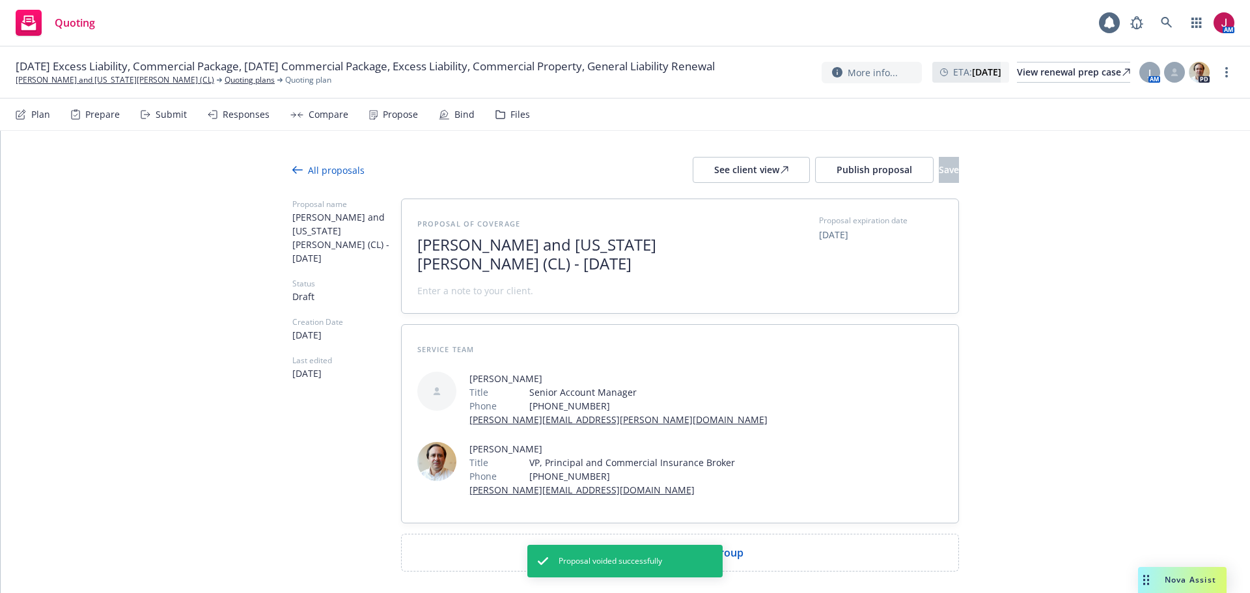
click at [393, 113] on div "Propose" at bounding box center [400, 114] width 35 height 10
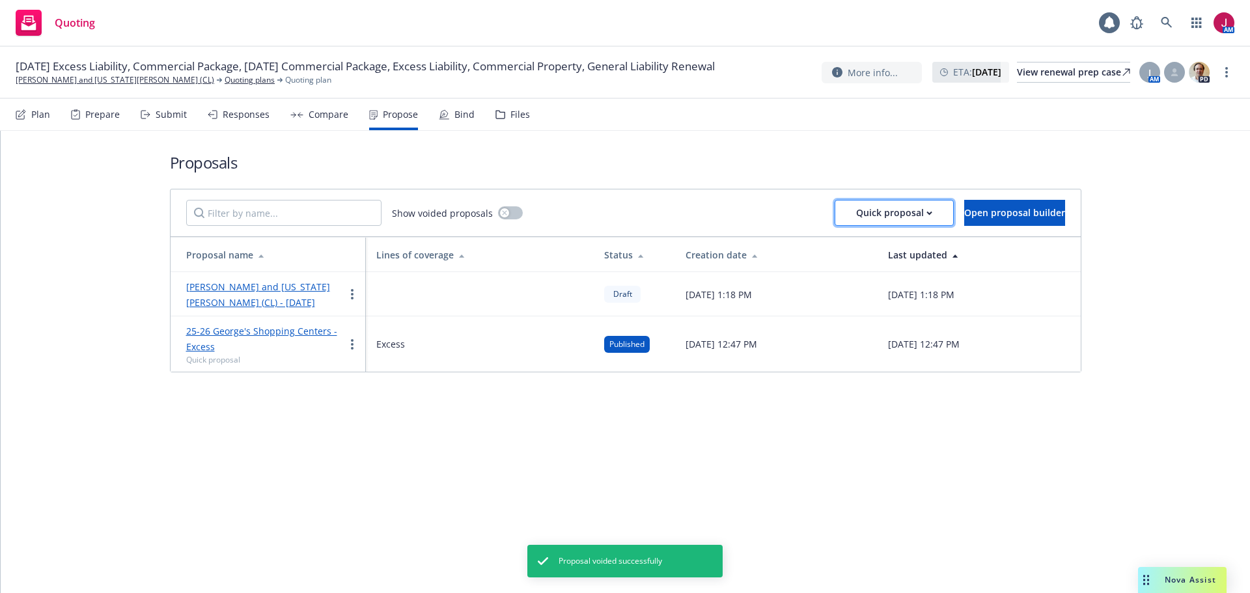
click at [856, 218] on div "Quick proposal" at bounding box center [894, 213] width 76 height 25
click at [352, 349] on circle "more" at bounding box center [352, 348] width 3 height 3
click at [368, 453] on span "Void" at bounding box center [370, 454] width 50 height 12
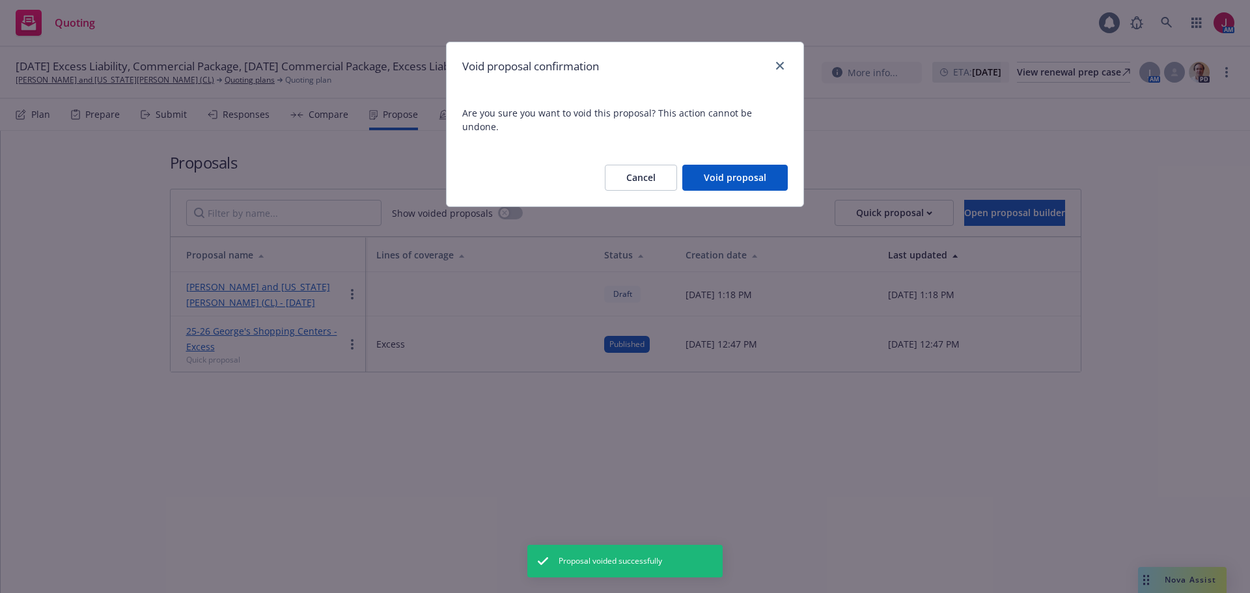
click at [731, 165] on button "Void proposal" at bounding box center [734, 178] width 105 height 26
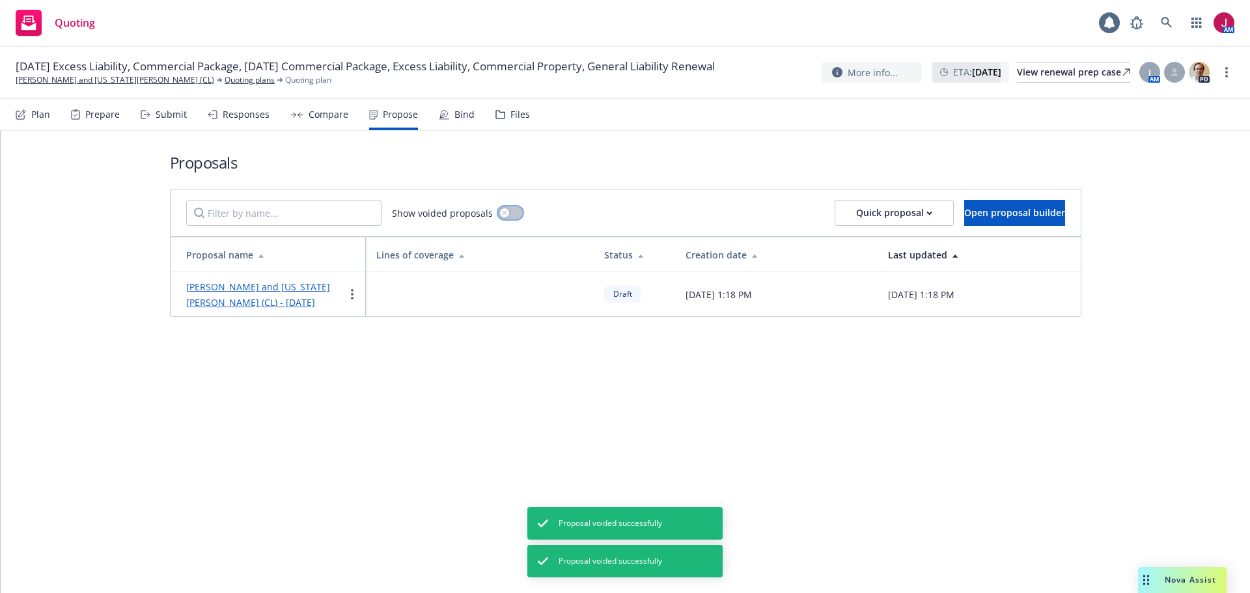
click at [500, 216] on div "button" at bounding box center [504, 212] width 9 height 9
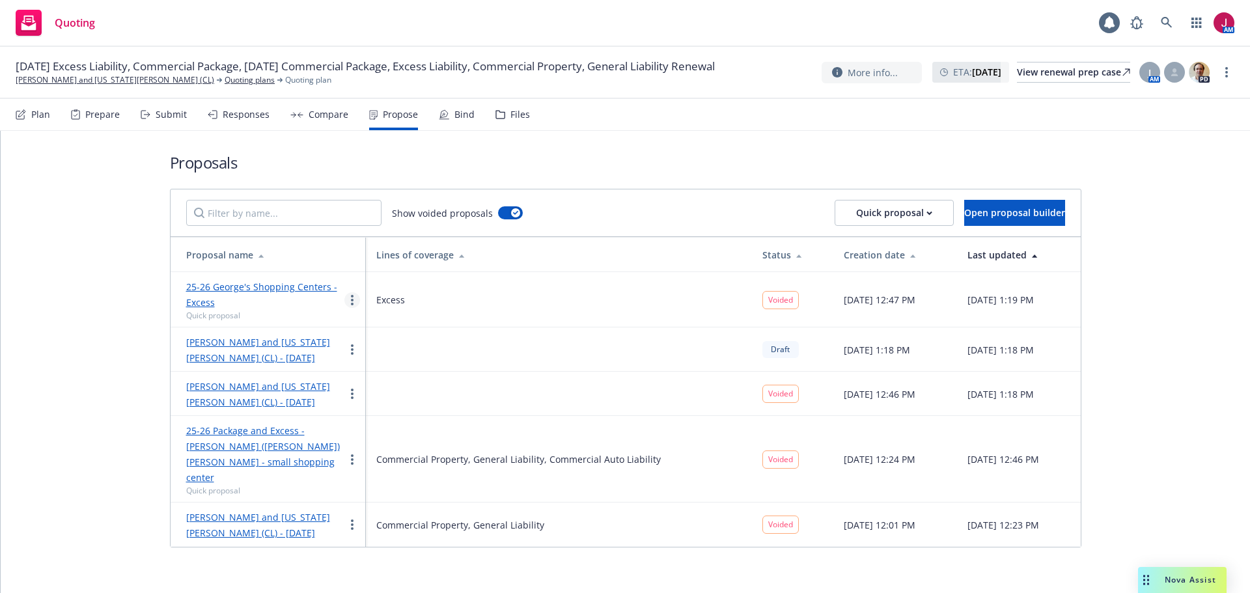
click at [347, 298] on link "more" at bounding box center [352, 300] width 16 height 16
click at [768, 300] on span "Voided" at bounding box center [780, 300] width 25 height 12
click at [503, 210] on button "button" at bounding box center [510, 212] width 25 height 13
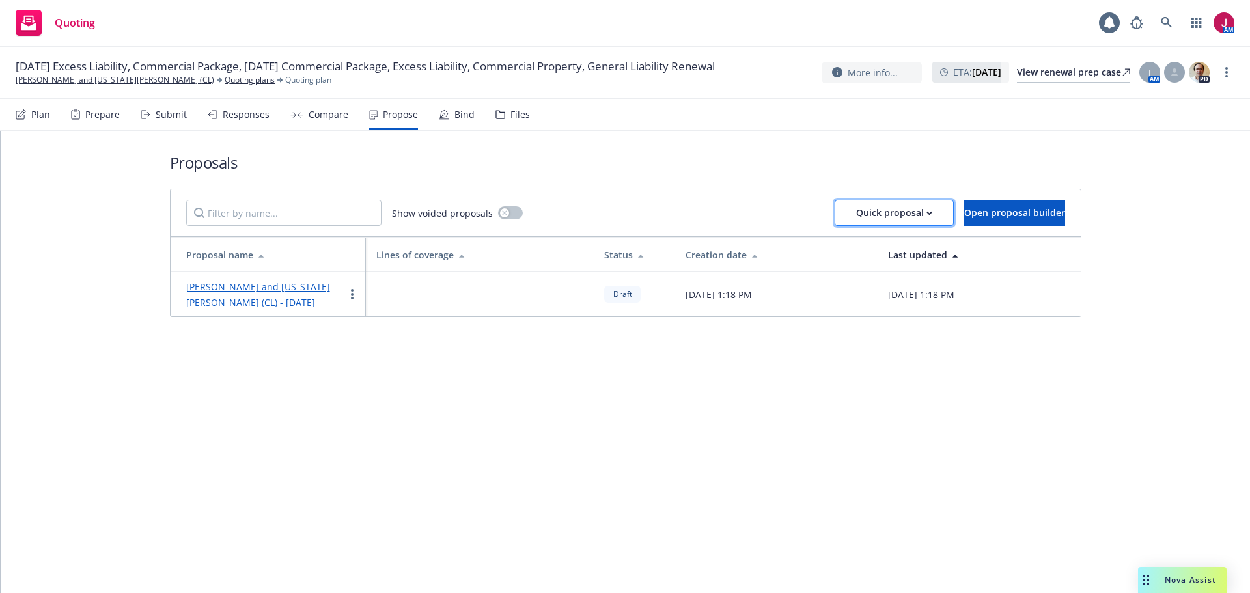
click at [856, 214] on div "Quick proposal" at bounding box center [894, 213] width 76 height 25
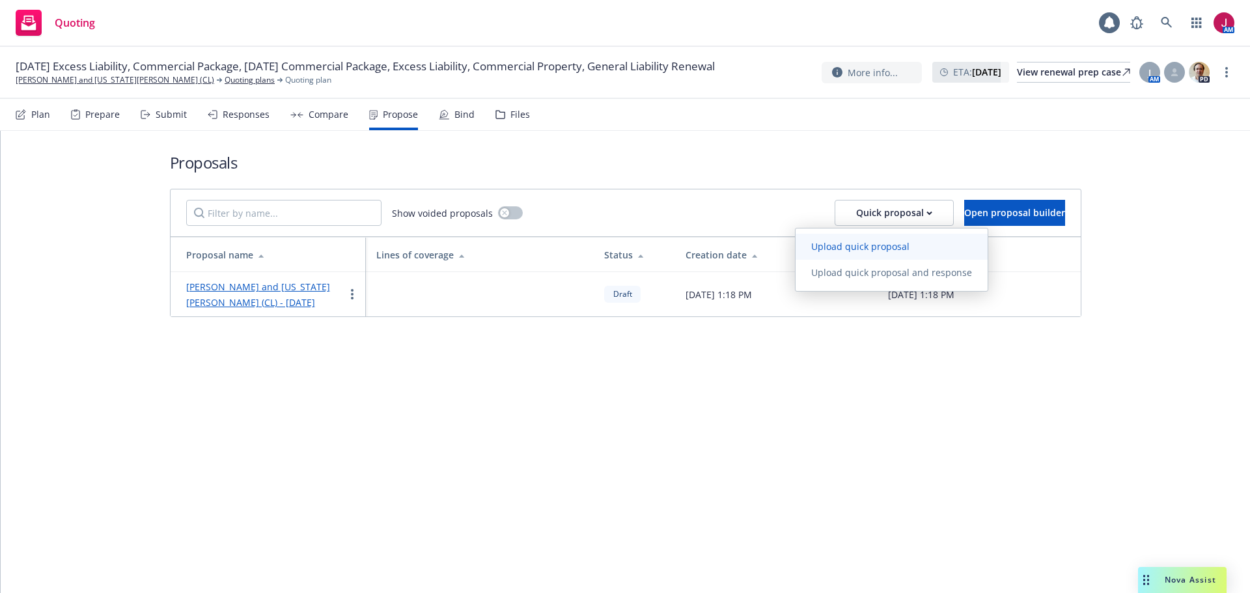
click at [837, 243] on span "Upload quick proposal" at bounding box center [861, 246] width 130 height 12
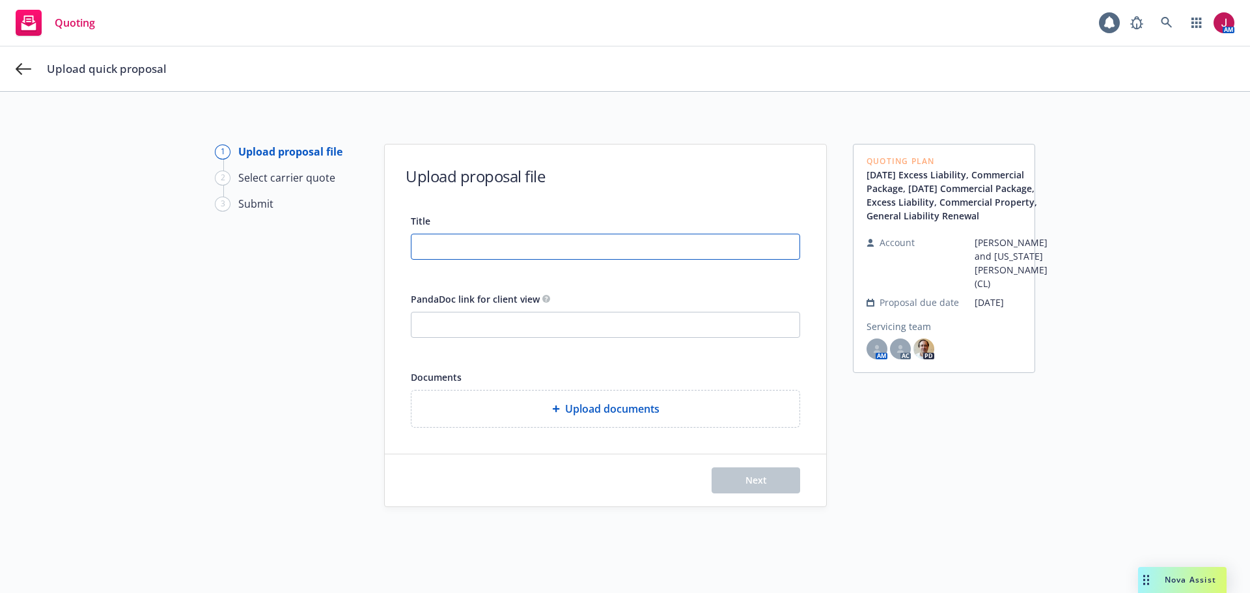
click at [700, 237] on input "Title" at bounding box center [606, 246] width 388 height 25
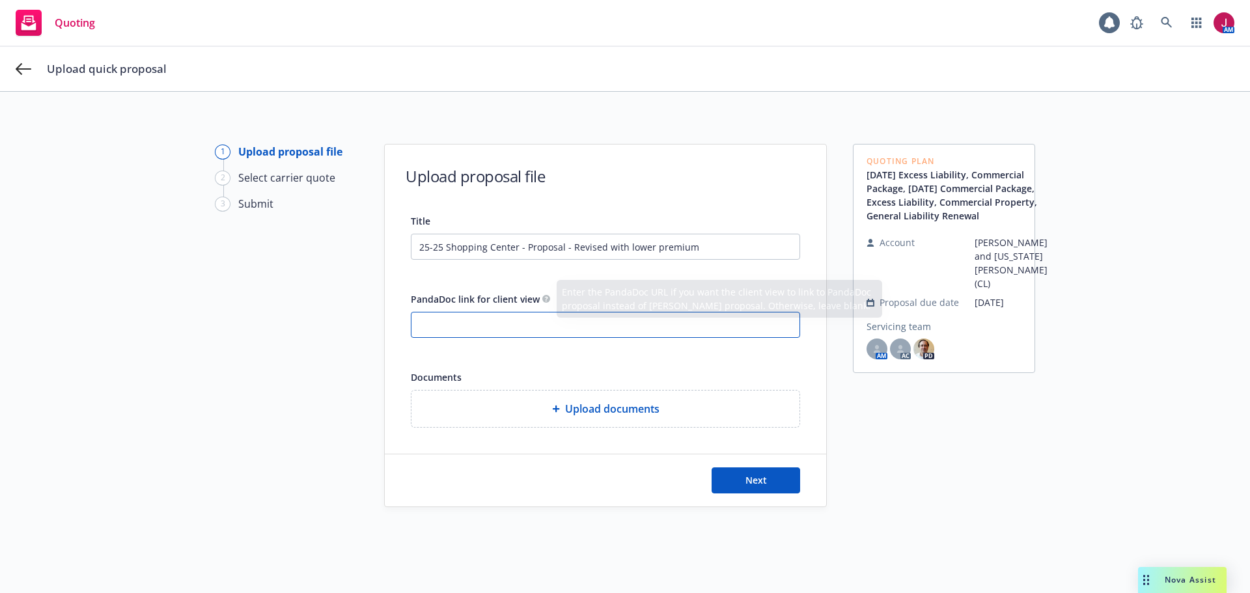
click at [529, 318] on input "PandaDoc link for client view" at bounding box center [606, 325] width 388 height 25
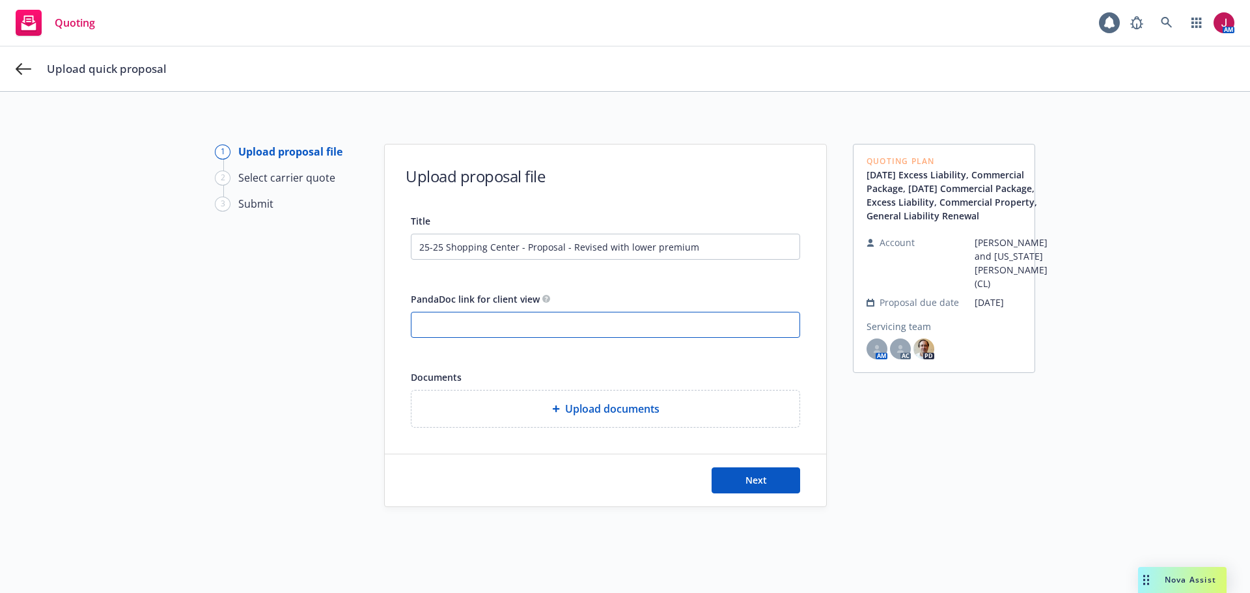
paste input "[URL][DOMAIN_NAME]"
click at [568, 415] on span "Upload documents" at bounding box center [612, 409] width 94 height 16
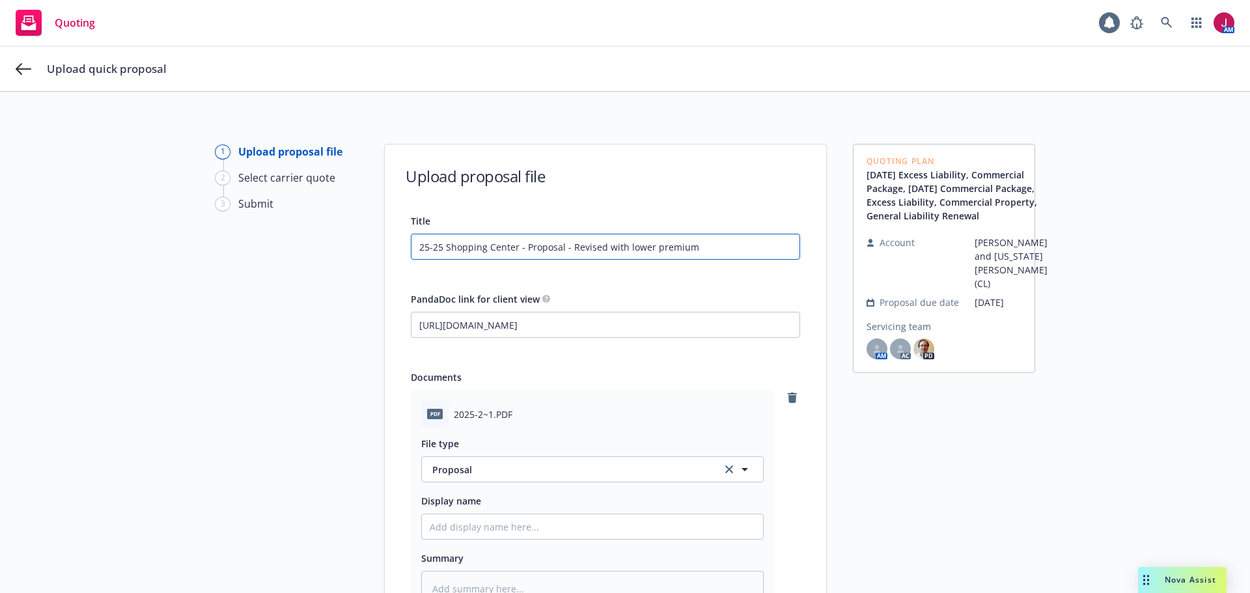
drag, startPoint x: 690, startPoint y: 259, endPoint x: 357, endPoint y: 249, distance: 333.6
click at [358, 249] on div "1 Upload proposal file 2 Select carrier quote 3 Submit Upload proposal file Tit…" at bounding box center [625, 443] width 1219 height 598
click at [468, 517] on input "Display name" at bounding box center [592, 526] width 341 height 25
paste input "25-25 Shopping Center - Proposal - Revised with lower premium"
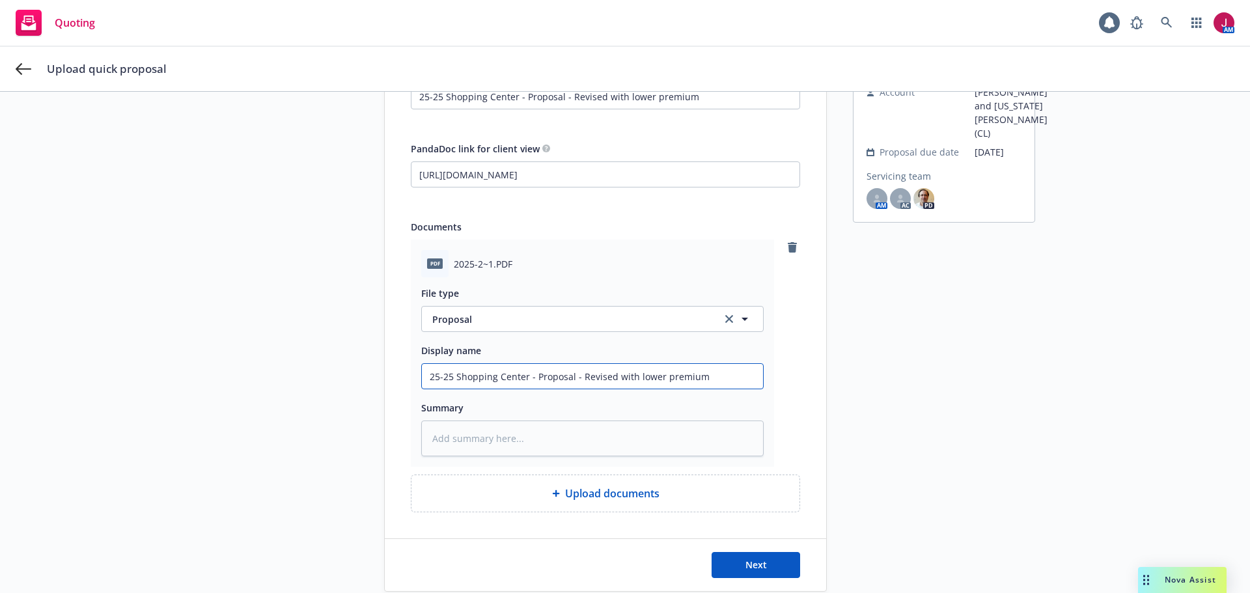
scroll to position [201, 0]
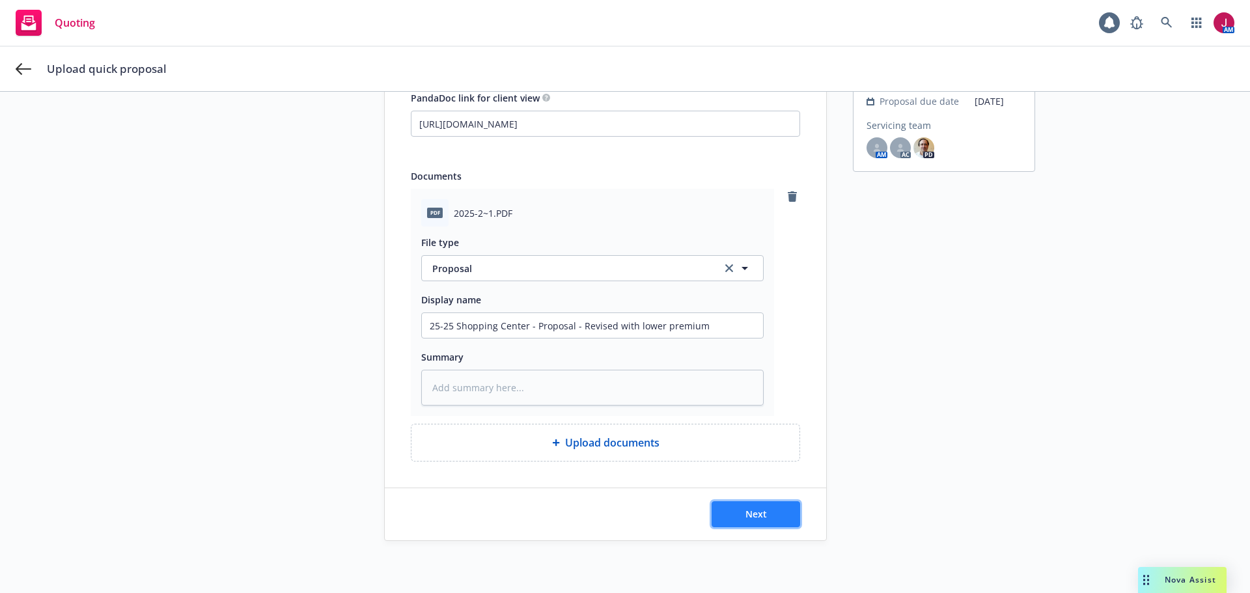
click at [756, 518] on span "Next" at bounding box center [756, 514] width 21 height 12
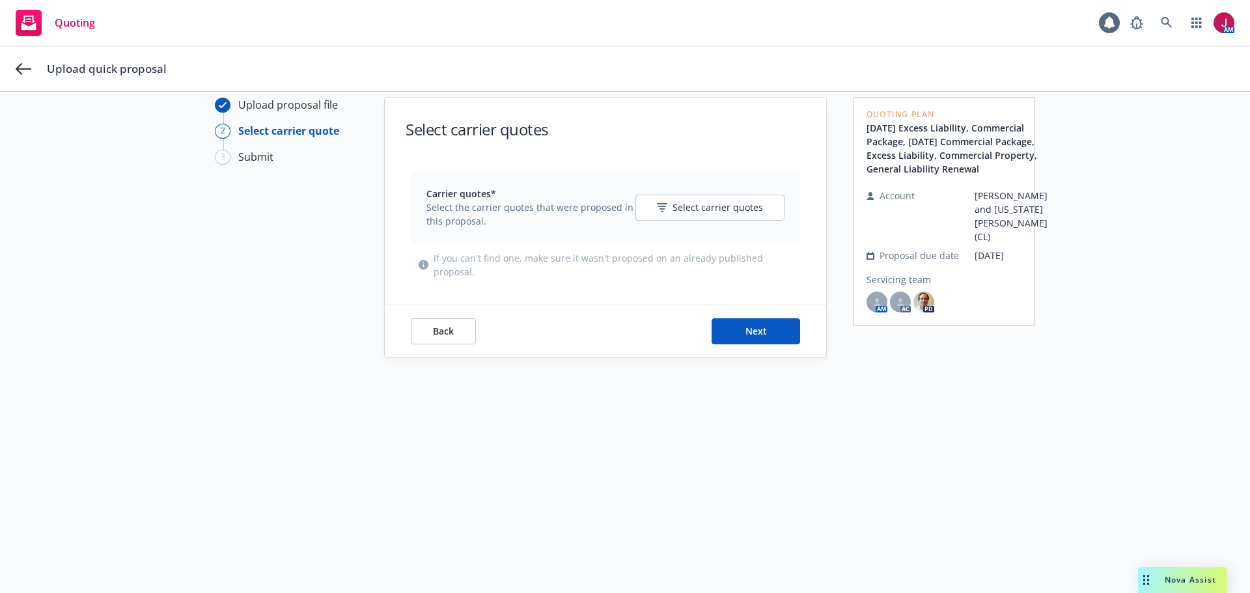
scroll to position [47, 0]
click at [719, 218] on button "Select carrier quotes" at bounding box center [710, 208] width 149 height 26
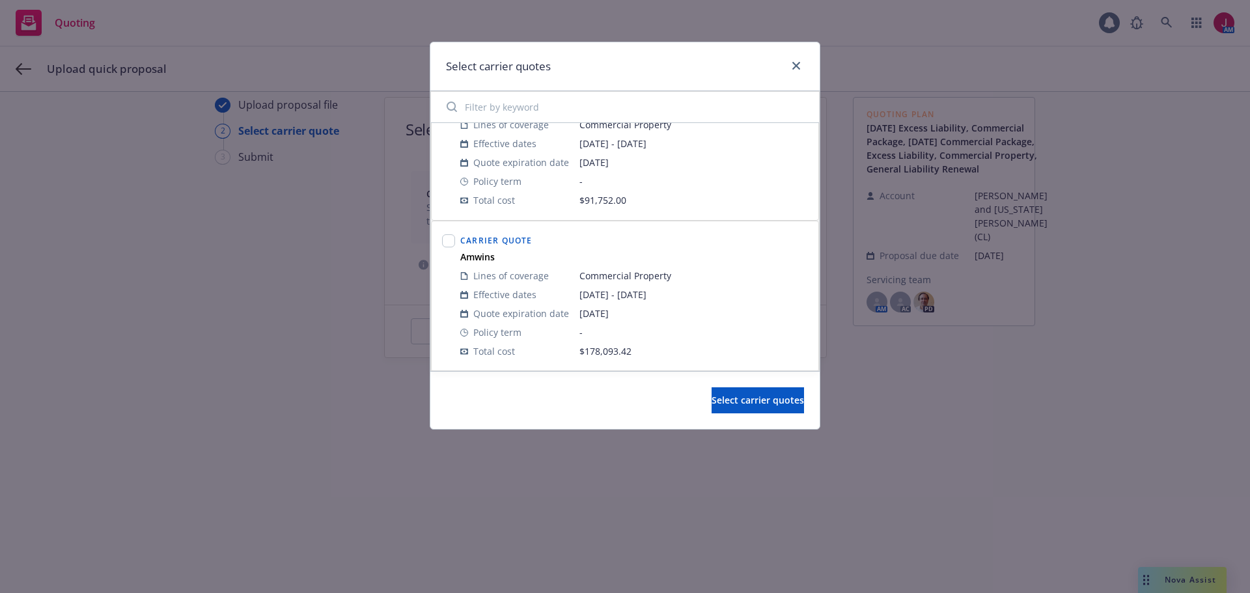
scroll to position [1442, 0]
click at [447, 240] on input "checkbox" at bounding box center [448, 239] width 13 height 13
click at [738, 405] on span "Select carrier quotes" at bounding box center [758, 400] width 92 height 12
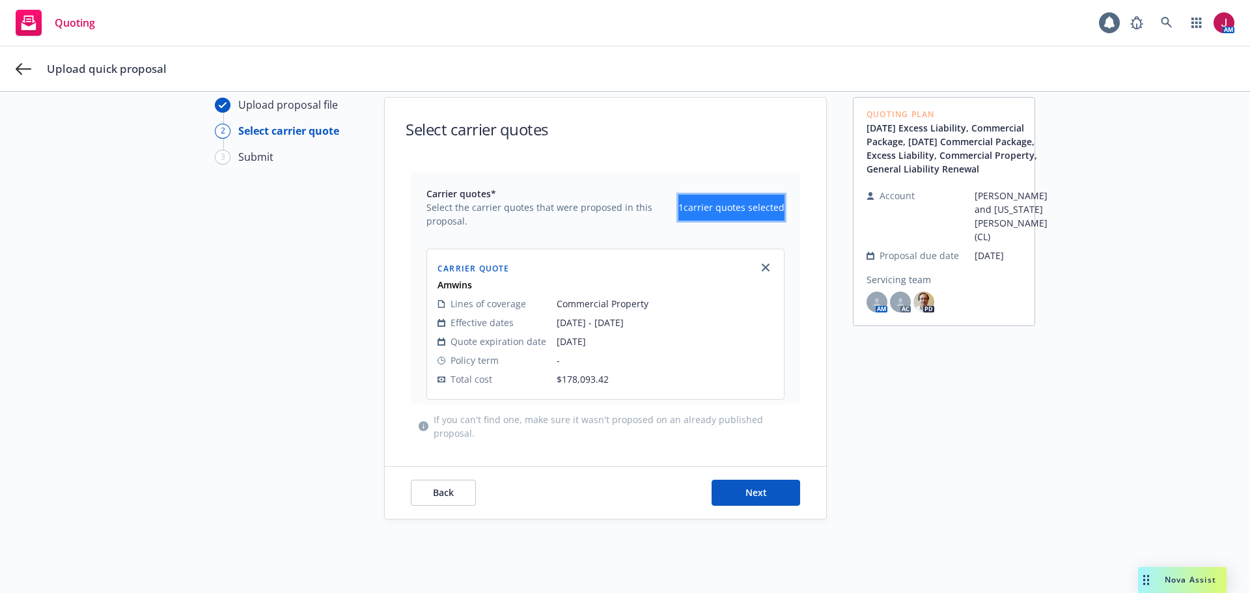
click at [694, 203] on span "1 carrier quotes selected" at bounding box center [732, 208] width 106 height 14
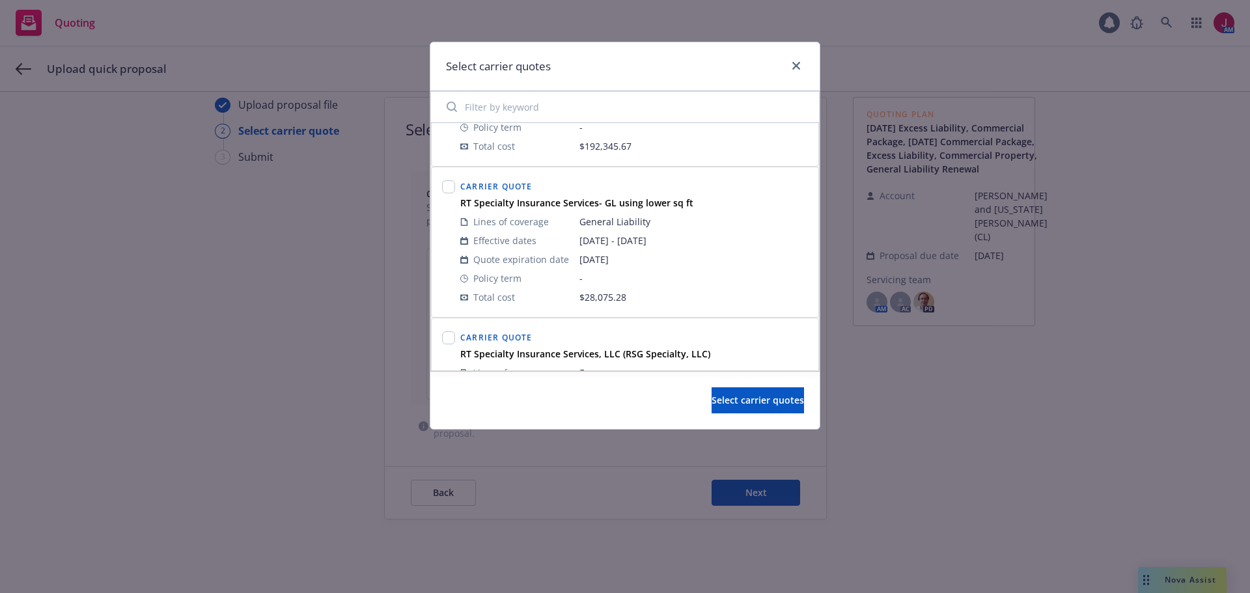
scroll to position [912, 0]
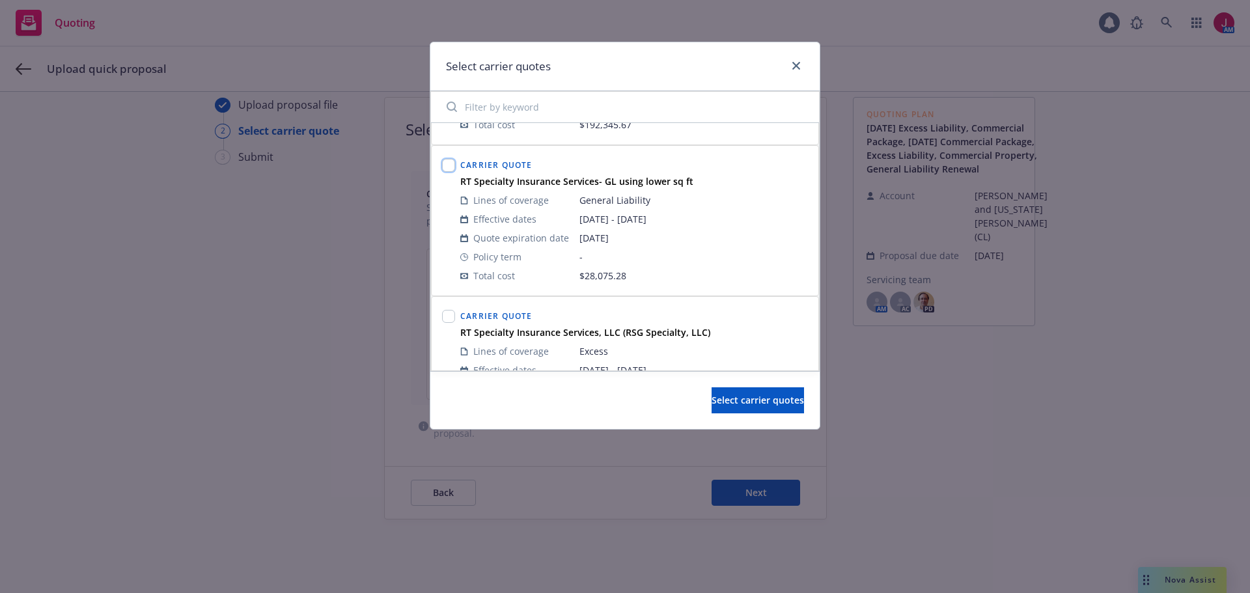
click at [447, 165] on input "checkbox" at bounding box center [448, 165] width 13 height 13
click at [729, 404] on span "Select carrier quotes" at bounding box center [758, 400] width 92 height 12
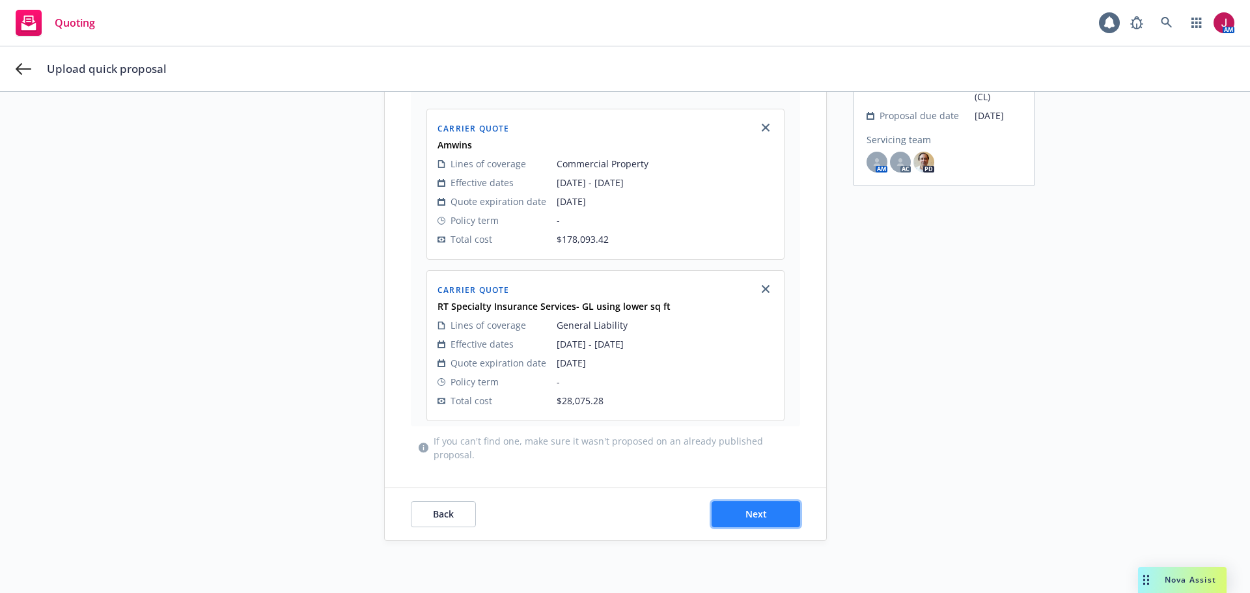
click at [761, 519] on span "Next" at bounding box center [756, 514] width 21 height 12
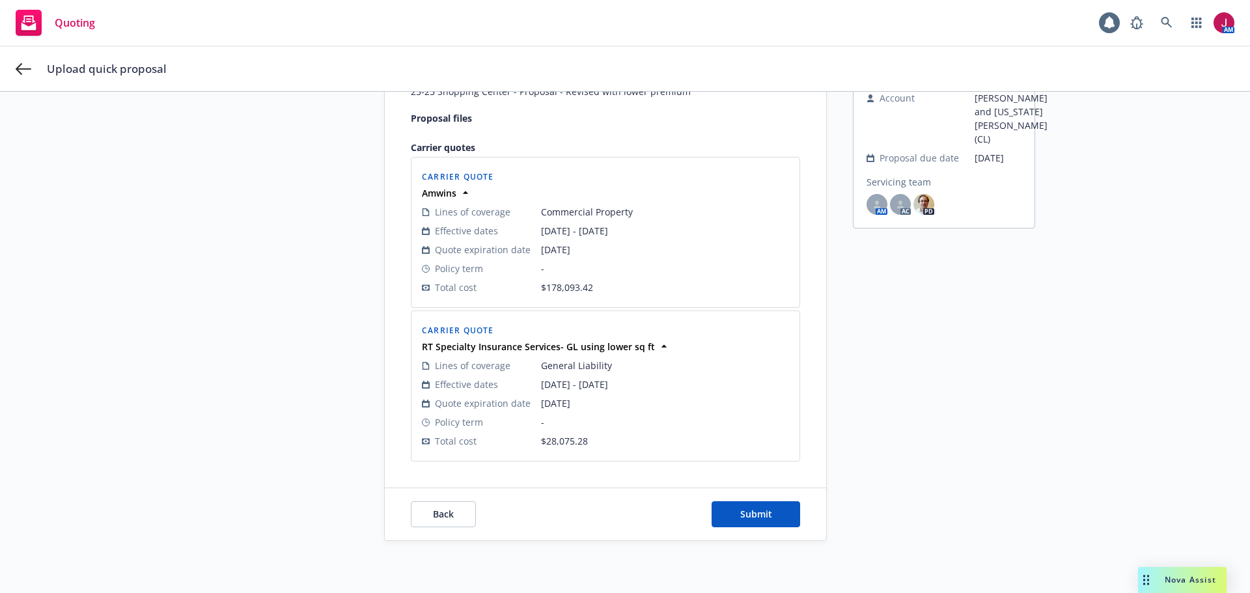
scroll to position [173, 0]
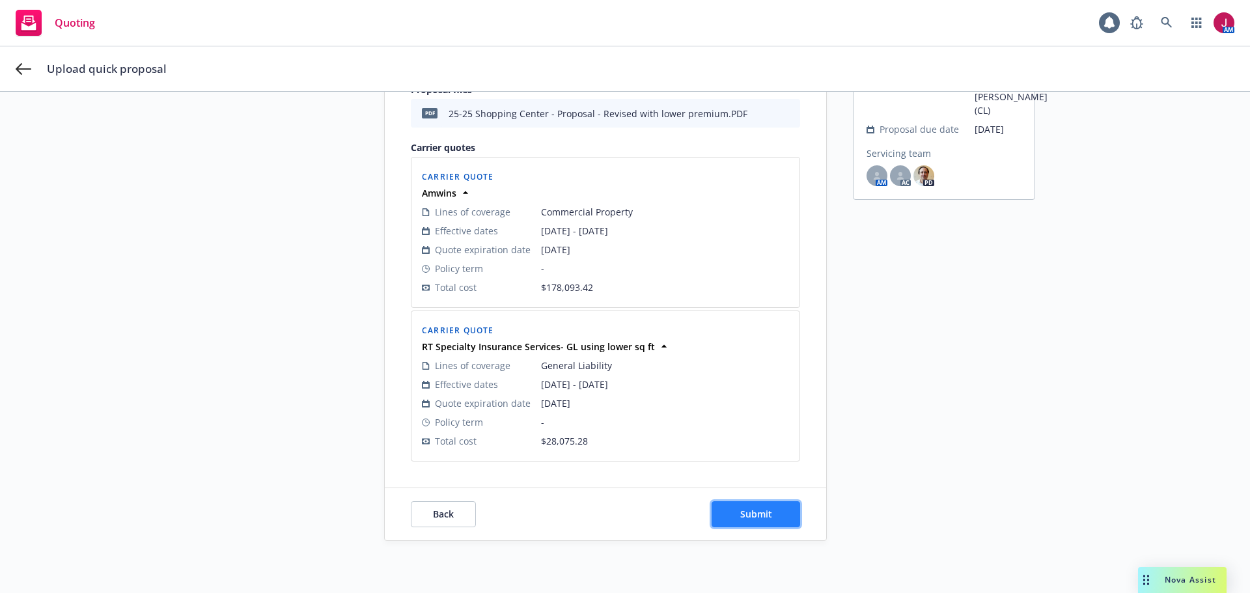
click at [763, 519] on span "Submit" at bounding box center [756, 514] width 32 height 12
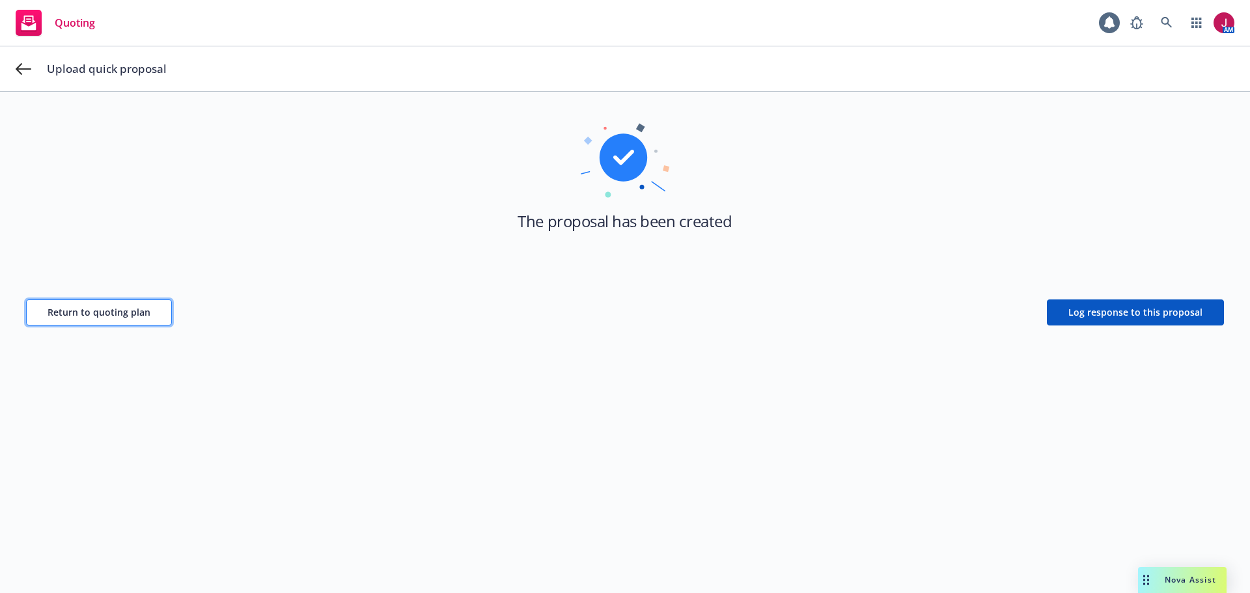
click at [120, 309] on span "Return to quoting plan" at bounding box center [99, 312] width 103 height 12
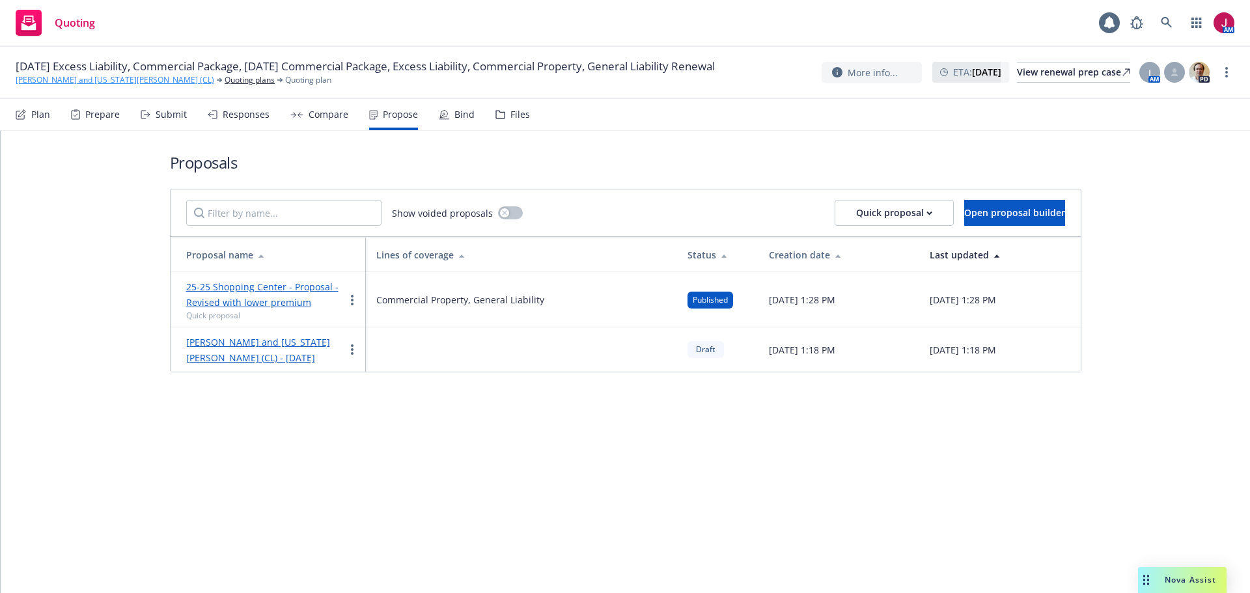
click at [102, 83] on link "[PERSON_NAME] and [US_STATE][PERSON_NAME] (CL)" at bounding box center [115, 80] width 199 height 12
